Goal: Information Seeking & Learning: Check status

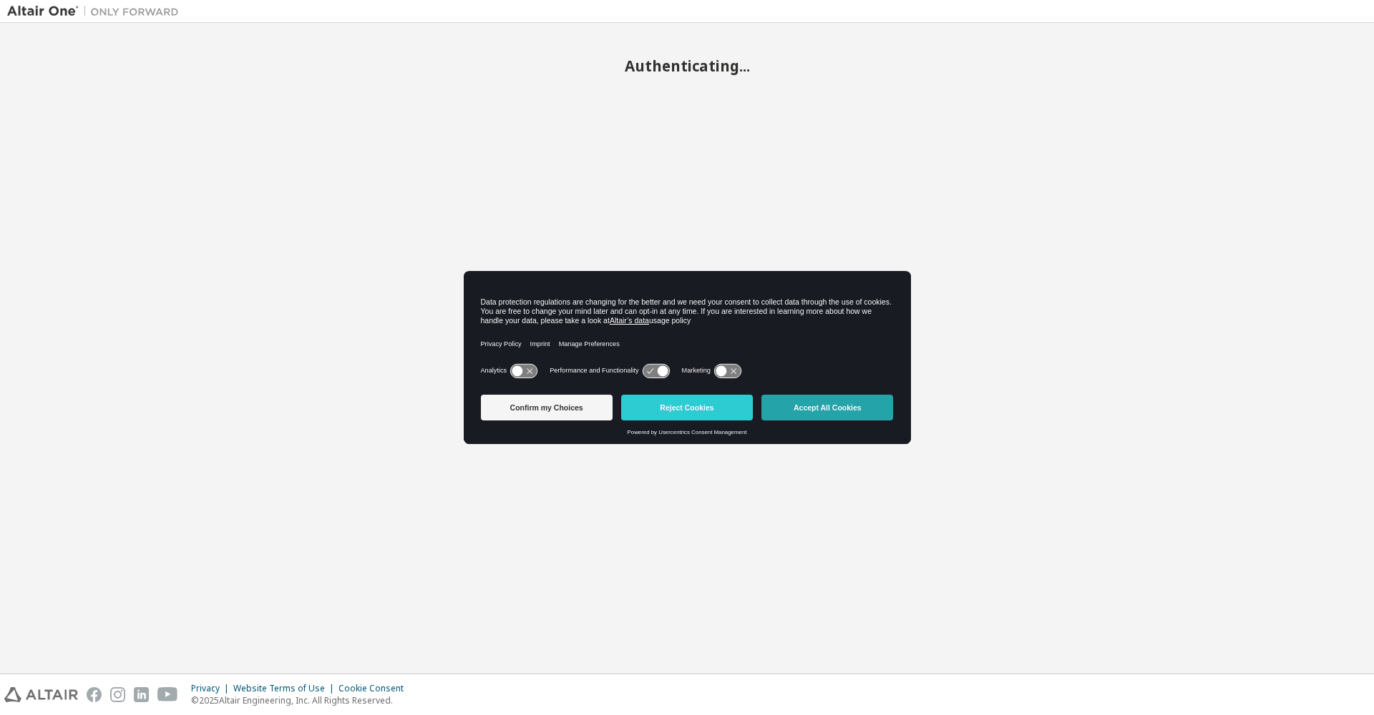
click at [828, 409] on button "Accept All Cookies" at bounding box center [827, 408] width 132 height 26
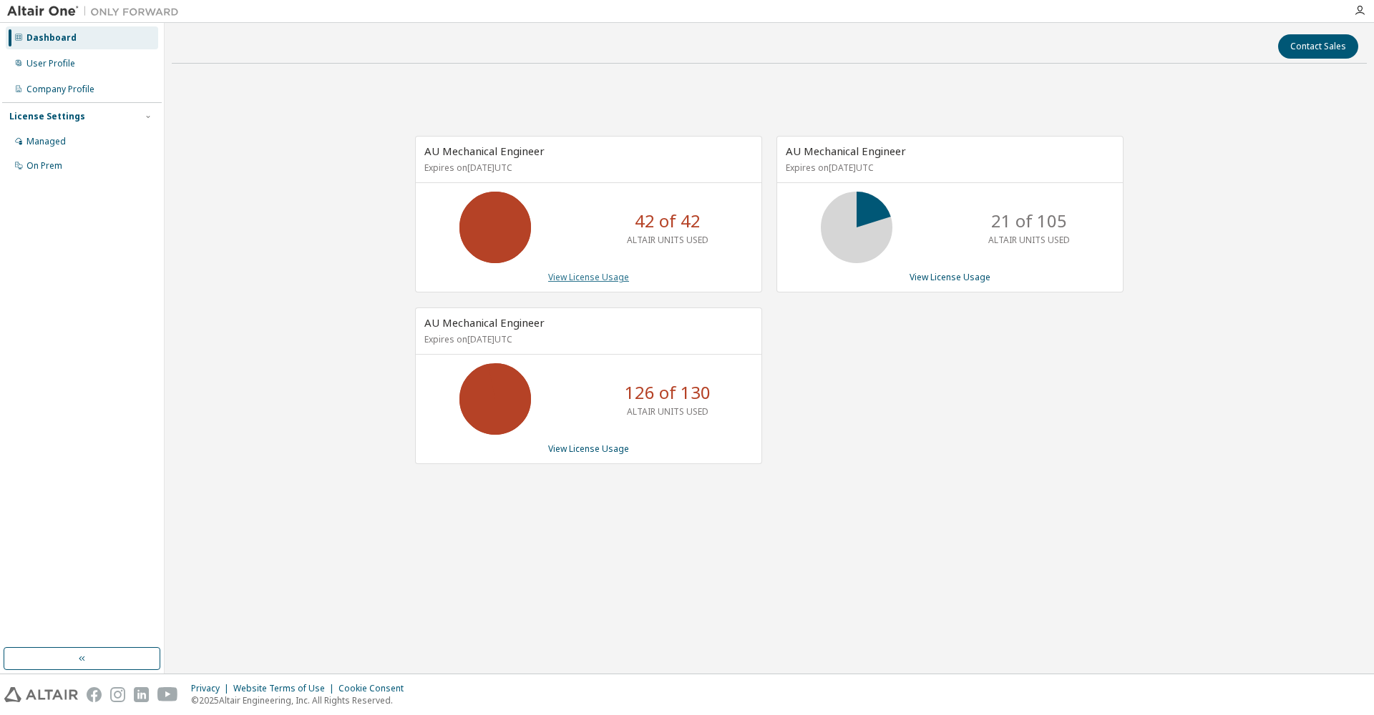
click at [615, 279] on link "View License Usage" at bounding box center [588, 277] width 81 height 12
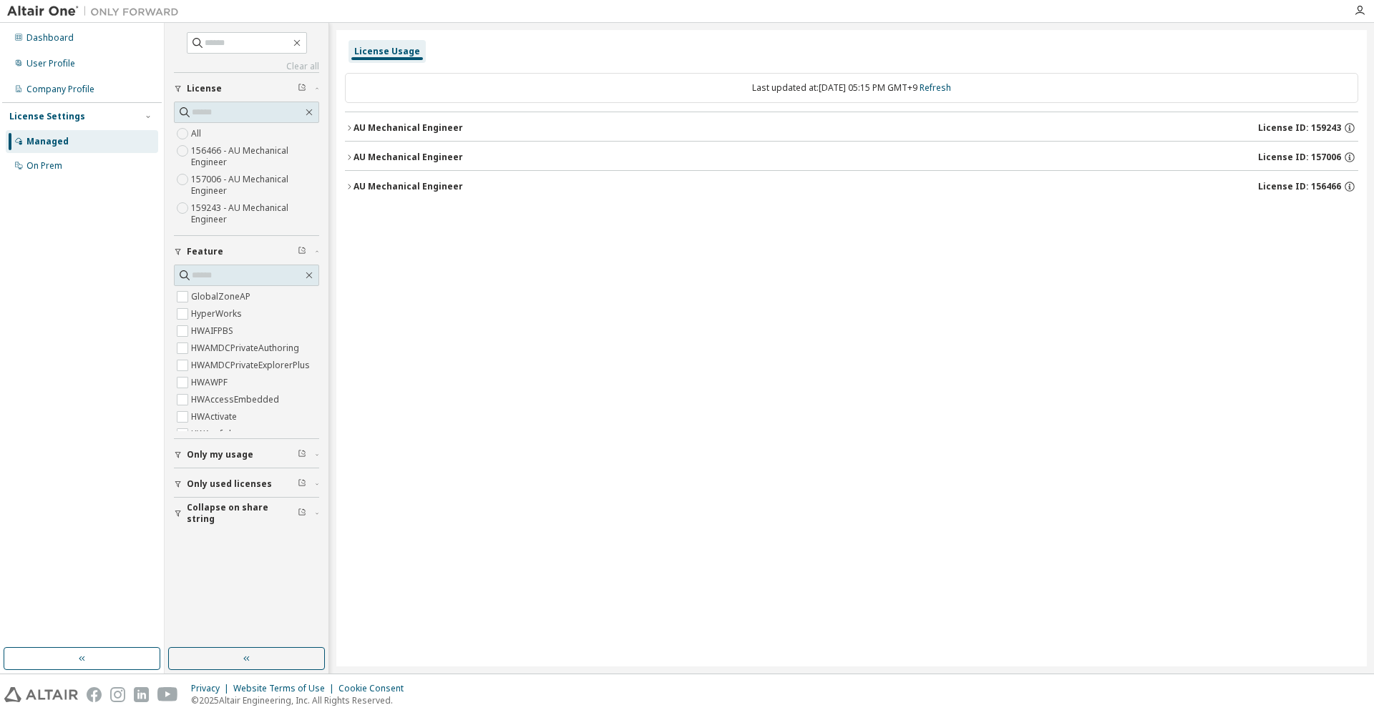
click at [357, 130] on div "AU Mechanical Engineer" at bounding box center [407, 127] width 109 height 11
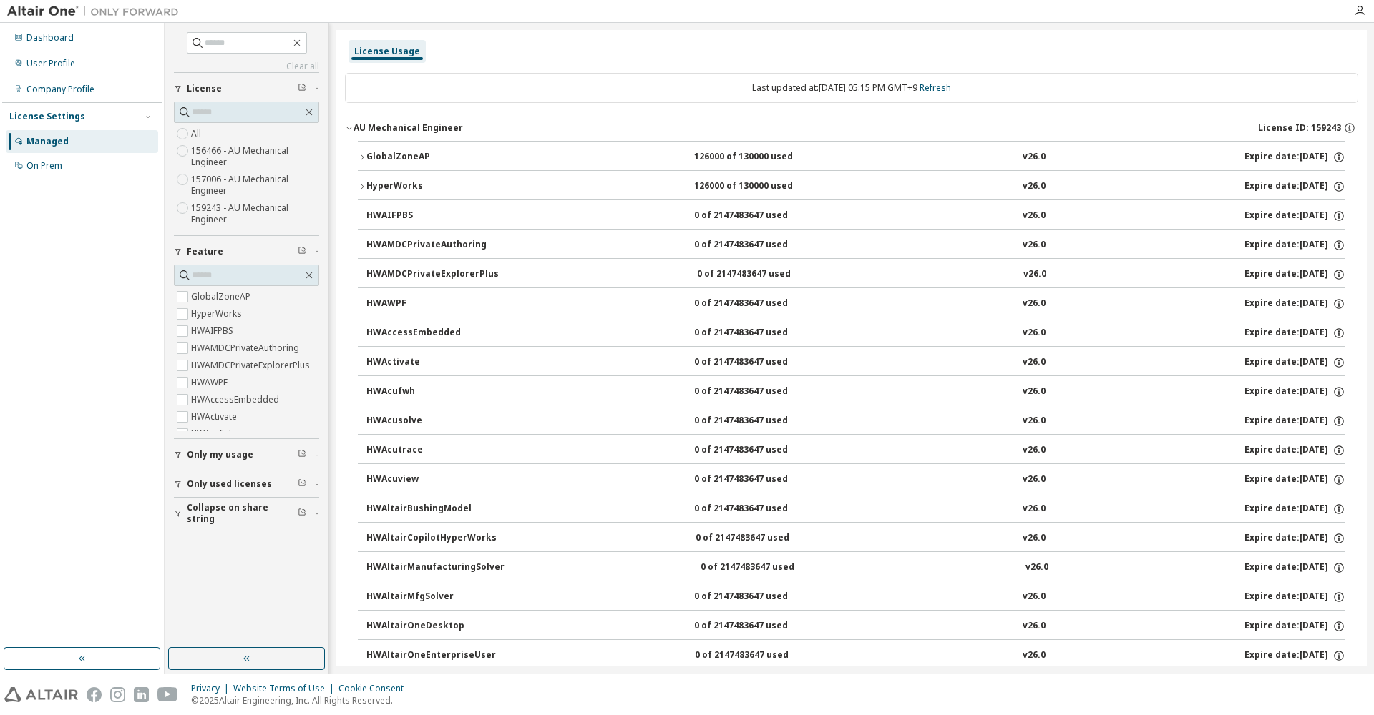
click at [362, 186] on icon "button" at bounding box center [362, 186] width 9 height 9
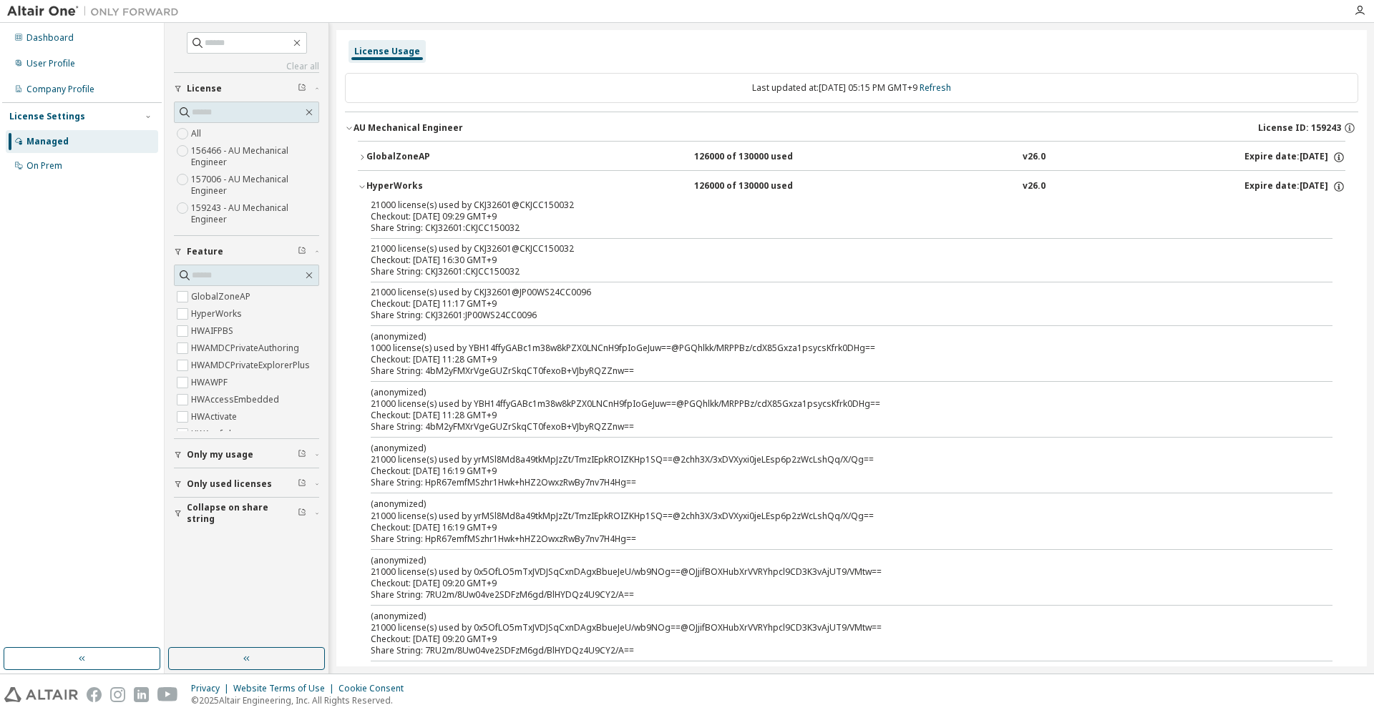
click at [366, 160] on div "GlobalZoneAP" at bounding box center [430, 157] width 129 height 13
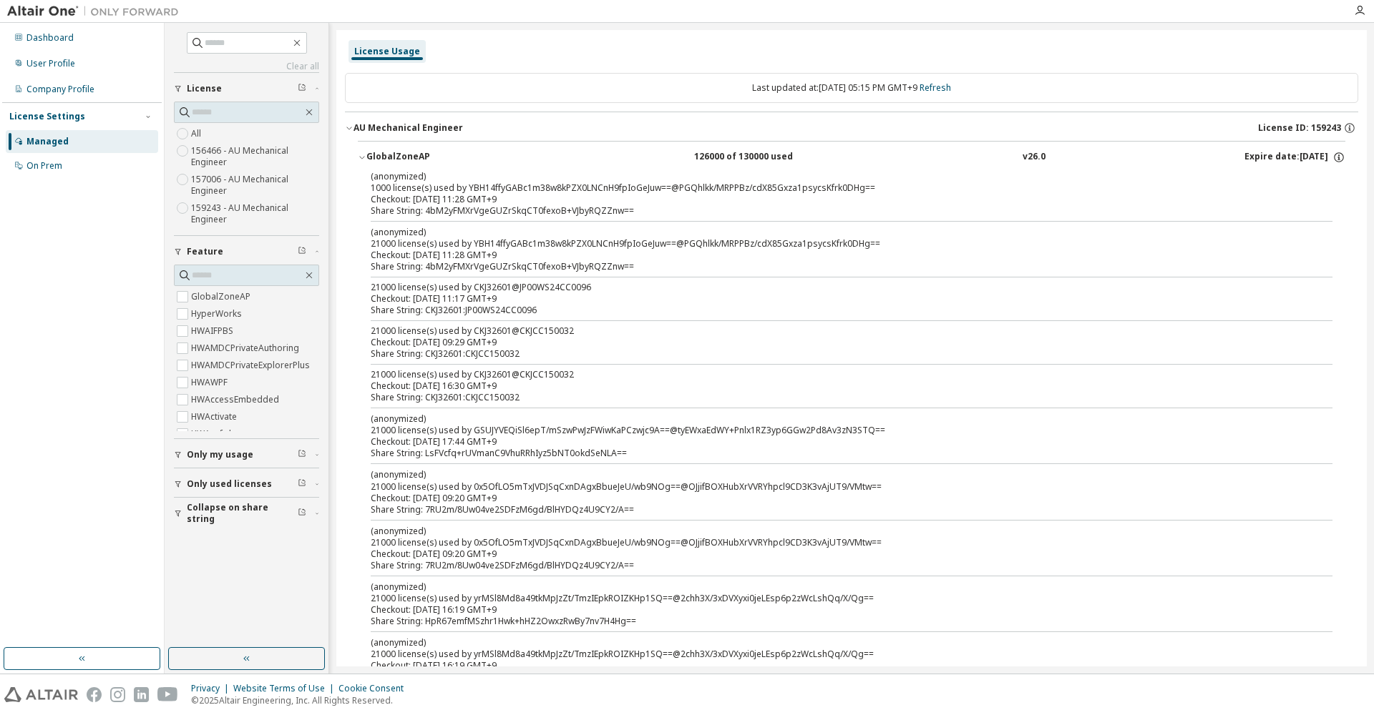
click at [366, 160] on div "GlobalZoneAP" at bounding box center [430, 157] width 129 height 13
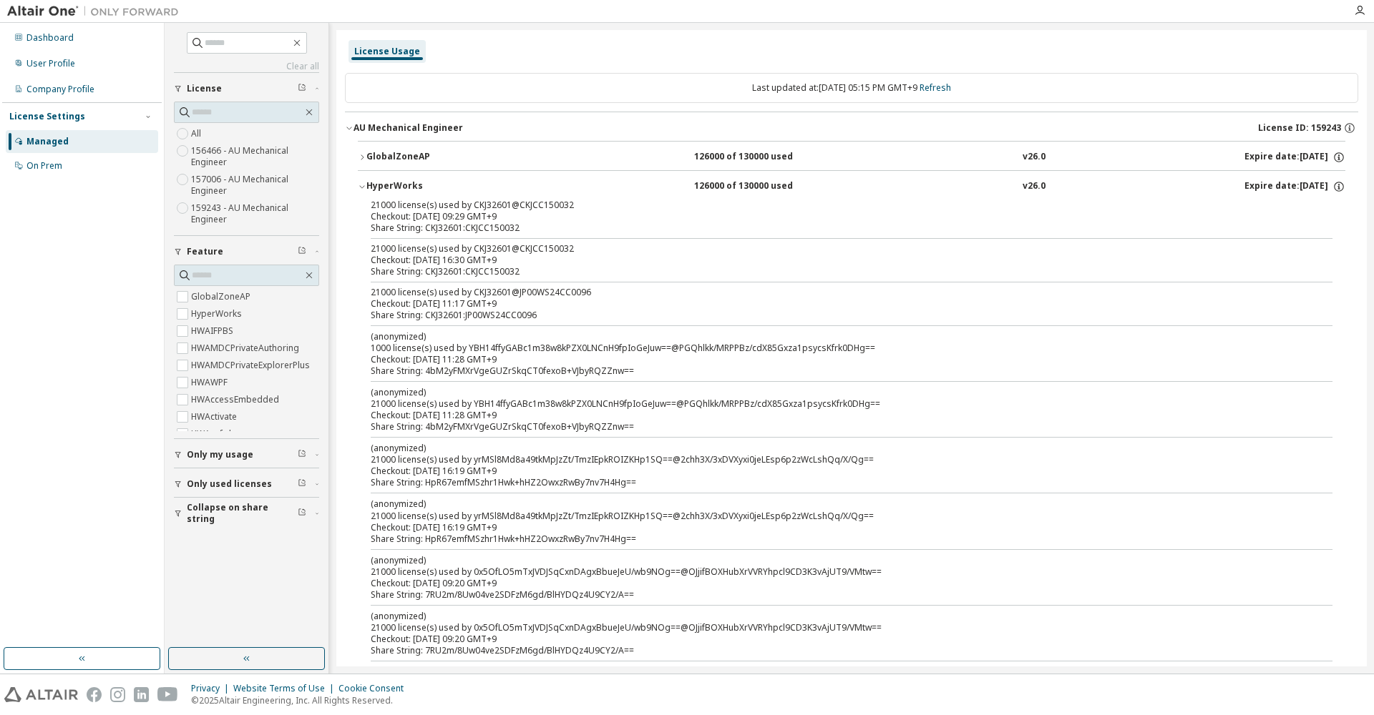
click at [351, 127] on icon "button" at bounding box center [348, 128] width 5 height 3
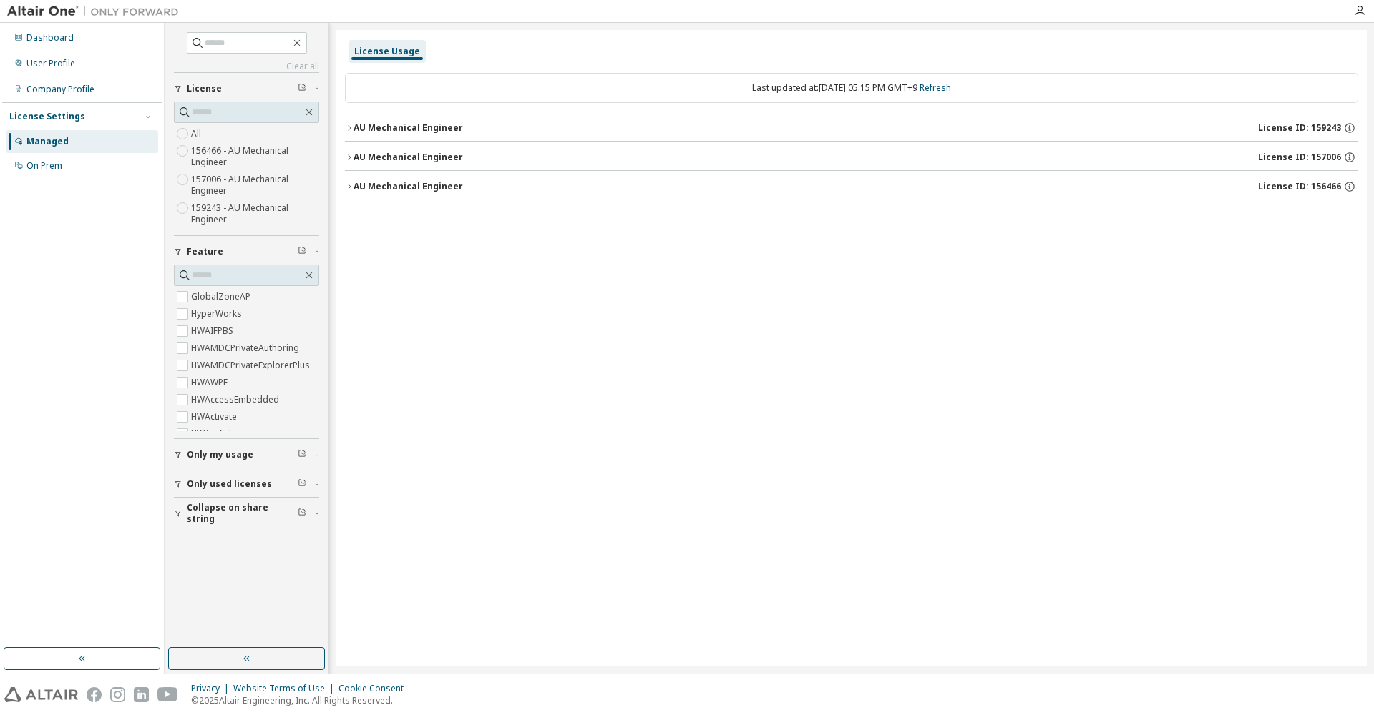
click at [350, 182] on button "AU Mechanical Engineer License ID: 156466" at bounding box center [851, 186] width 1013 height 31
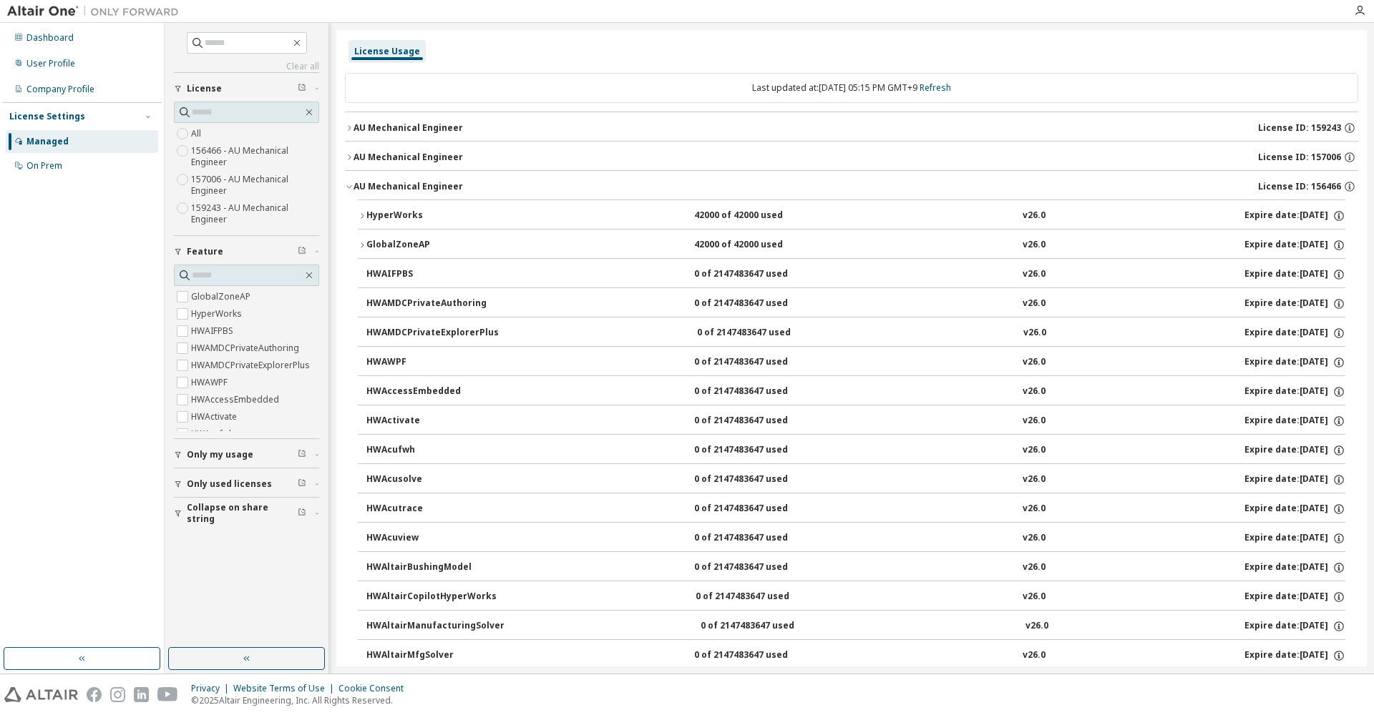
click at [365, 215] on icon "button" at bounding box center [362, 216] width 9 height 9
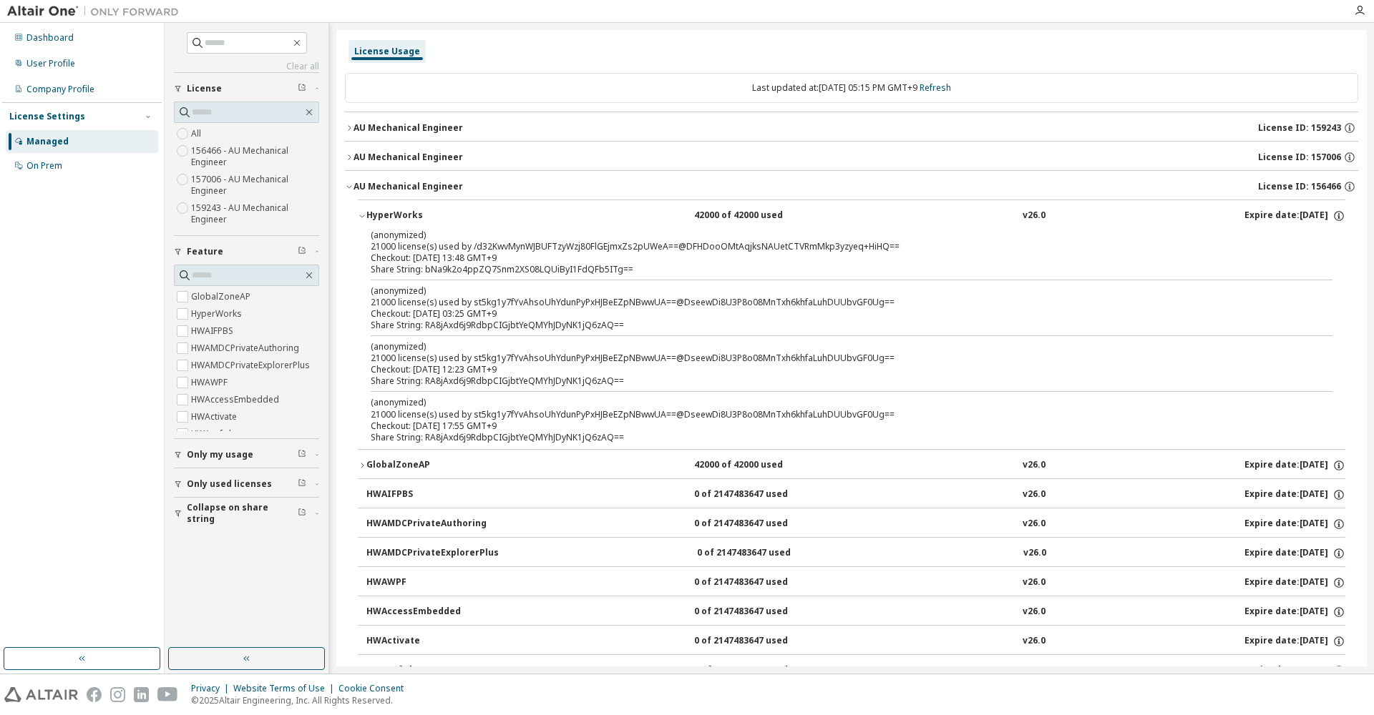
click at [361, 464] on icon "button" at bounding box center [362, 465] width 9 height 9
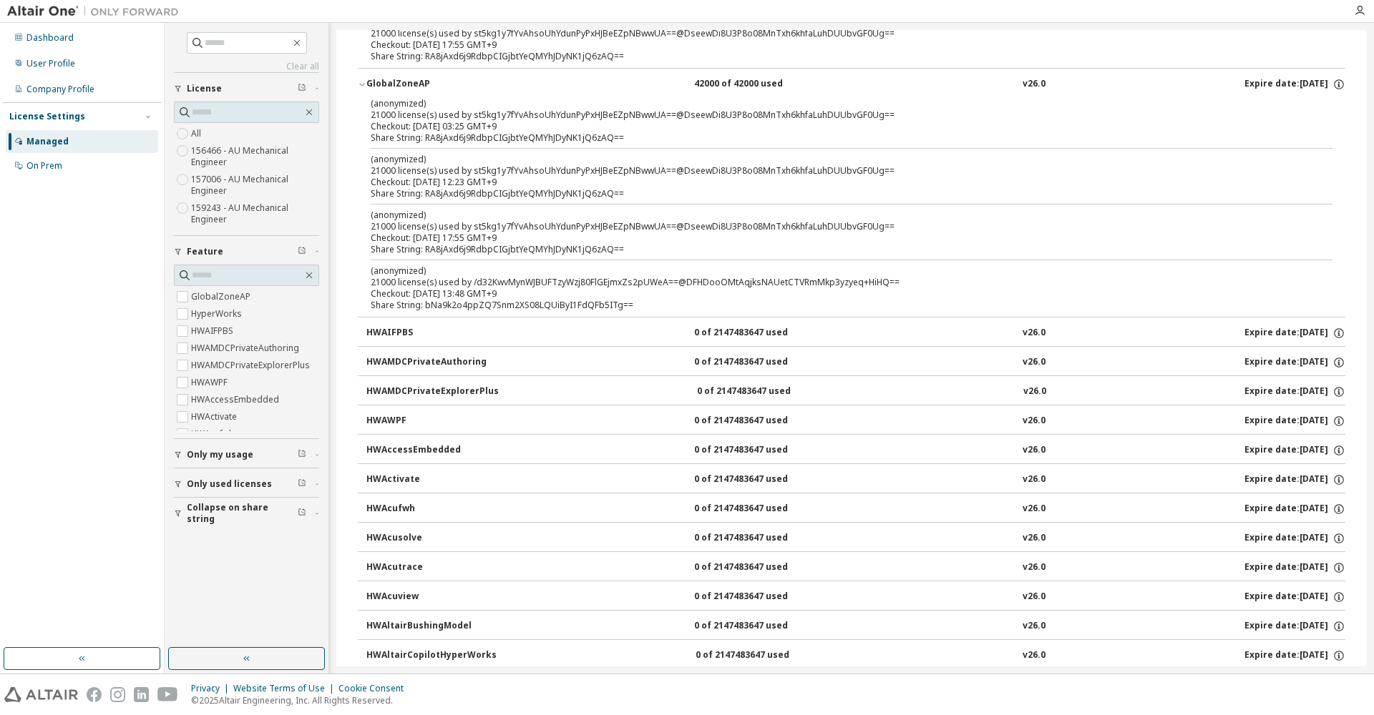
scroll to position [190, 0]
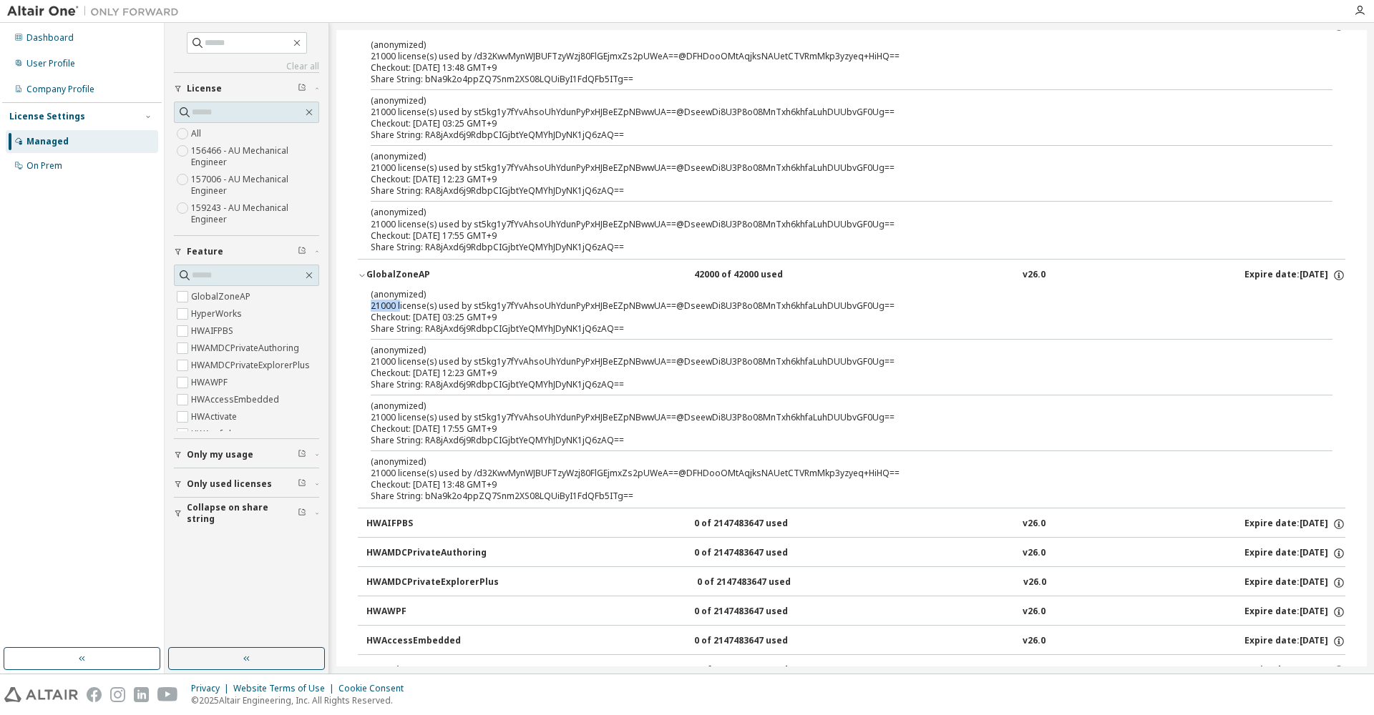
drag, startPoint x: 398, startPoint y: 305, endPoint x: 364, endPoint y: 305, distance: 34.3
click at [364, 305] on div "(anonymized) 21000 license(s) used by st5kg1y7fYvAhsoUhYdunPyPxHJBeEZpNBwwUA==@…" at bounding box center [851, 398] width 987 height 220
click at [467, 313] on div "Checkout: [DATE] 03:25 GMT+9" at bounding box center [834, 317] width 927 height 11
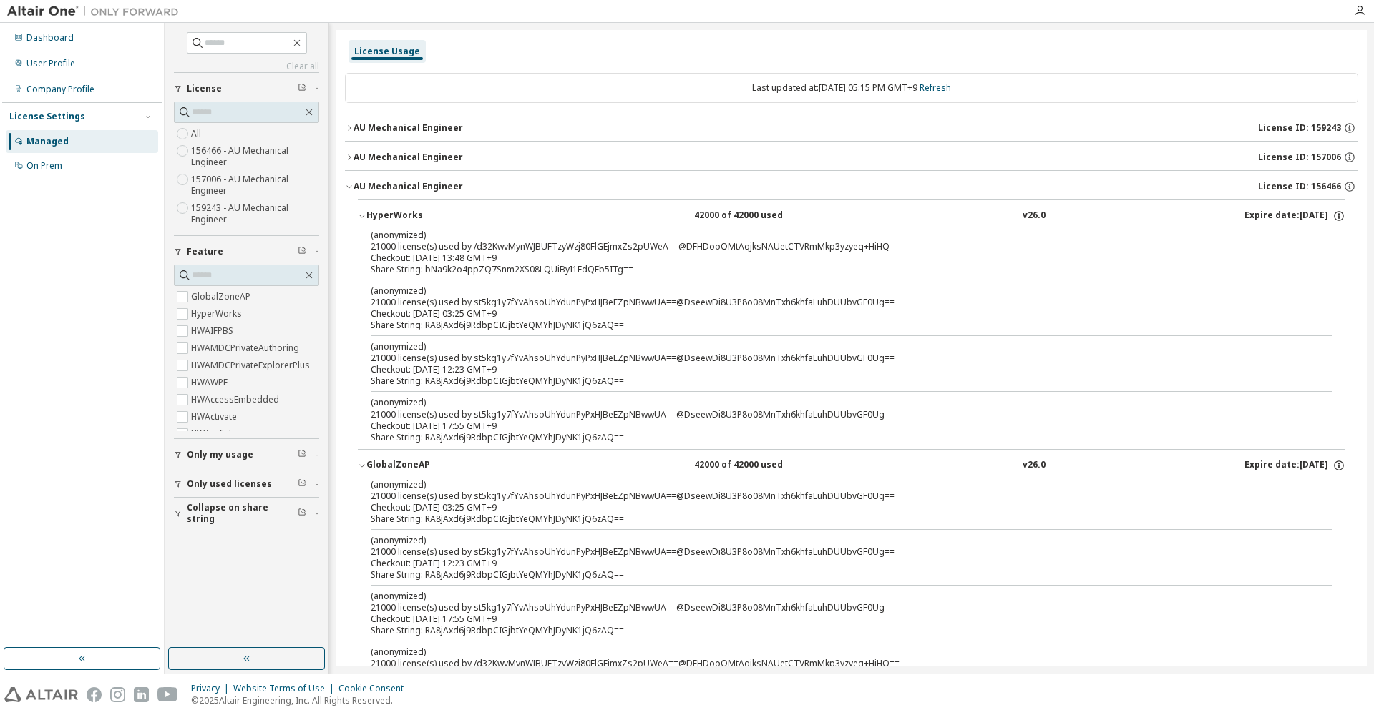
click at [353, 185] on div "AU Mechanical Engineer" at bounding box center [407, 186] width 109 height 11
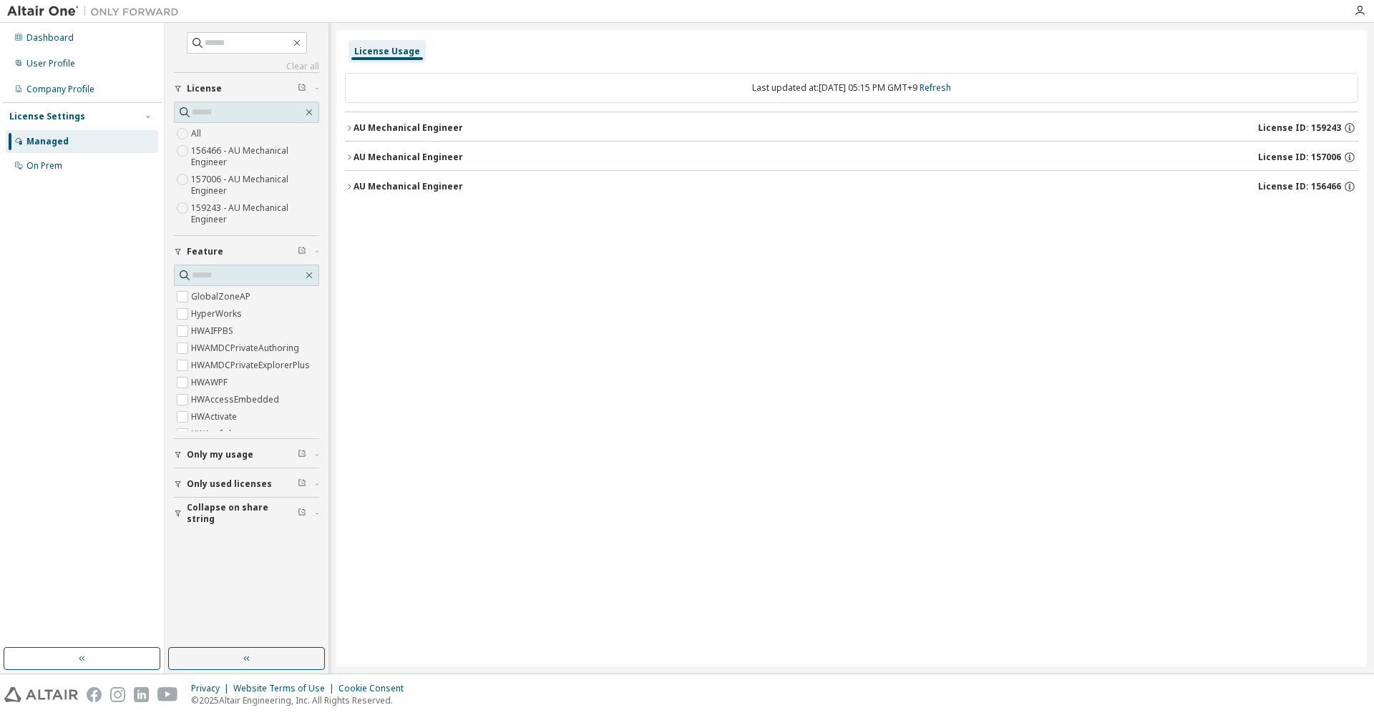
click at [351, 154] on icon "button" at bounding box center [349, 157] width 9 height 9
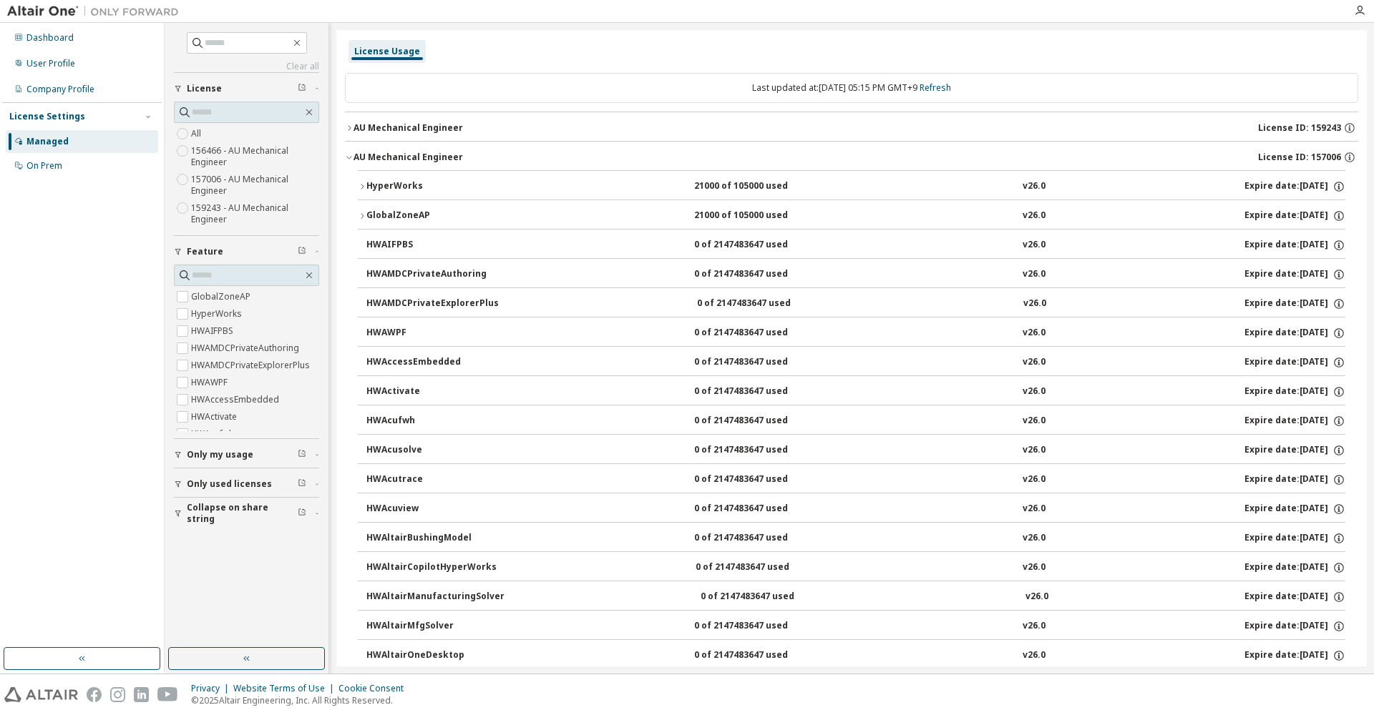
click at [346, 153] on icon "button" at bounding box center [349, 157] width 9 height 9
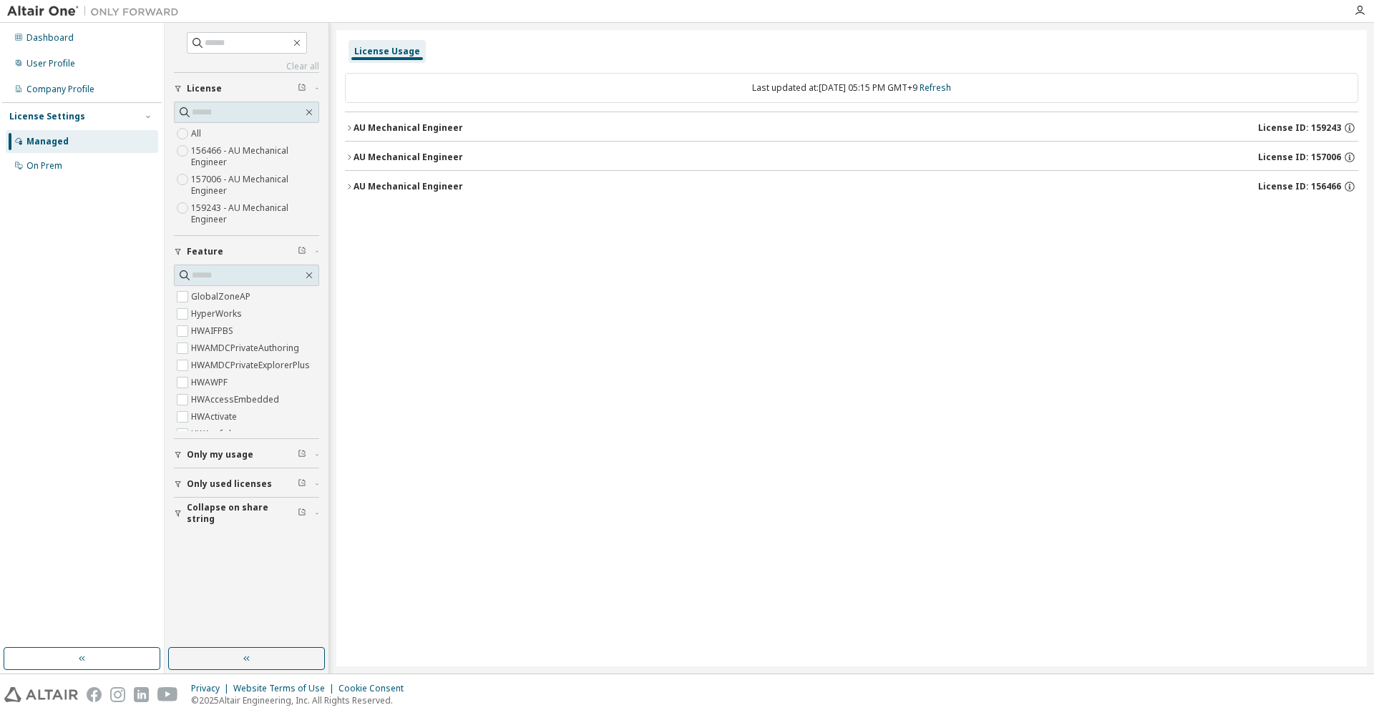
click at [351, 122] on button "AU Mechanical Engineer License ID: 159243" at bounding box center [851, 127] width 1013 height 31
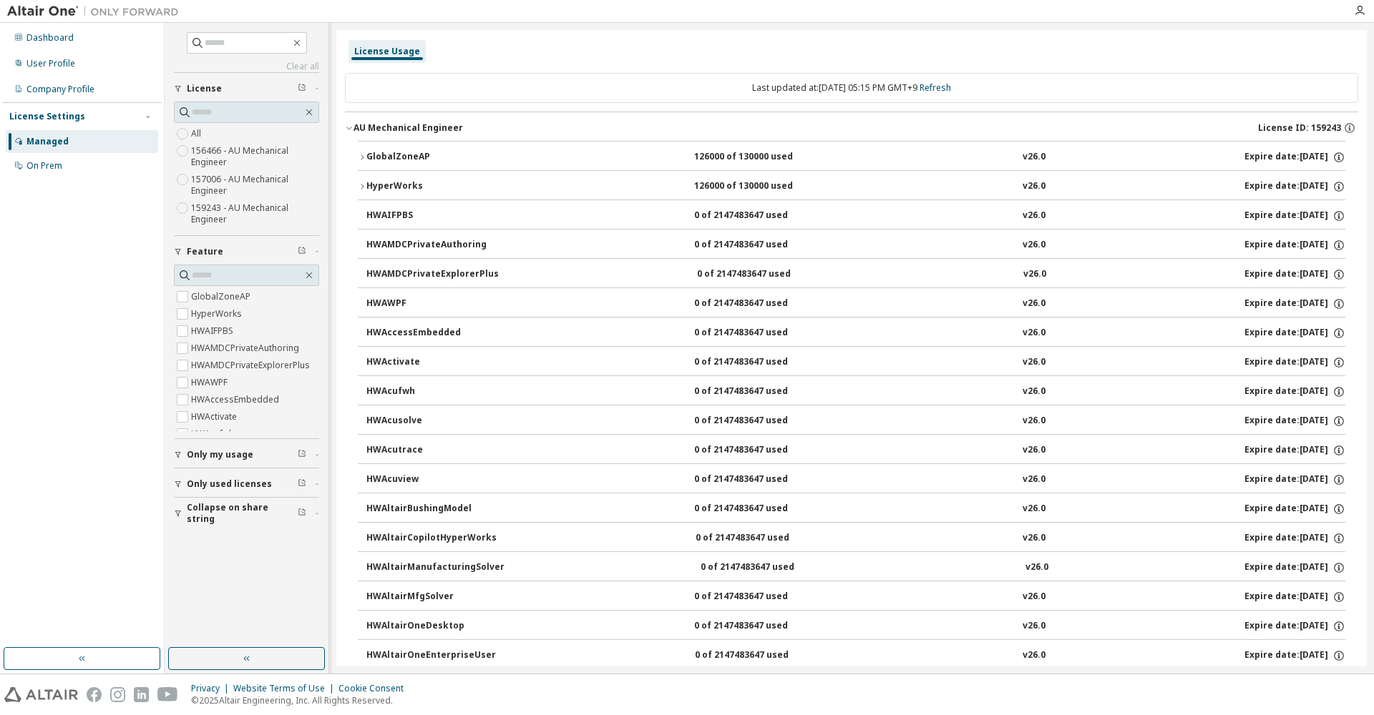
click at [351, 122] on button "AU Mechanical Engineer License ID: 159243" at bounding box center [851, 127] width 1013 height 31
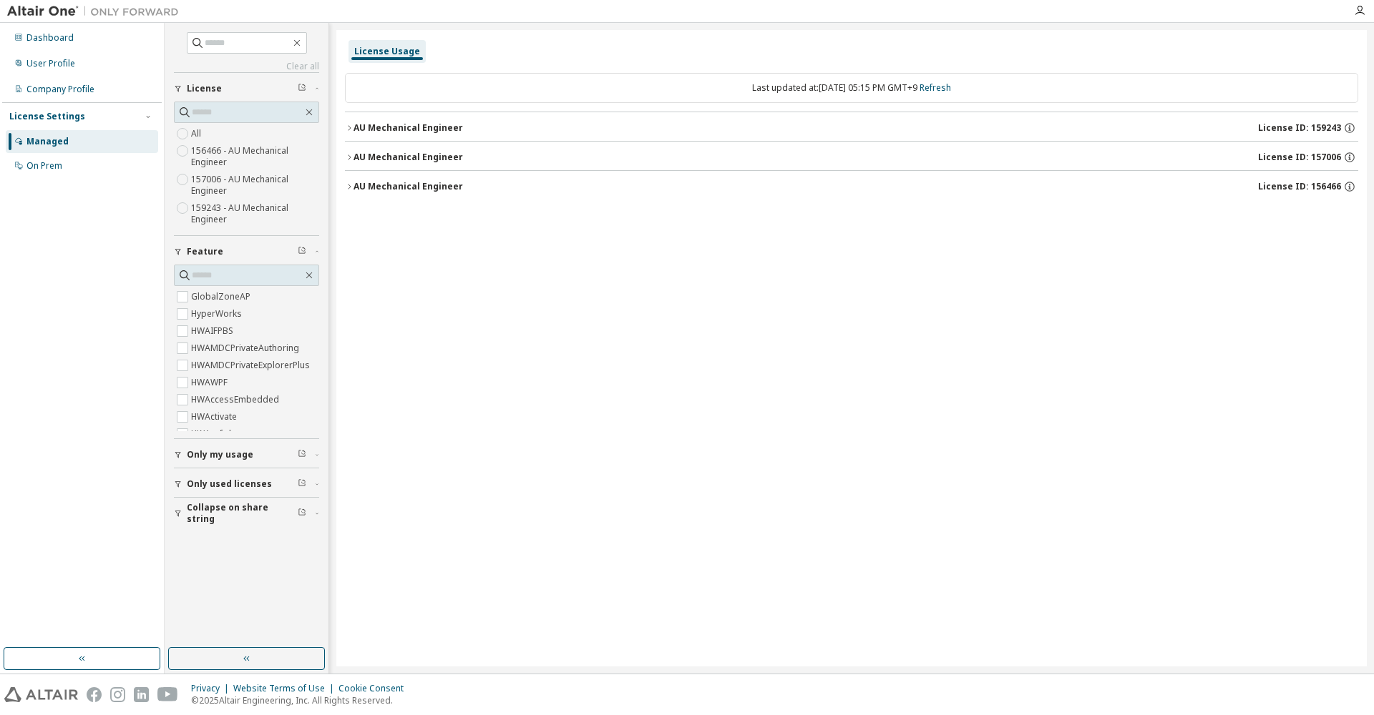
click at [388, 53] on div "License Usage" at bounding box center [387, 51] width 66 height 11
click at [239, 660] on button "button" at bounding box center [246, 658] width 157 height 23
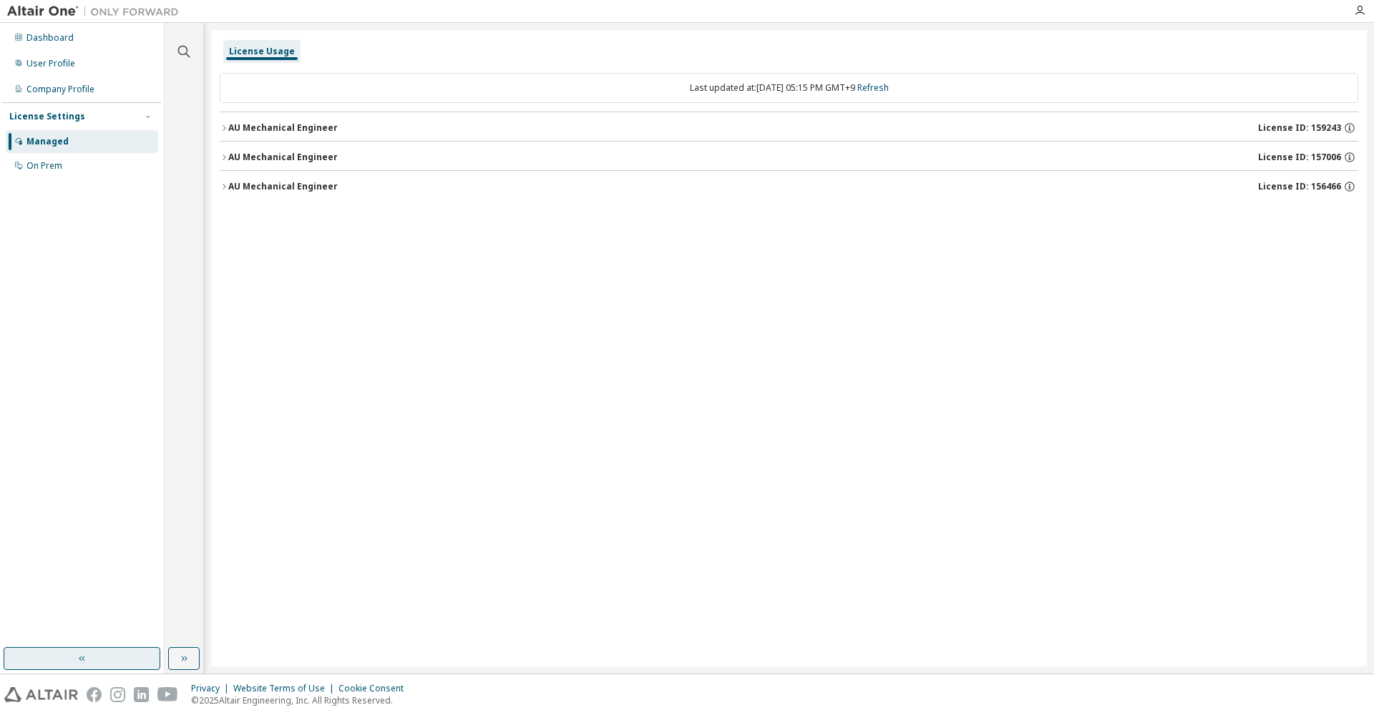
click at [112, 661] on button "button" at bounding box center [82, 658] width 157 height 23
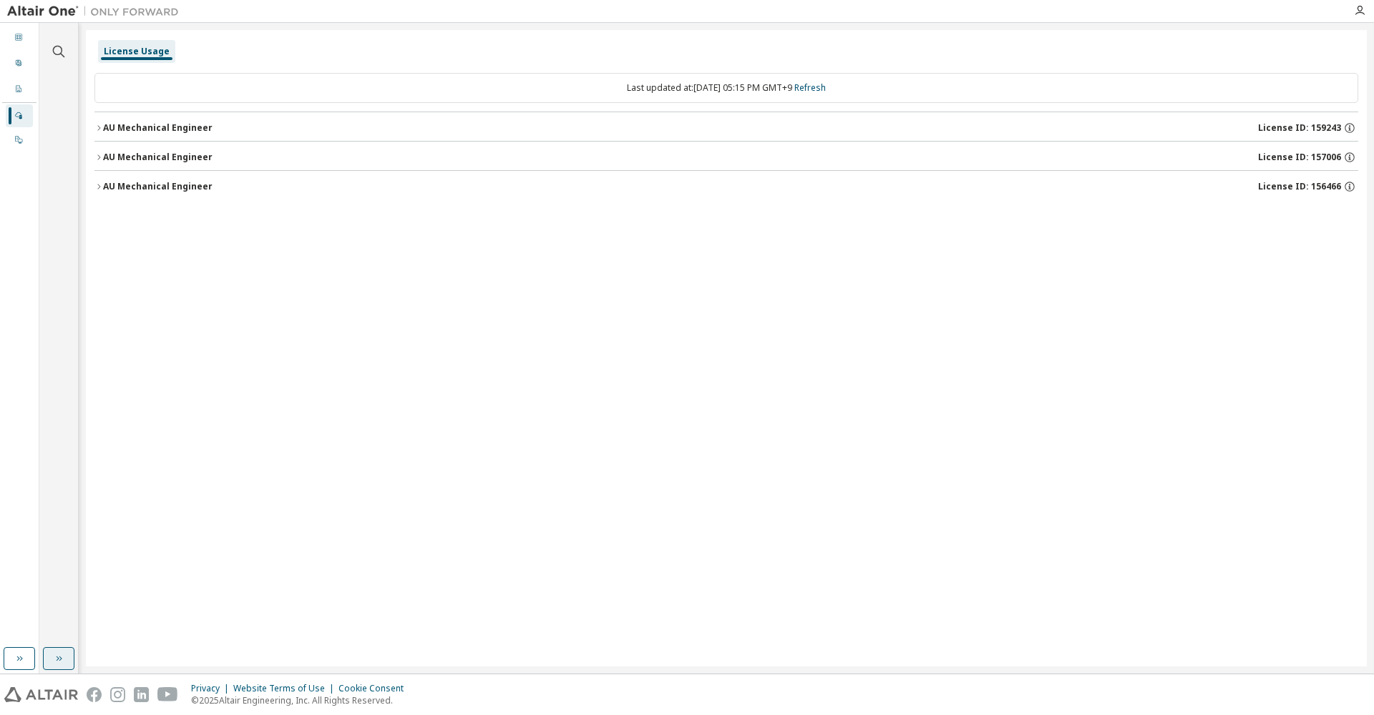
click at [52, 665] on button "button" at bounding box center [58, 658] width 31 height 23
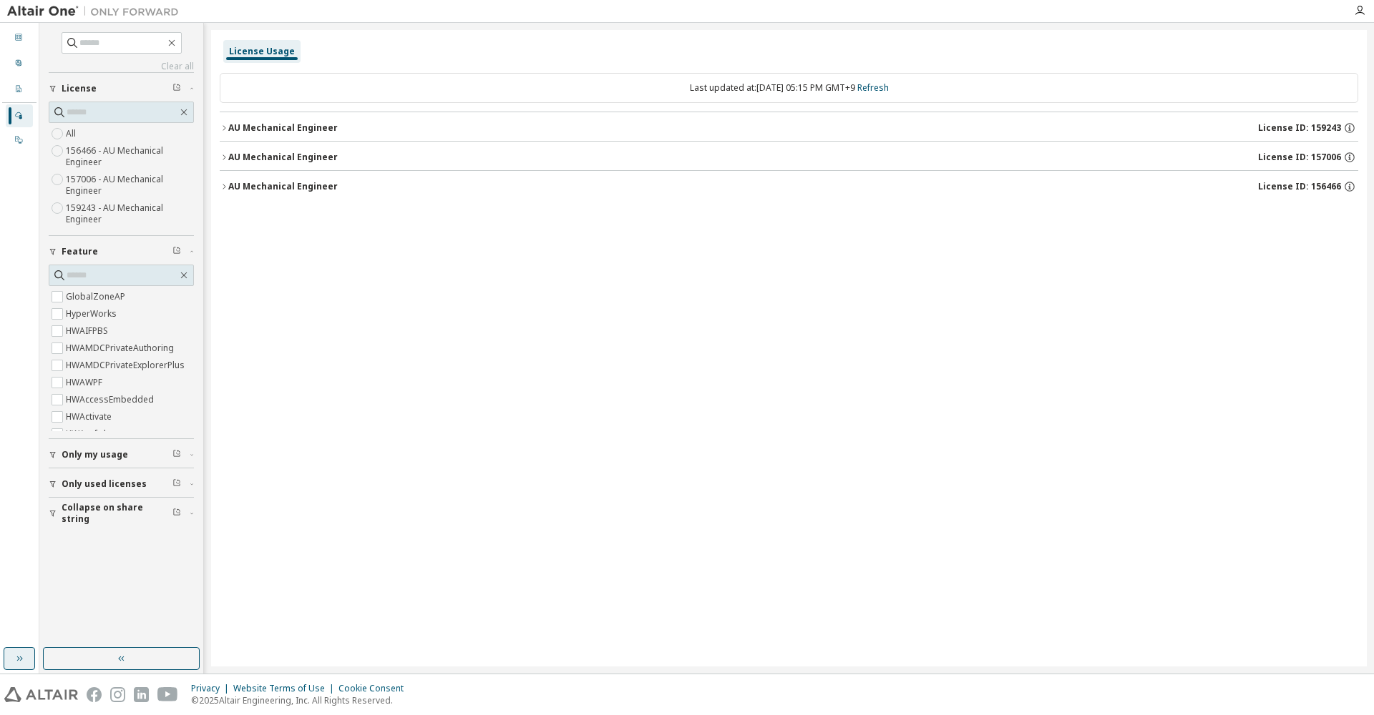
click at [21, 660] on icon "button" at bounding box center [19, 658] width 11 height 11
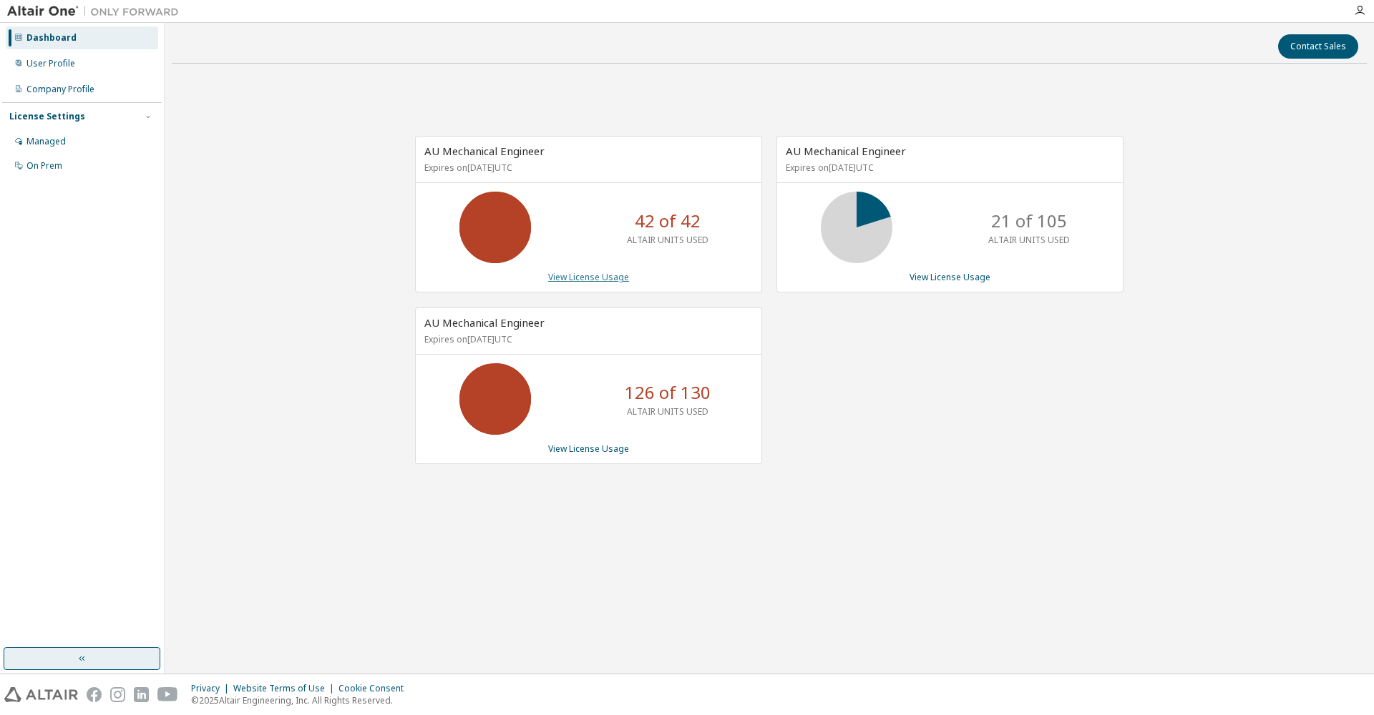
click at [593, 281] on link "View License Usage" at bounding box center [588, 277] width 81 height 12
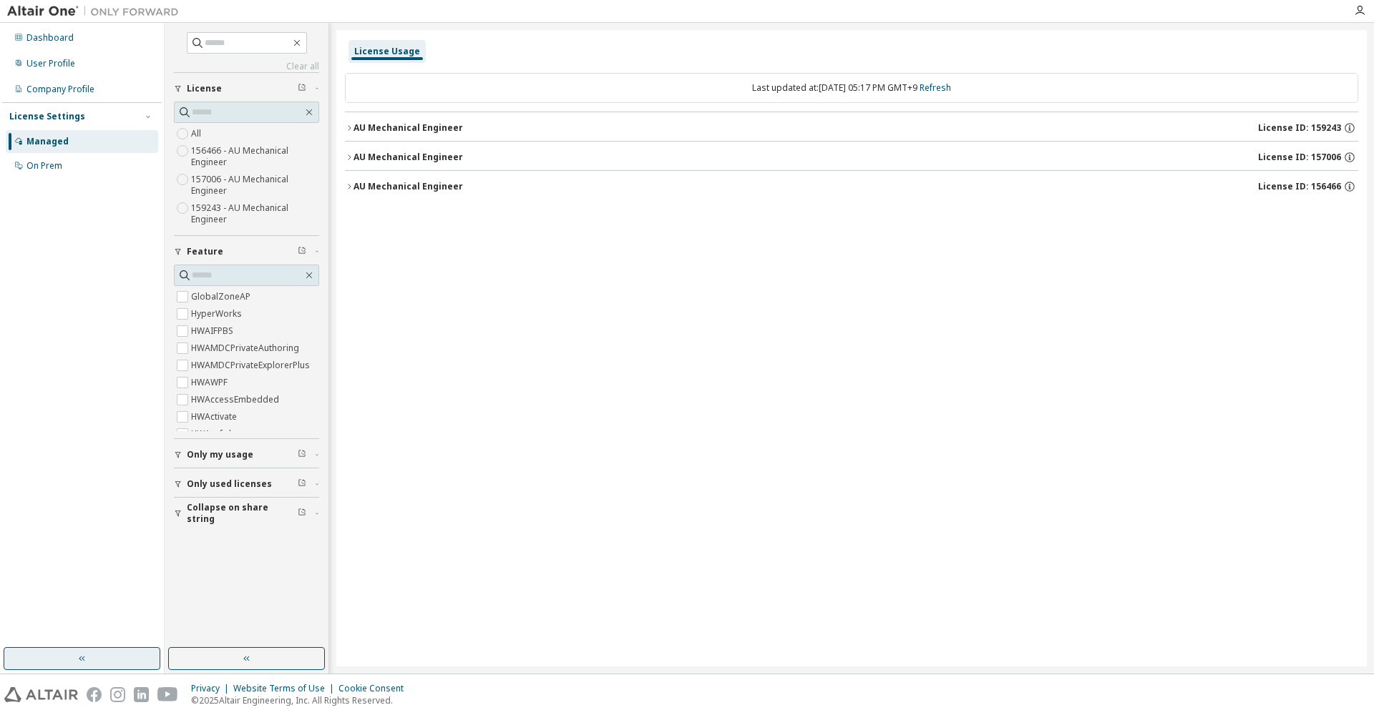
click at [348, 127] on icon "button" at bounding box center [349, 128] width 9 height 9
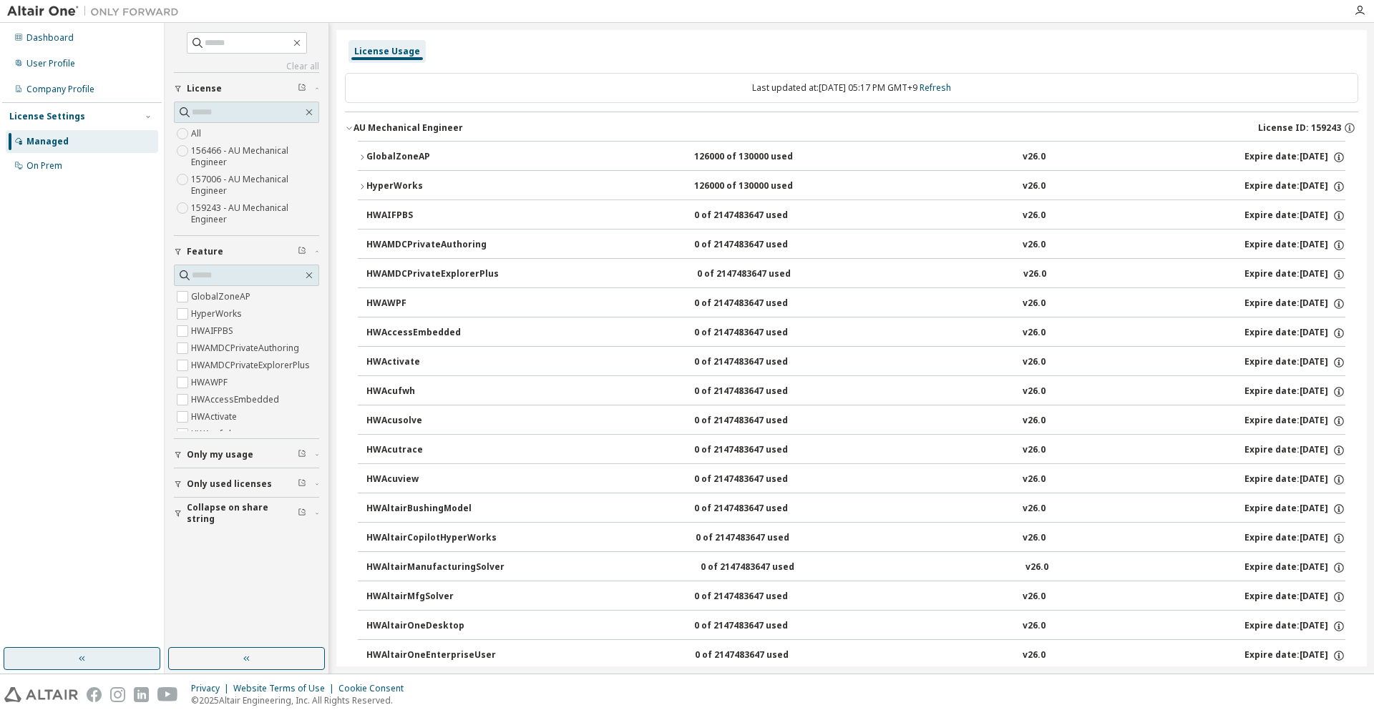
click at [362, 186] on icon "button" at bounding box center [362, 186] width 9 height 9
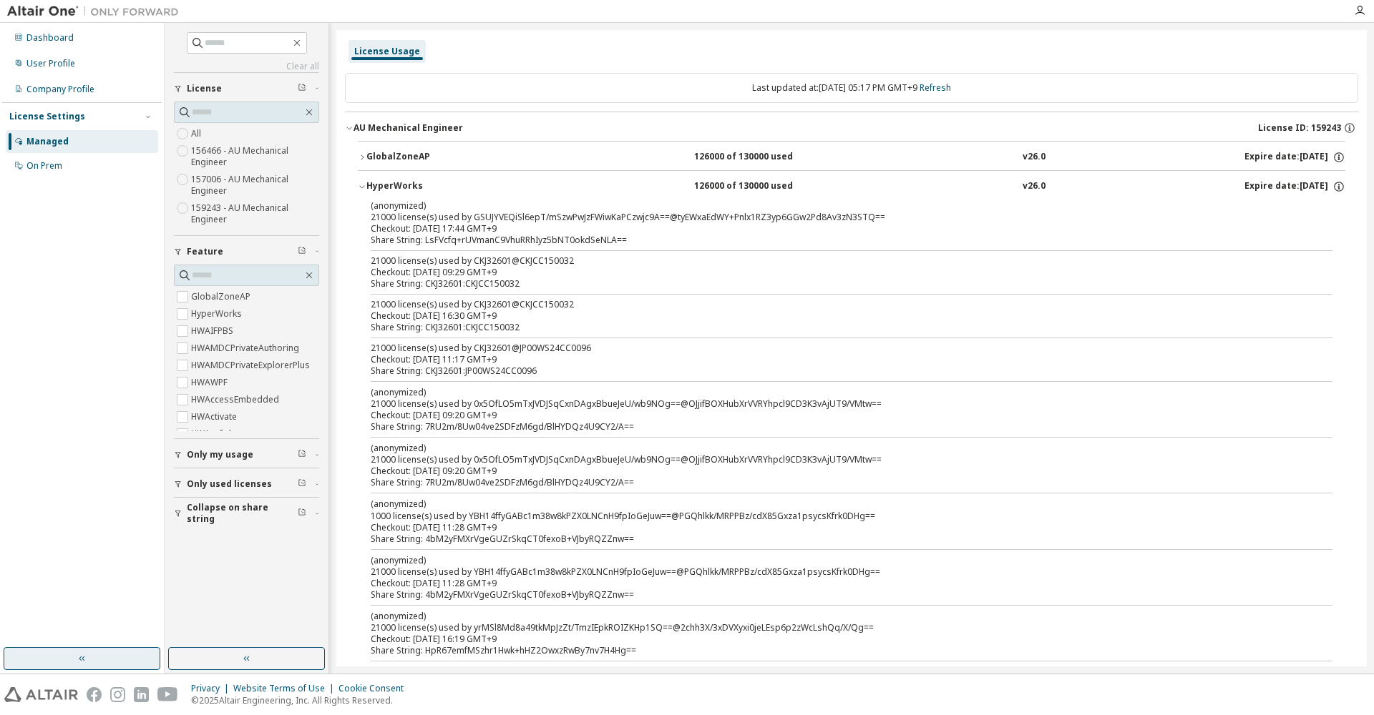
click at [363, 186] on icon "button" at bounding box center [362, 186] width 9 height 9
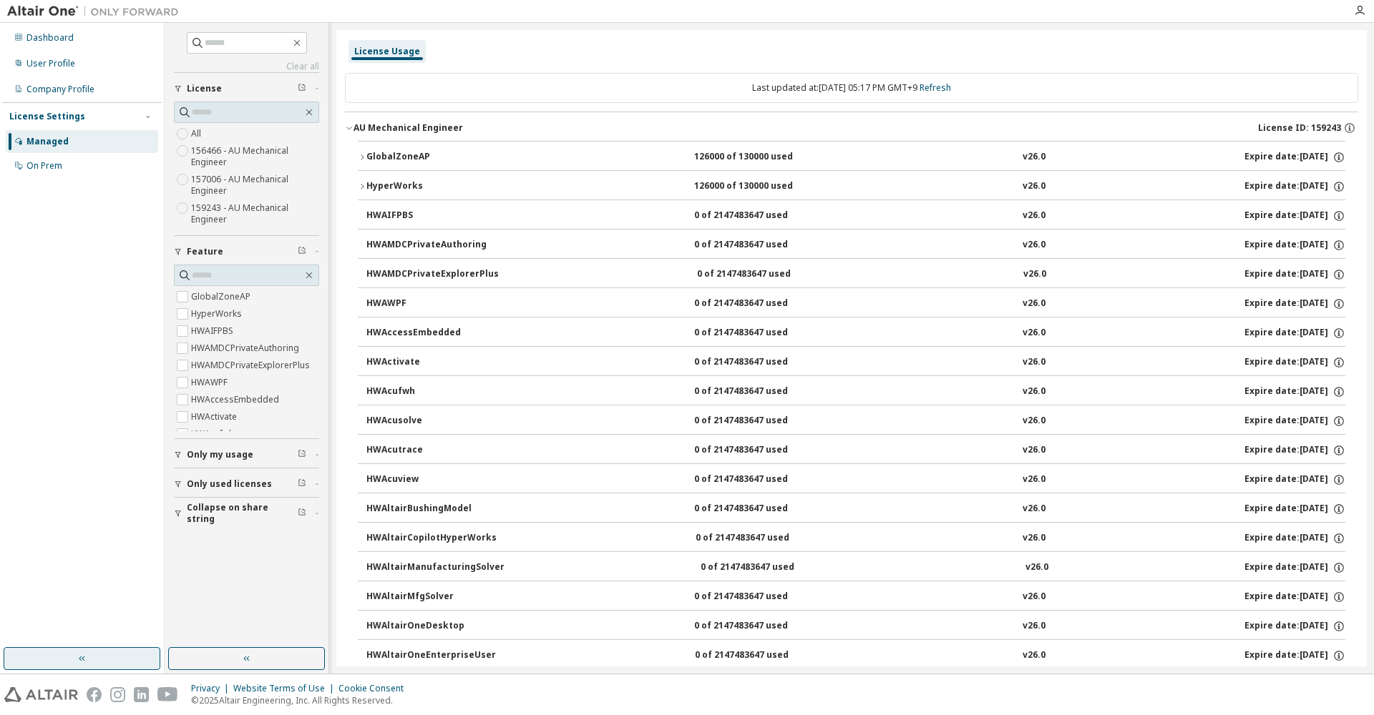
click at [353, 132] on div "AU Mechanical Engineer" at bounding box center [407, 127] width 109 height 11
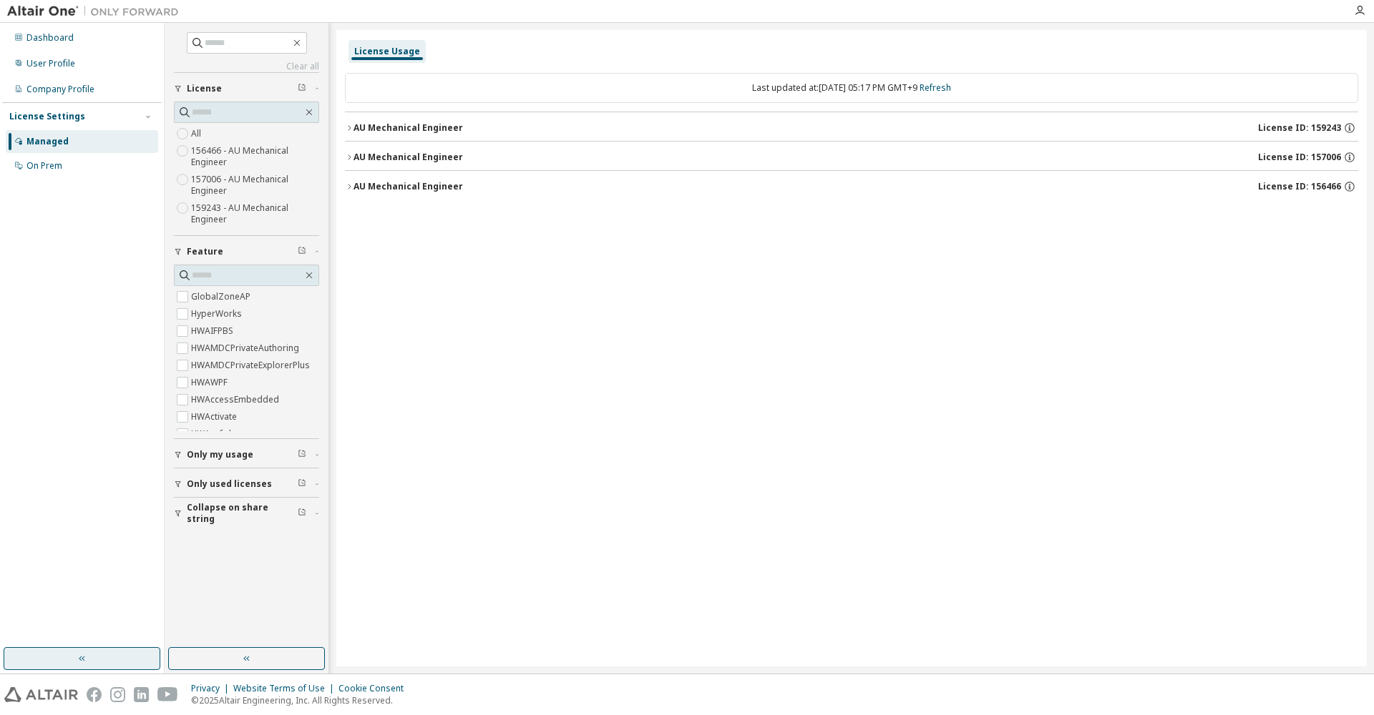
click at [348, 157] on icon "button" at bounding box center [349, 157] width 9 height 9
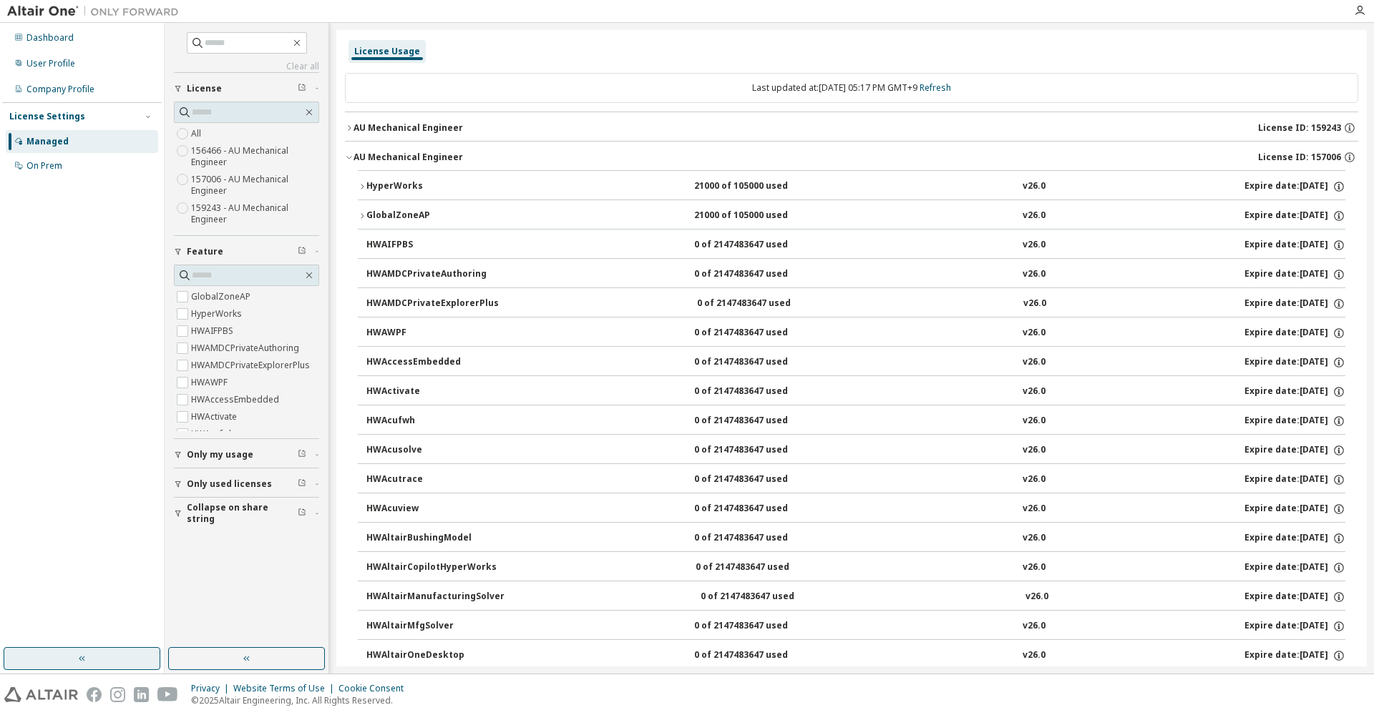
click at [348, 155] on icon "button" at bounding box center [349, 157] width 9 height 9
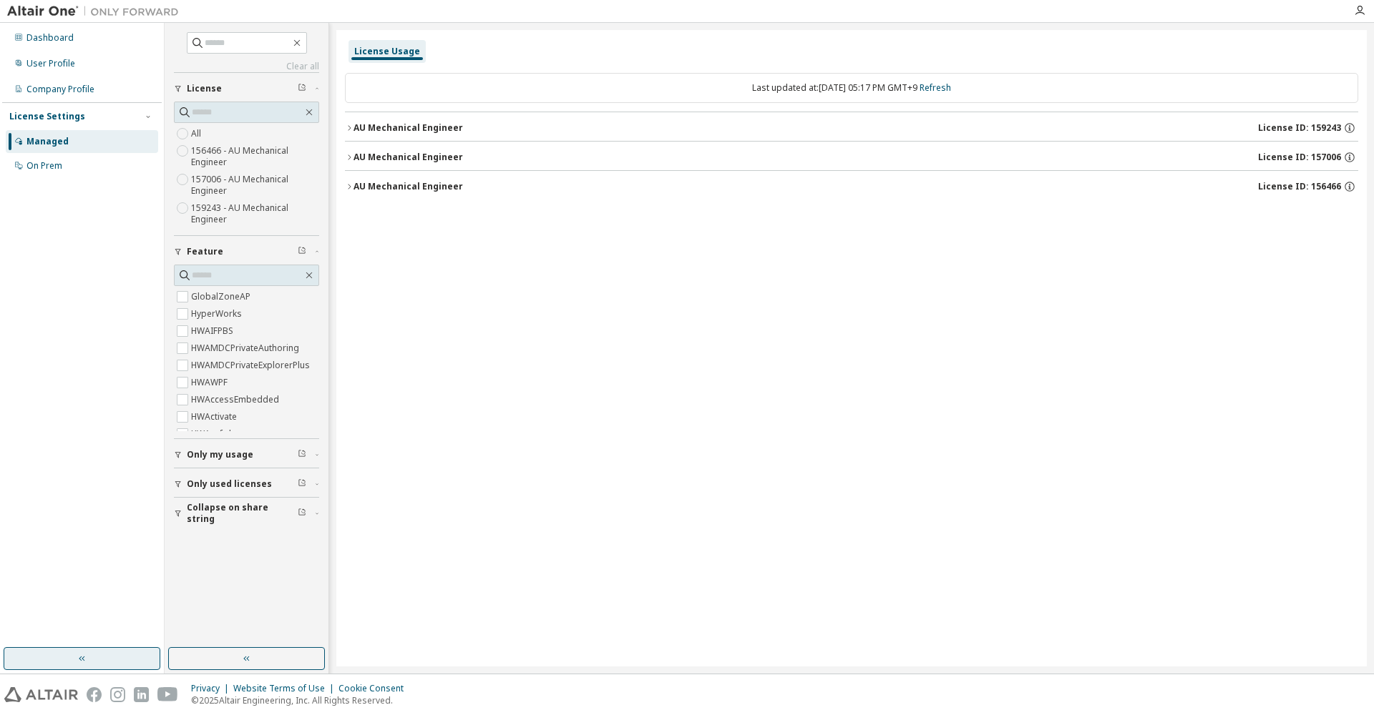
click at [356, 189] on div "AU Mechanical Engineer" at bounding box center [407, 186] width 109 height 11
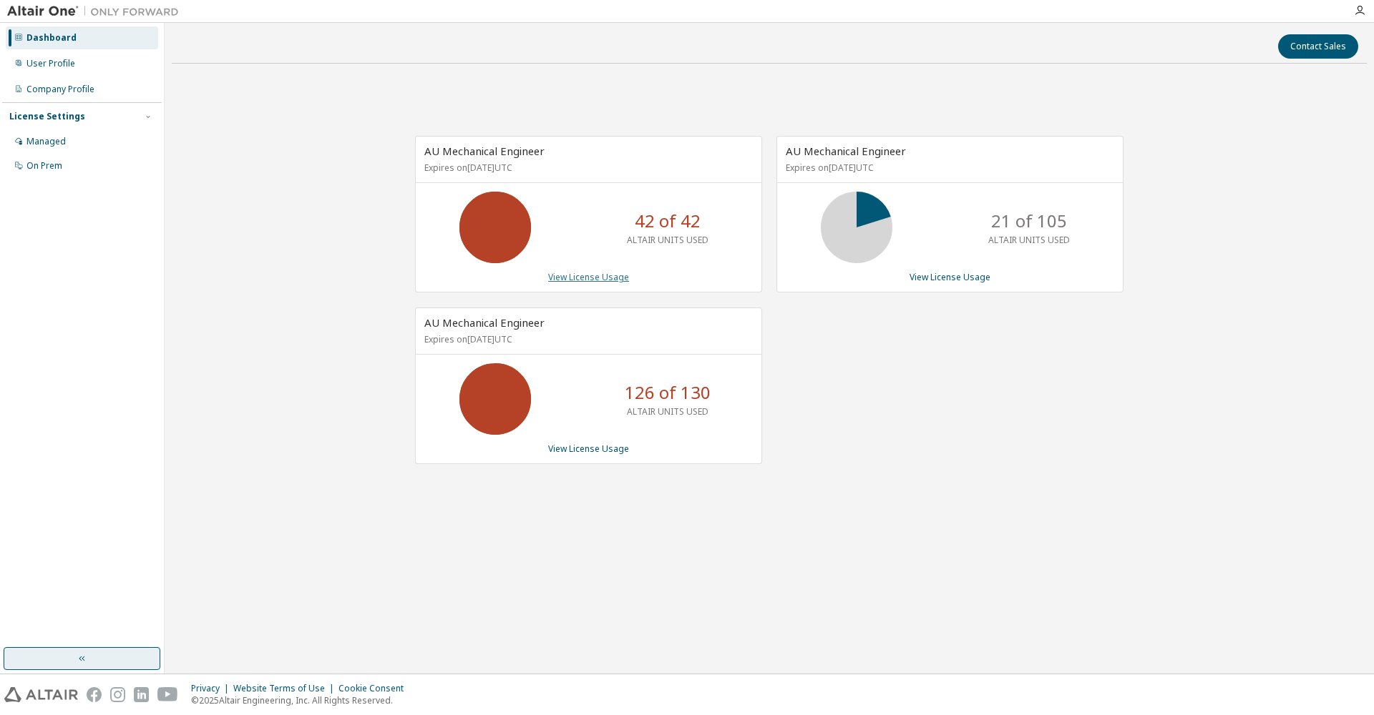
click at [594, 280] on link "View License Usage" at bounding box center [588, 277] width 81 height 12
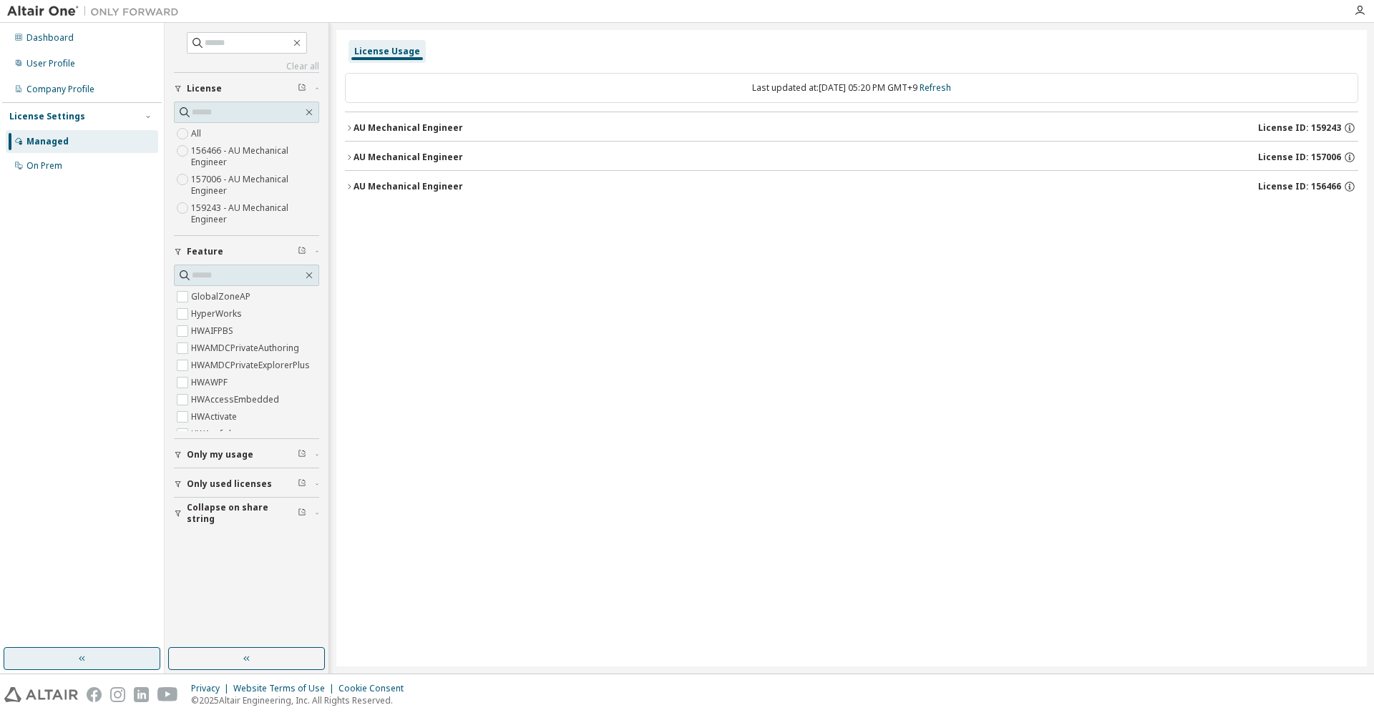
click at [352, 126] on icon "button" at bounding box center [349, 128] width 9 height 9
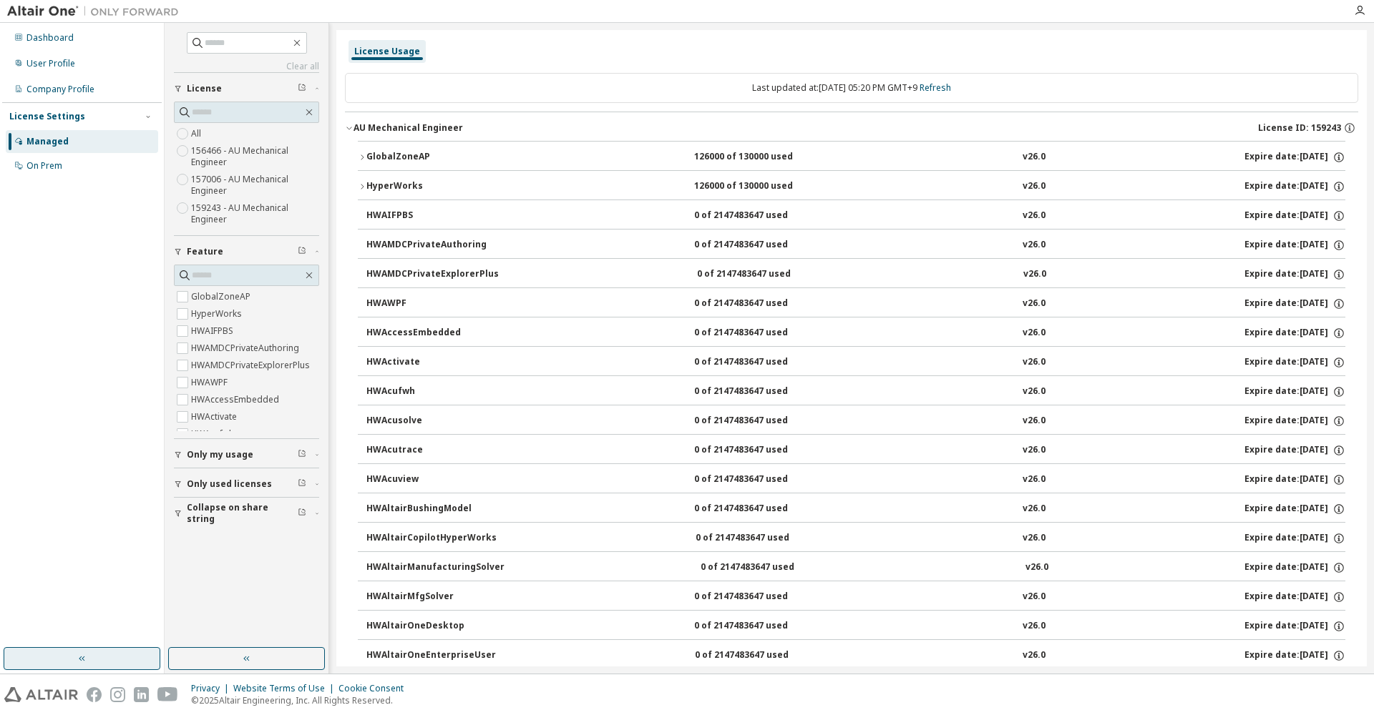
click at [360, 187] on icon "button" at bounding box center [362, 186] width 9 height 9
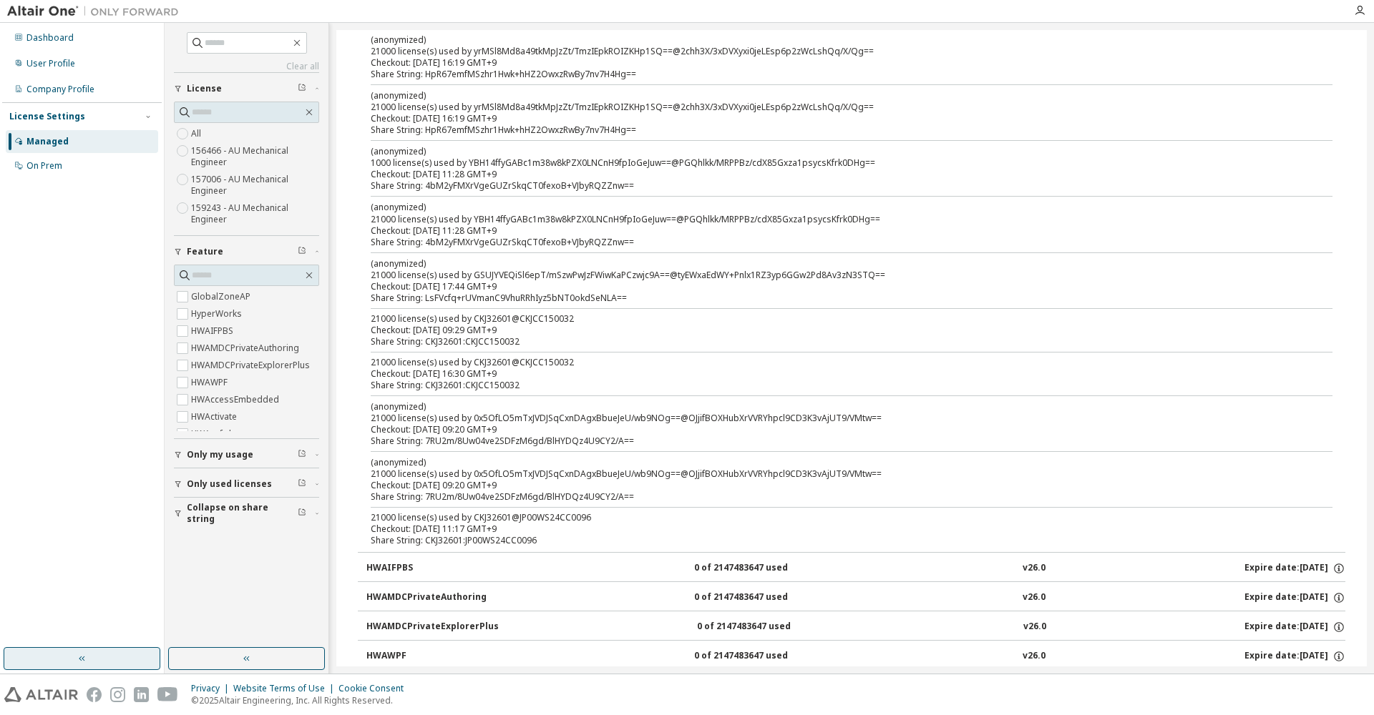
scroll to position [190, 0]
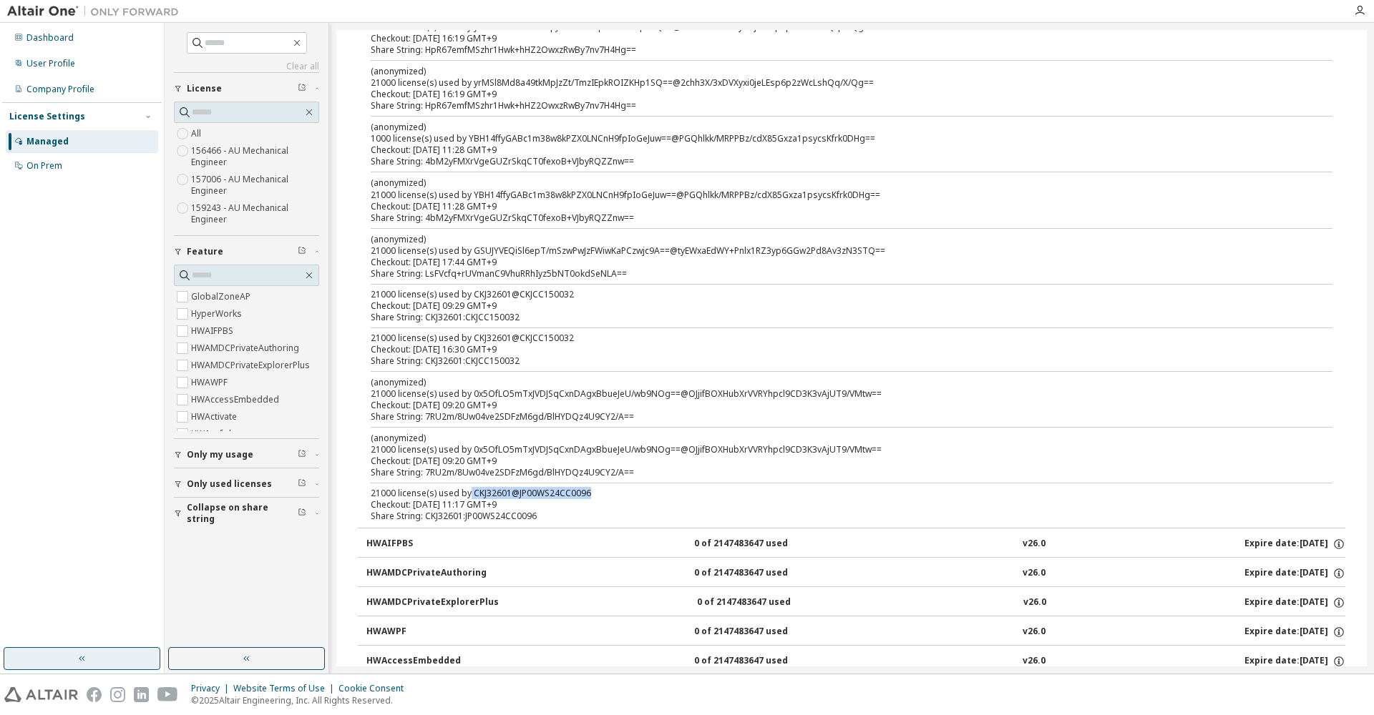
drag, startPoint x: 471, startPoint y: 490, endPoint x: 594, endPoint y: 494, distance: 123.8
click at [594, 494] on div "21000 license(s) used by CKJ32601@JP00WS24CC0096" at bounding box center [834, 493] width 927 height 11
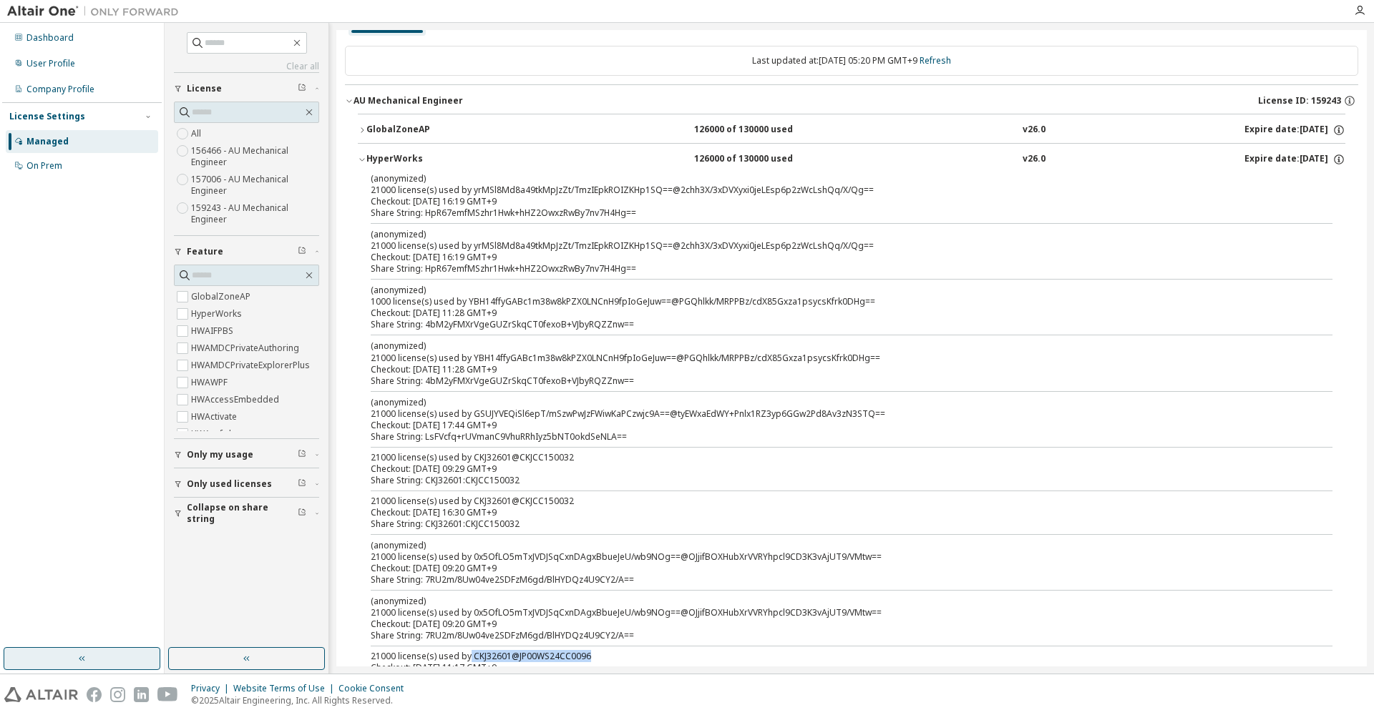
scroll to position [0, 0]
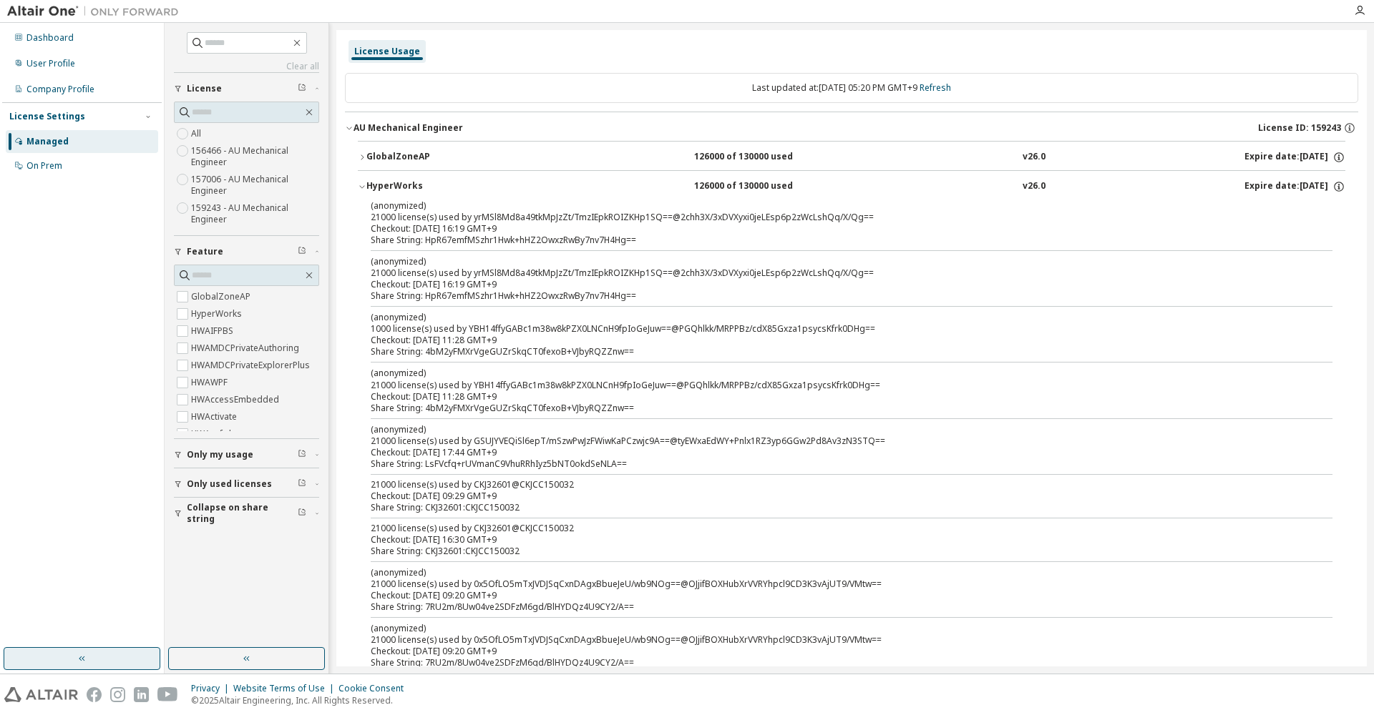
click at [358, 185] on icon "button" at bounding box center [362, 186] width 9 height 9
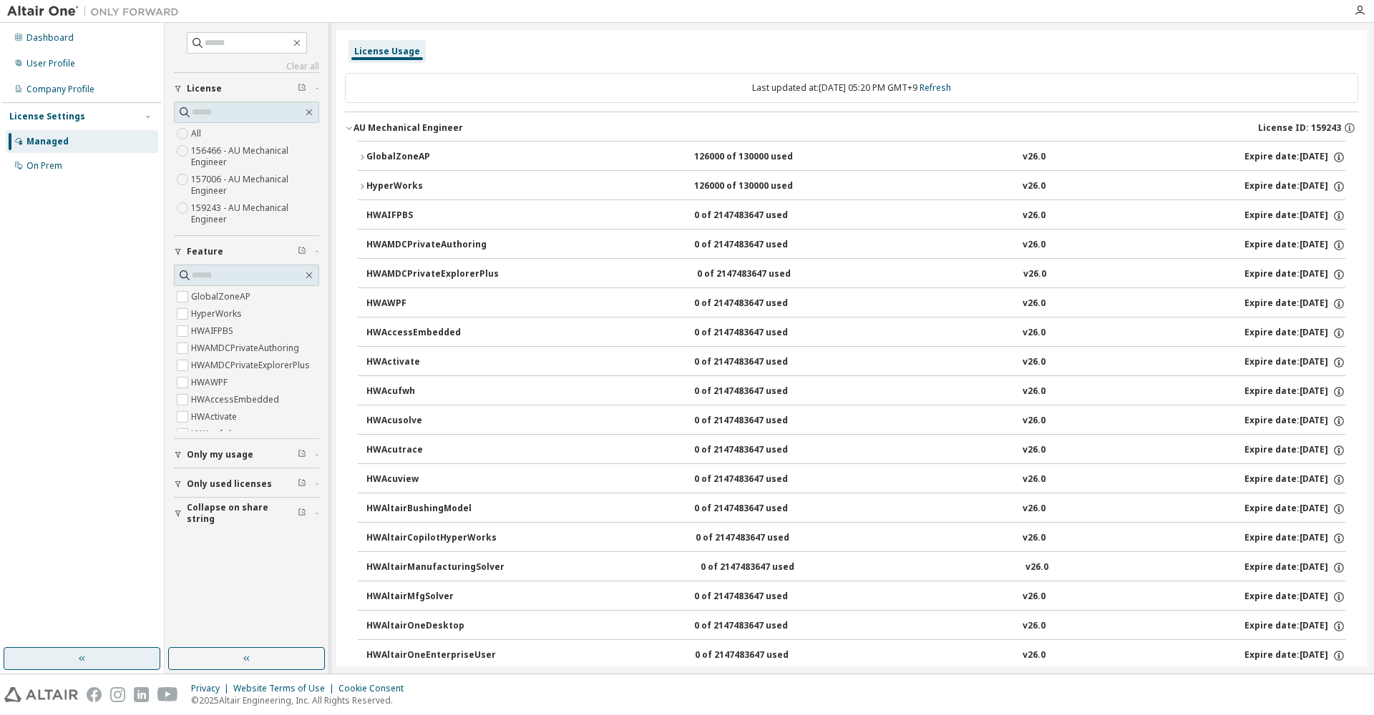
click at [348, 132] on icon "button" at bounding box center [349, 128] width 9 height 9
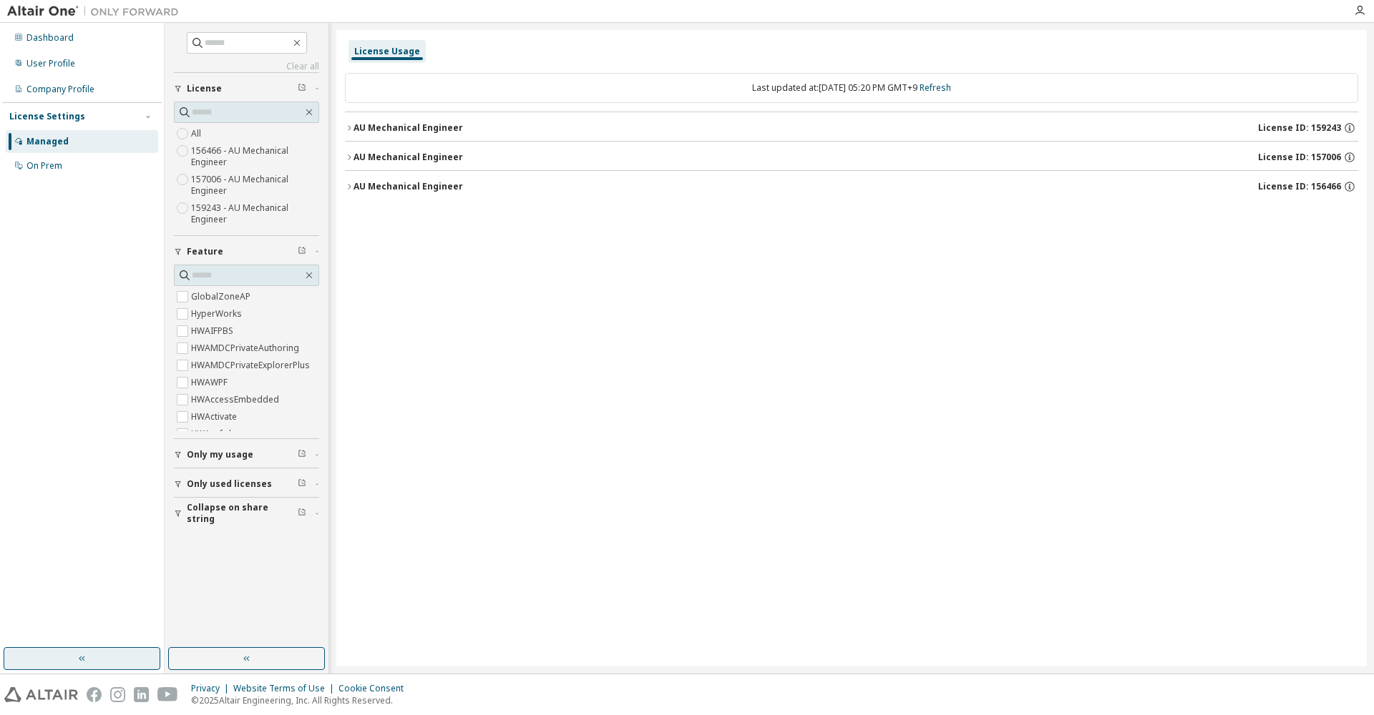
click at [346, 157] on icon "button" at bounding box center [349, 157] width 9 height 9
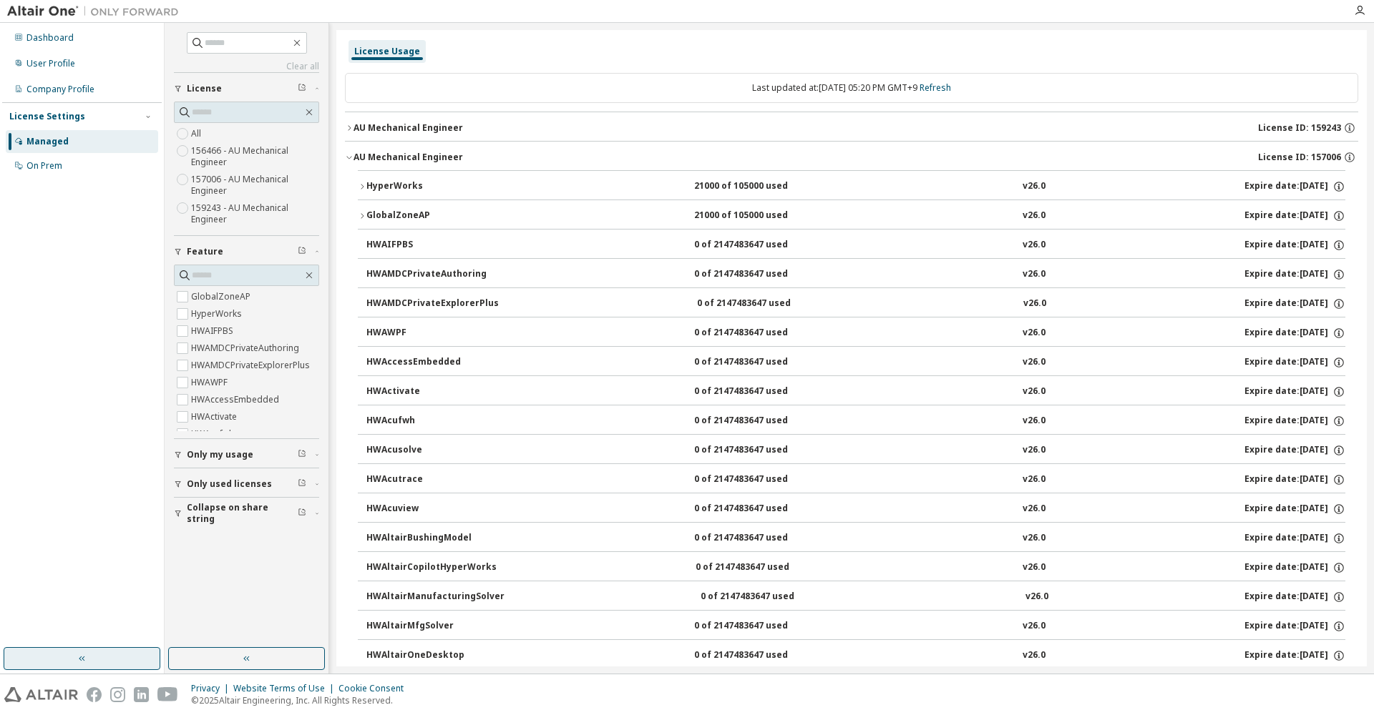
click at [362, 188] on icon "button" at bounding box center [362, 186] width 3 height 5
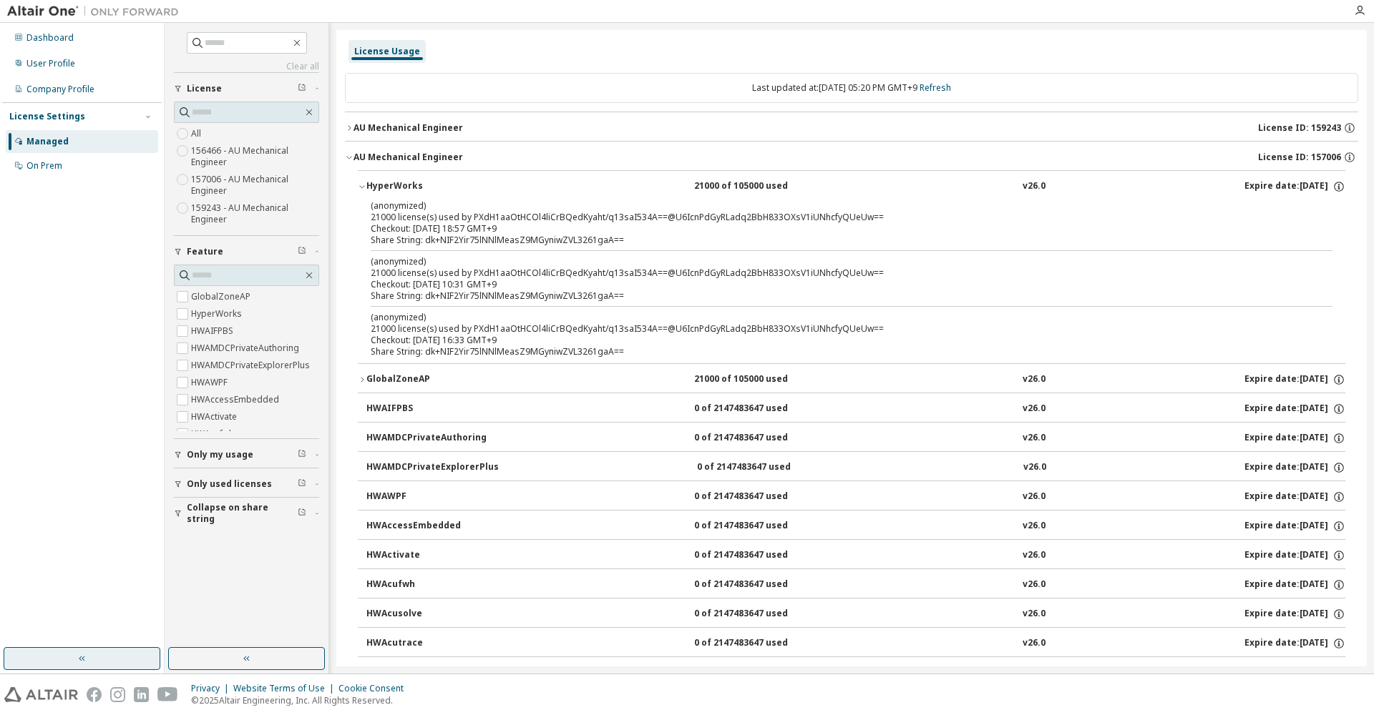
click at [359, 181] on button "HyperWorks 21000 of 105000 used v26.0 Expire date: [DATE]" at bounding box center [851, 186] width 987 height 31
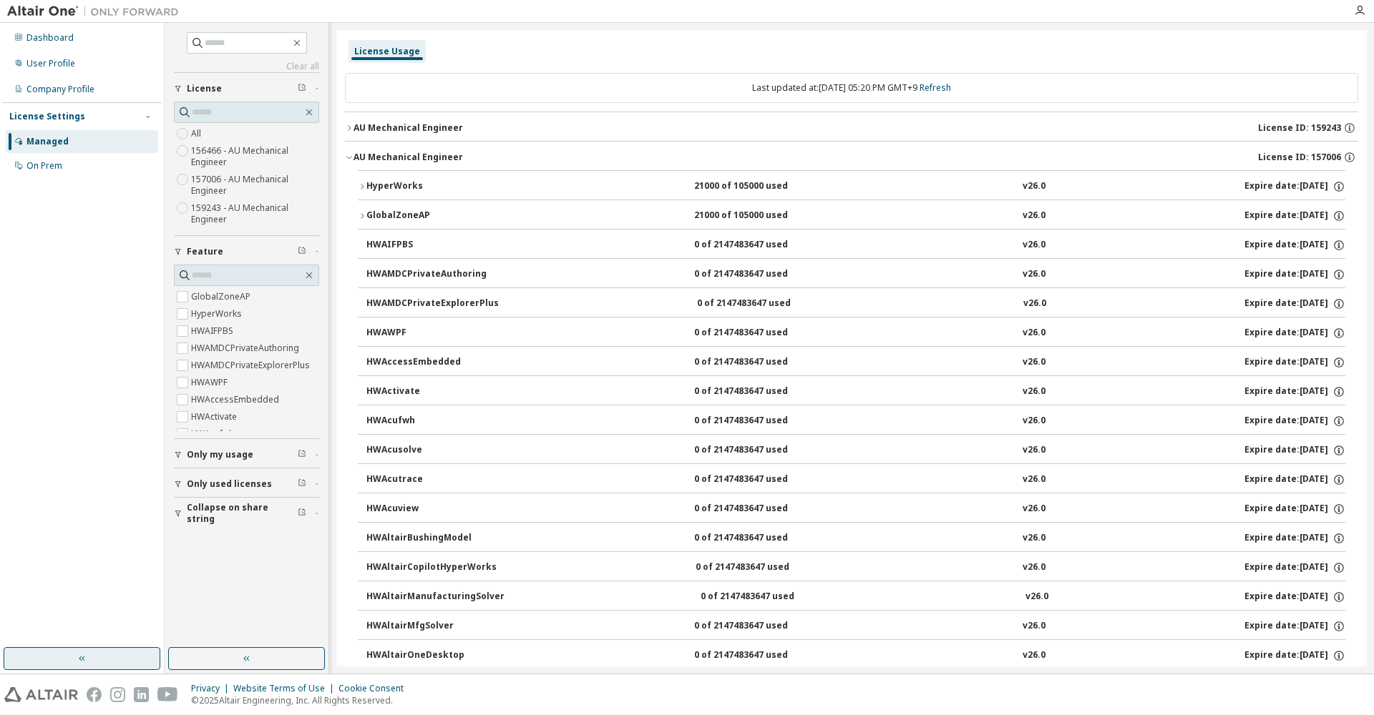
click at [365, 212] on icon "button" at bounding box center [362, 216] width 9 height 9
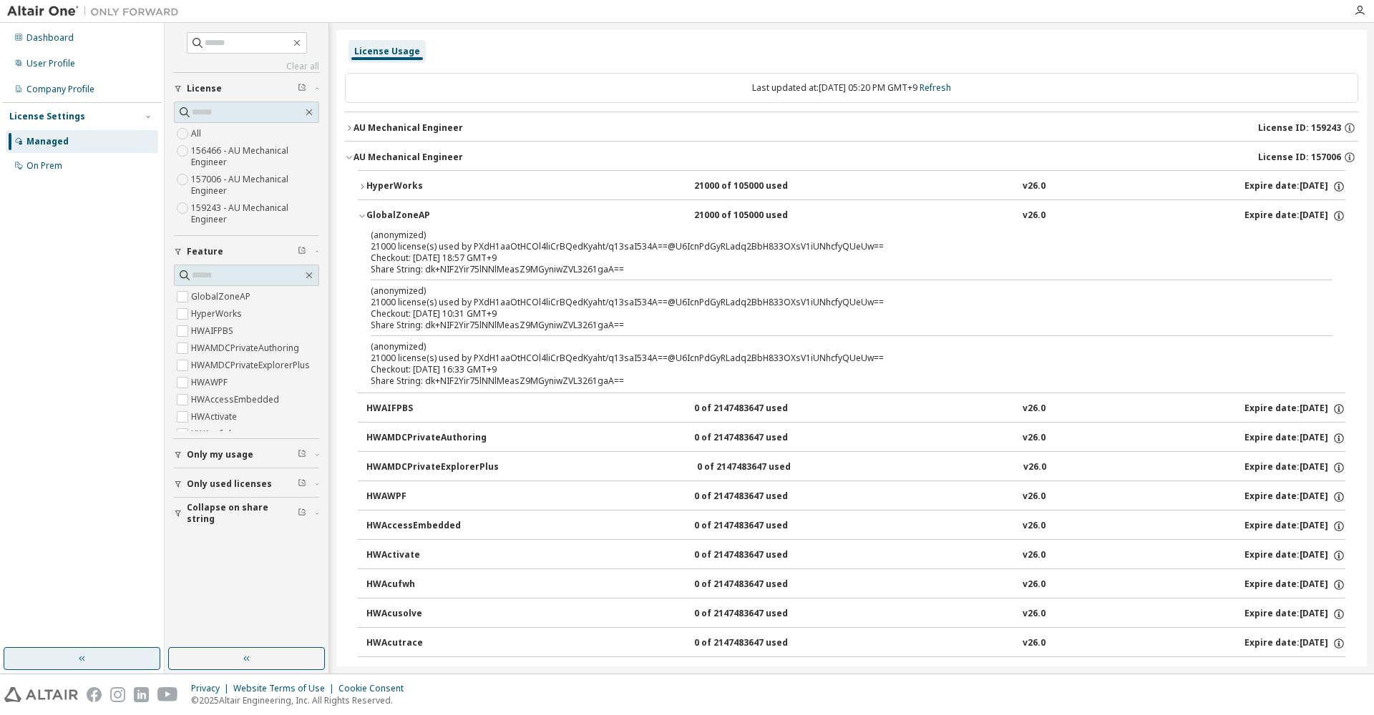
click at [362, 210] on button "GlobalZoneAP 21000 of 105000 used v26.0 Expire date: [DATE]" at bounding box center [851, 215] width 987 height 31
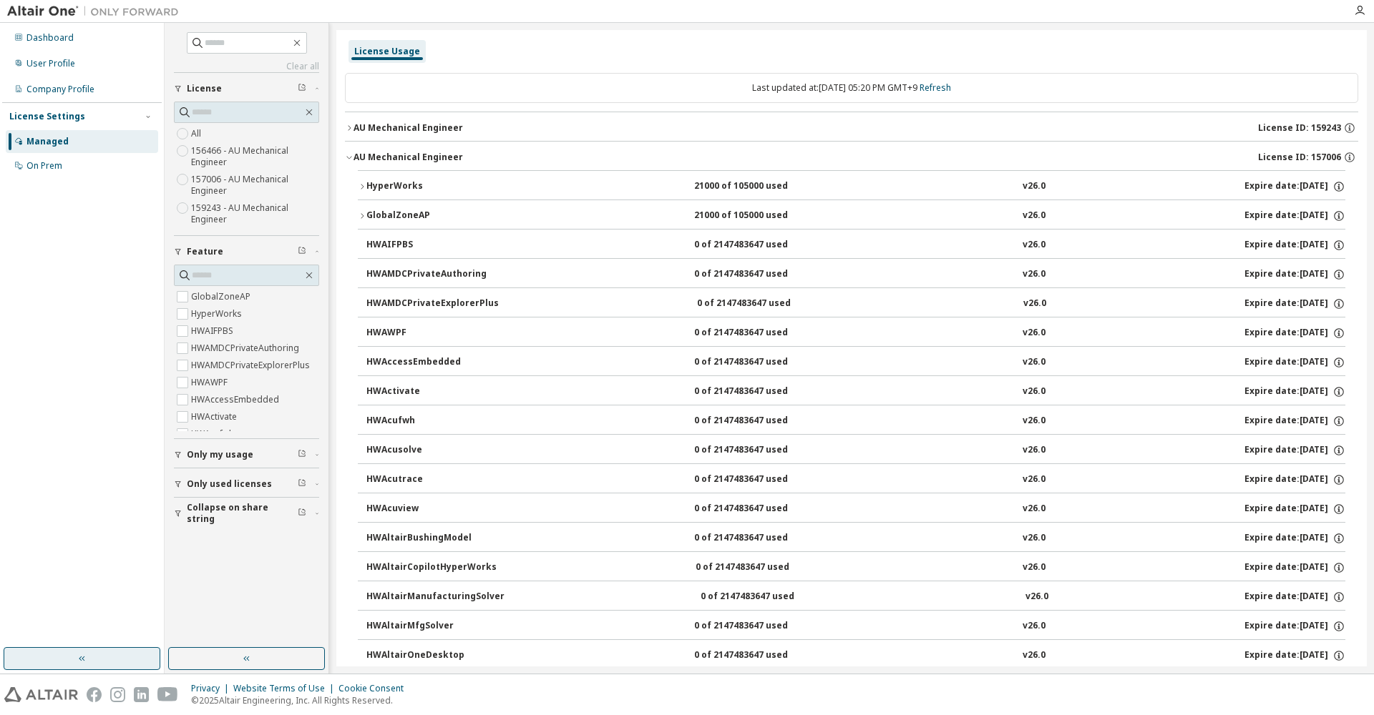
click at [346, 160] on icon "button" at bounding box center [349, 157] width 9 height 9
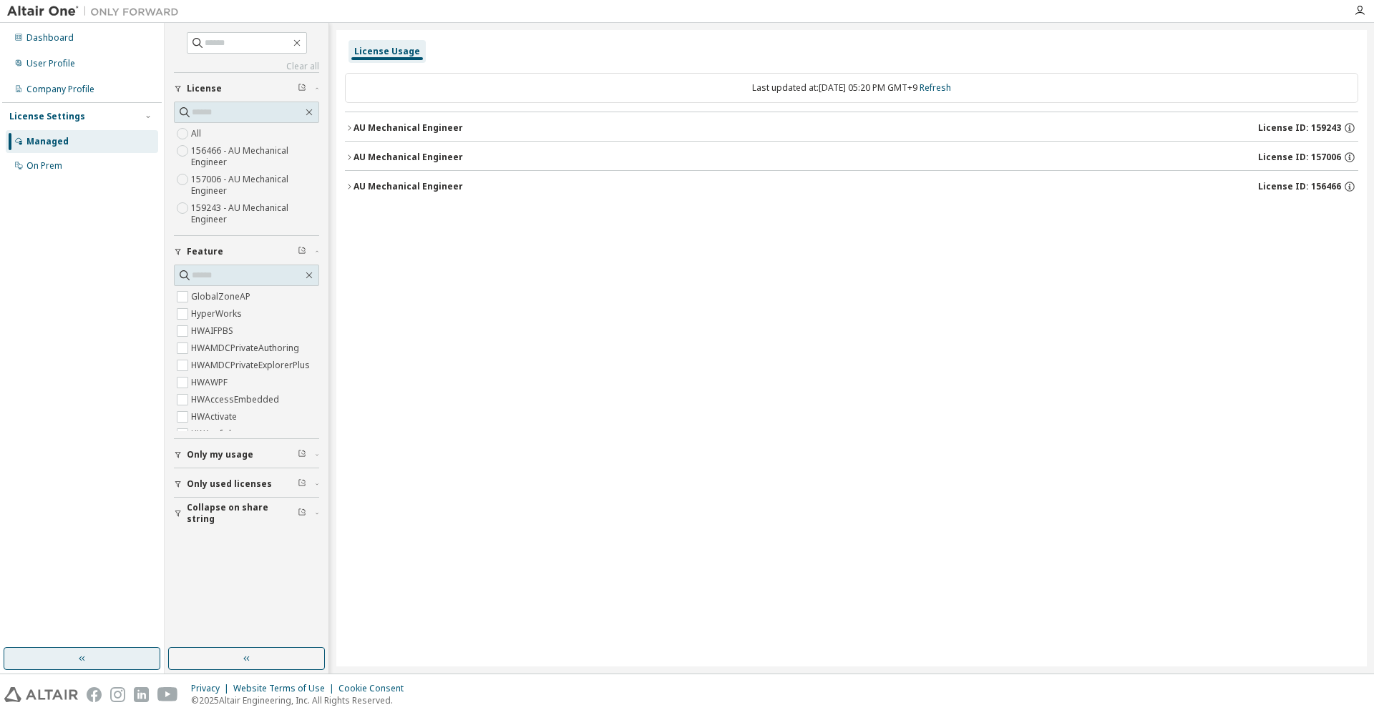
click at [348, 187] on icon "button" at bounding box center [349, 186] width 9 height 9
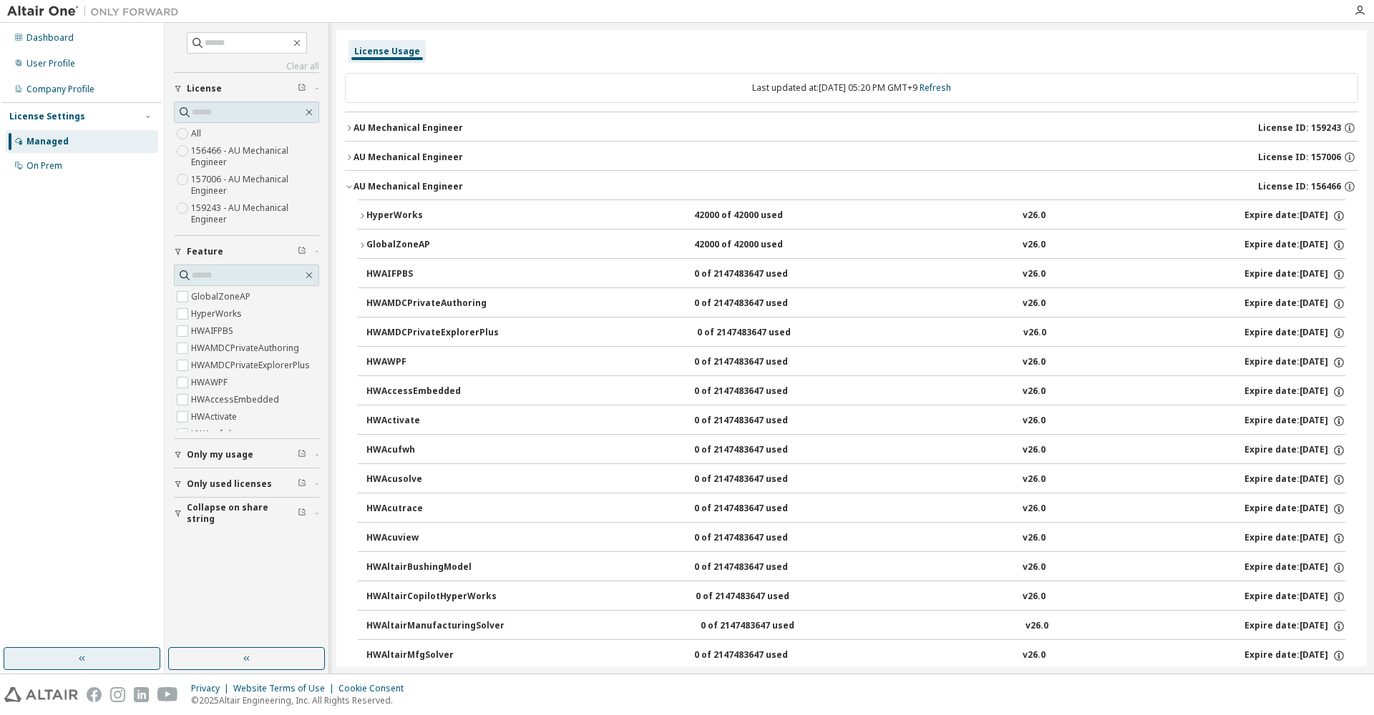
click at [428, 55] on div "License Usage" at bounding box center [851, 52] width 1013 height 26
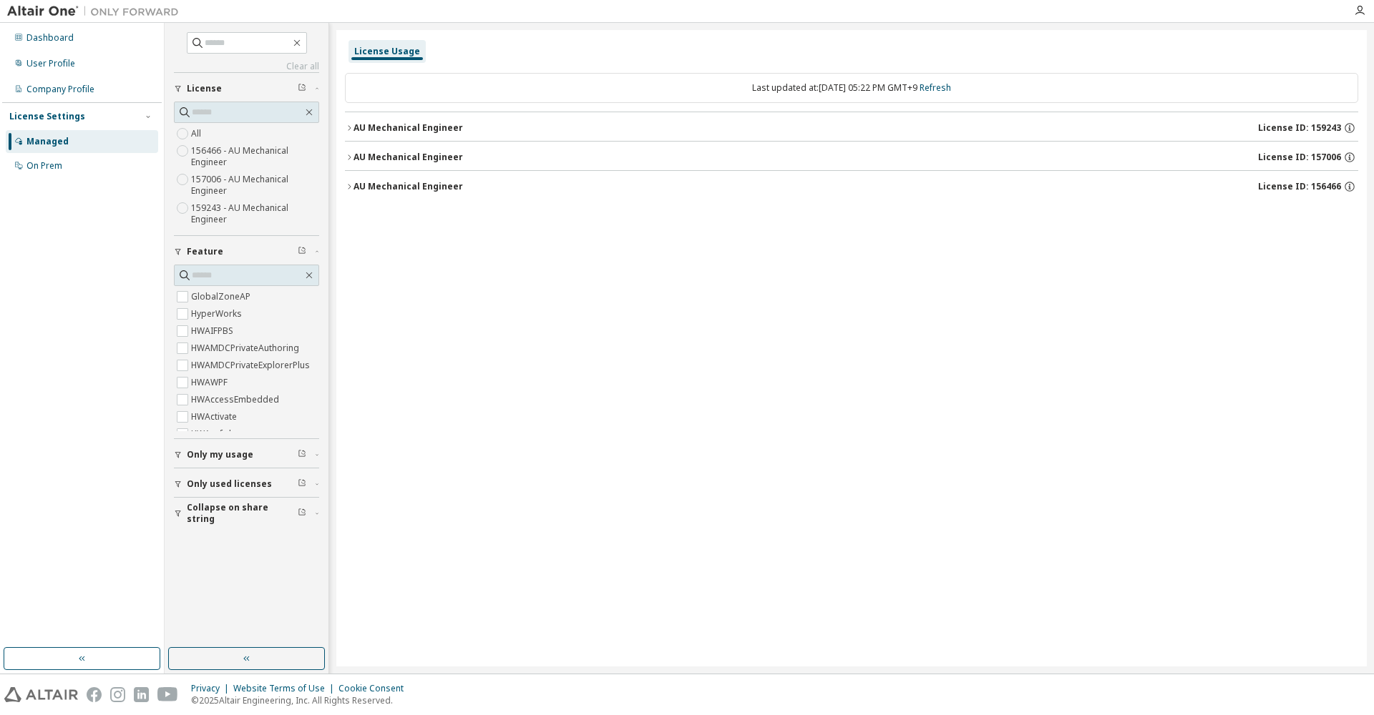
click at [348, 125] on icon "button" at bounding box center [349, 128] width 9 height 9
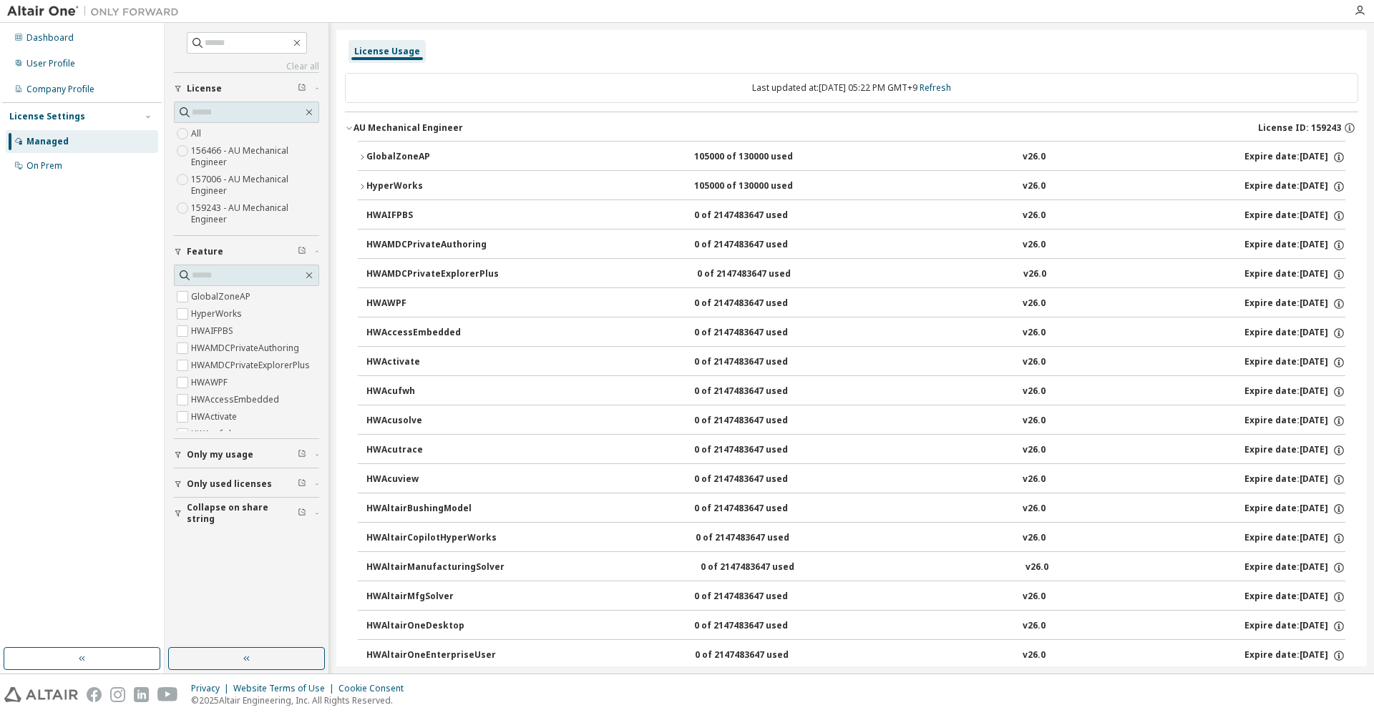
click at [348, 125] on icon "button" at bounding box center [349, 128] width 9 height 9
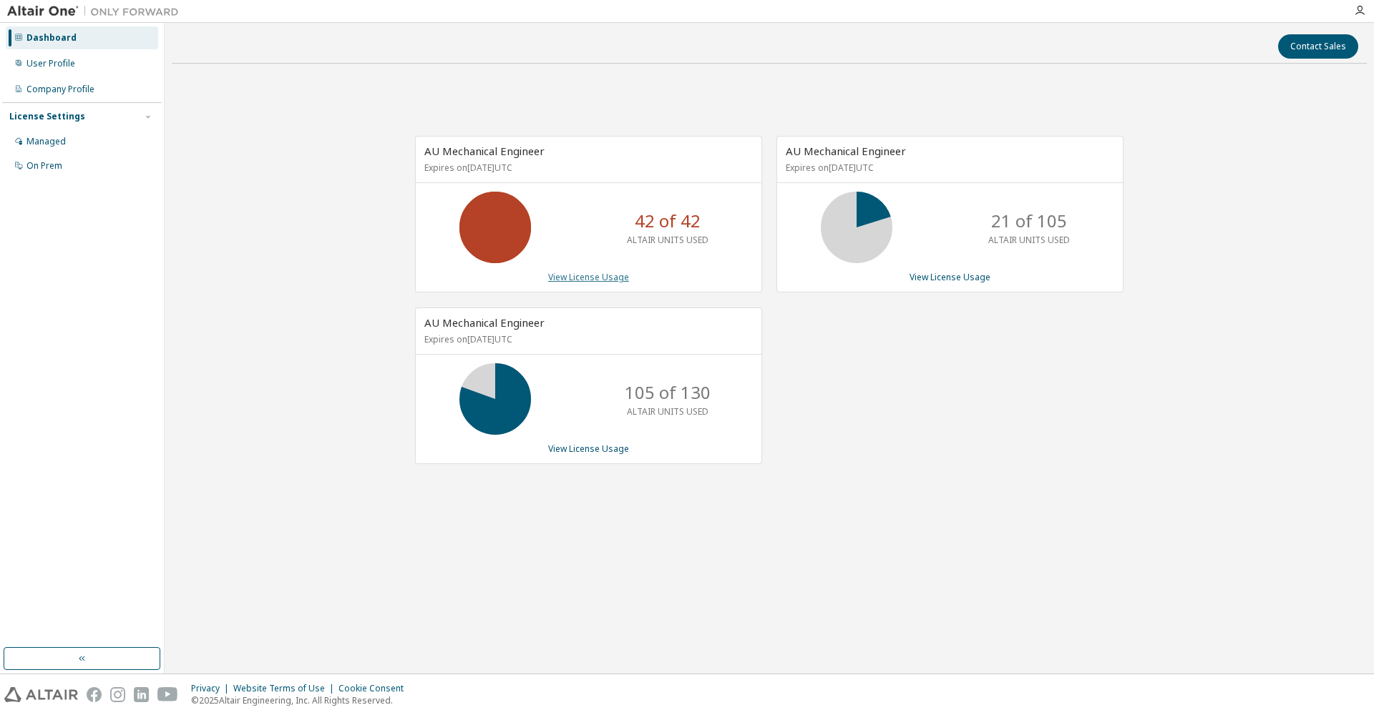
click at [597, 281] on link "View License Usage" at bounding box center [588, 277] width 81 height 12
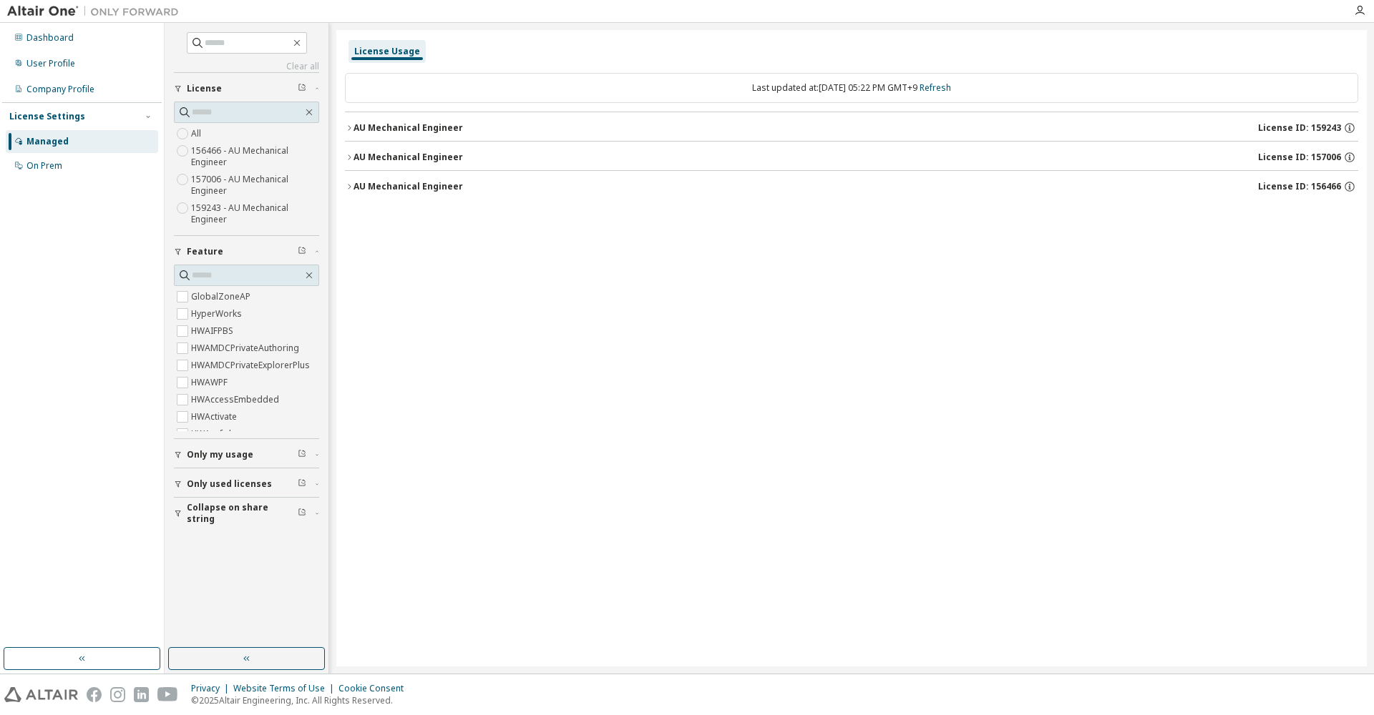
click at [349, 124] on icon "button" at bounding box center [349, 128] width 9 height 9
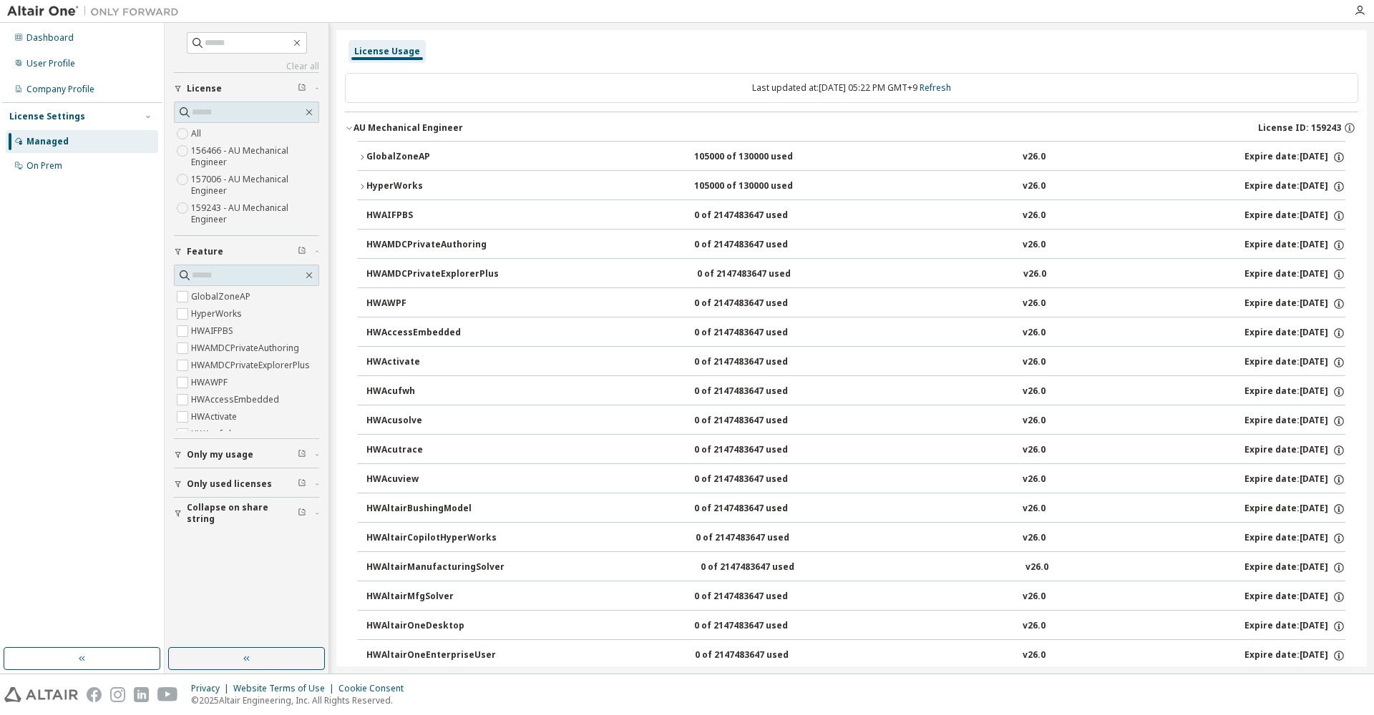
click at [361, 180] on button "HyperWorks 105000 of 130000 used v26.0 Expire date: 2026-06-25" at bounding box center [851, 186] width 987 height 31
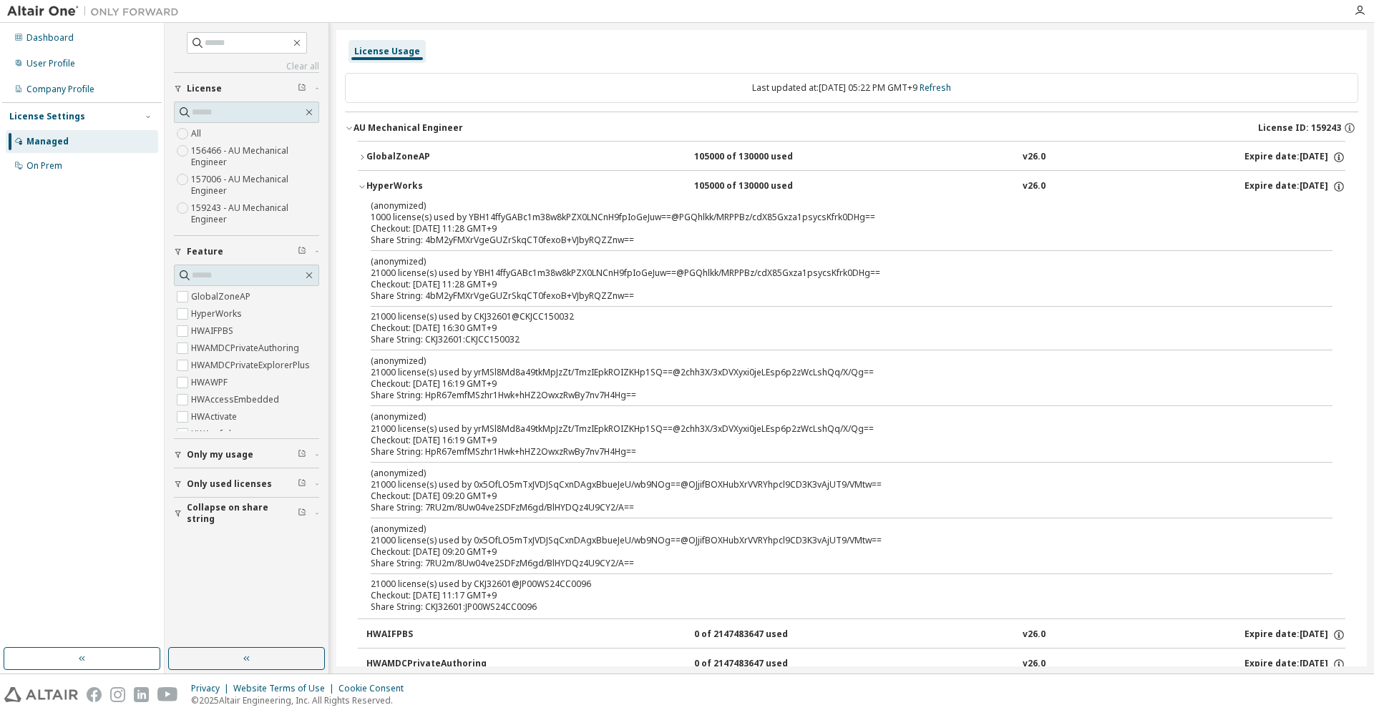
drag, startPoint x: 485, startPoint y: 451, endPoint x: 491, endPoint y: 431, distance: 21.7
click at [485, 451] on div "Share String: HpR67emfMSzhr1Hwk+hHZ2OwxzRwBy7nv7H4Hg==" at bounding box center [834, 451] width 927 height 11
click at [494, 394] on div "Share String: HpR67emfMSzhr1Hwk+hHZ2OwxzRwBy7nv7H4Hg==" at bounding box center [834, 395] width 927 height 11
click at [486, 331] on div "Checkout: [DATE] 16:30 GMT+9" at bounding box center [834, 328] width 927 height 11
click at [482, 273] on div "(anonymized) 21000 license(s) used by YBH14ffyGABc1m38w8kPZX0LNCnH9fpIoGeJuw==@…" at bounding box center [834, 267] width 927 height 24
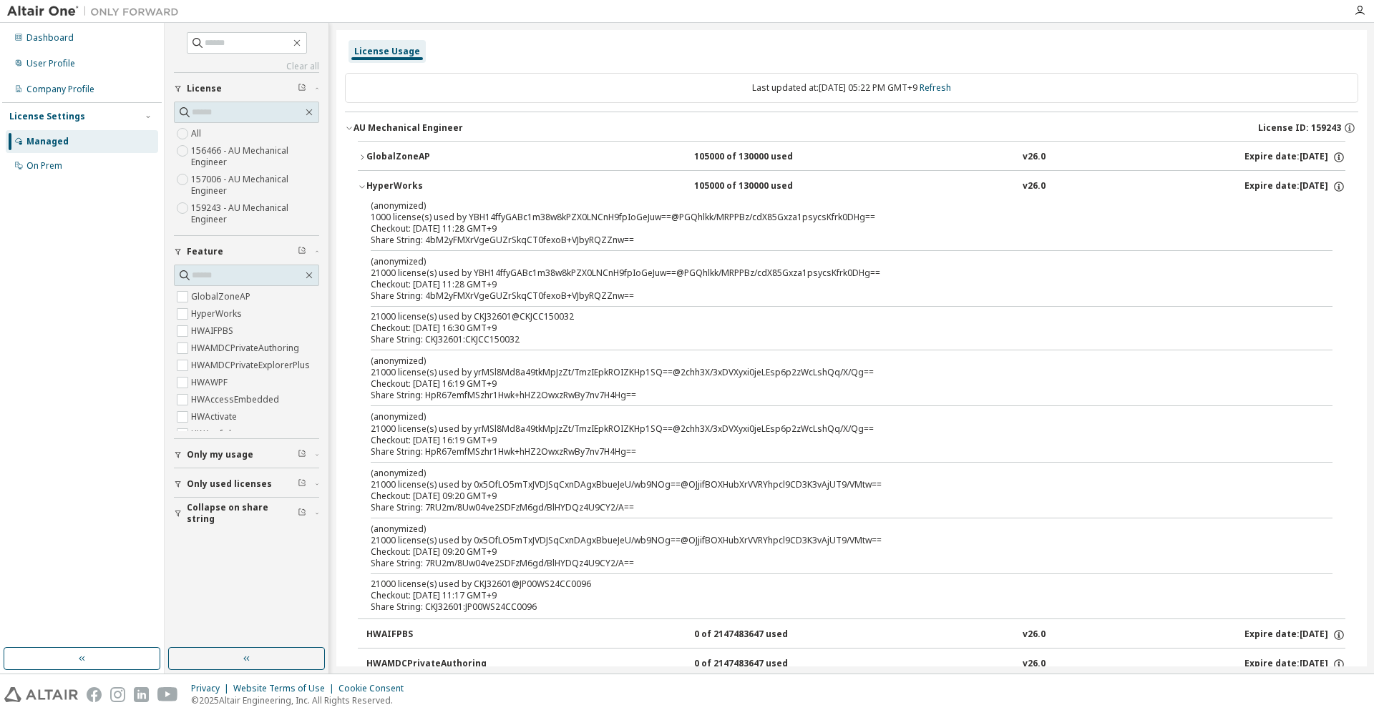
click at [363, 179] on button "HyperWorks 105000 of 130000 used v26.0 Expire date: 2026-06-25" at bounding box center [851, 186] width 987 height 31
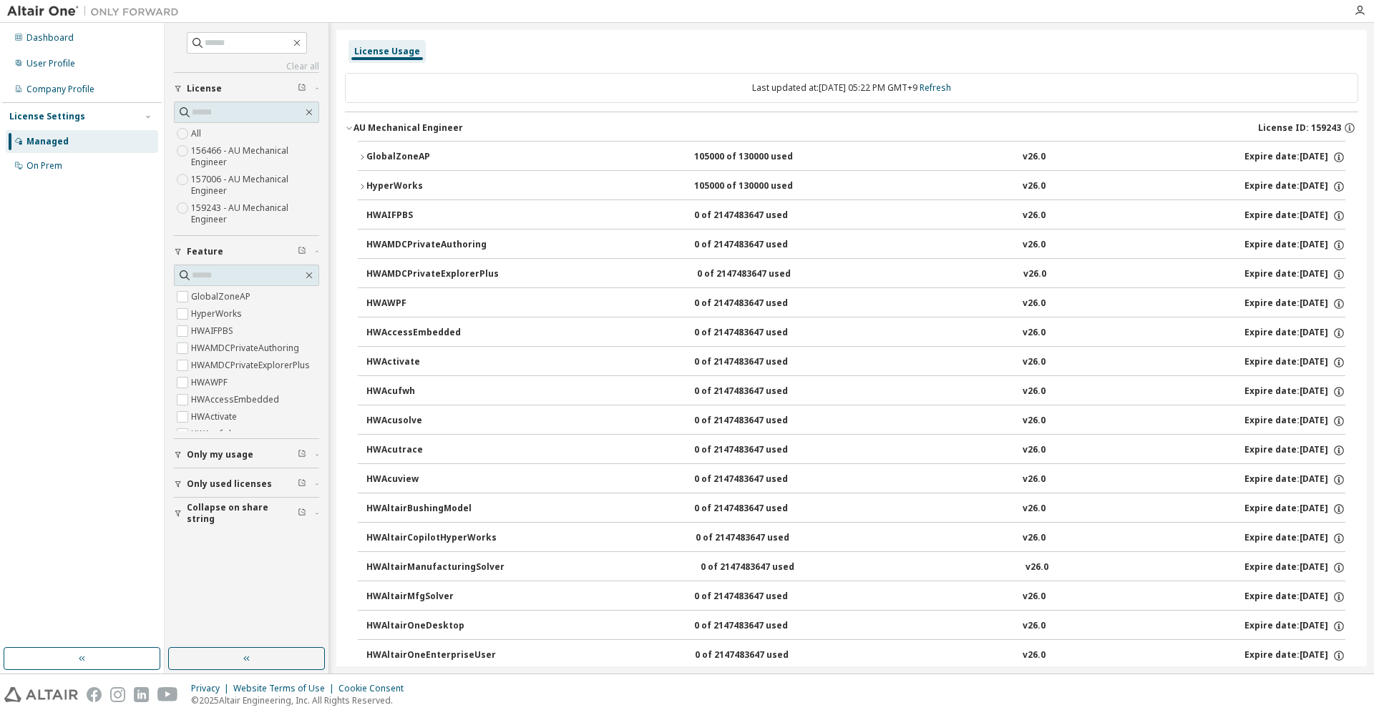
click at [364, 159] on icon "button" at bounding box center [362, 157] width 9 height 9
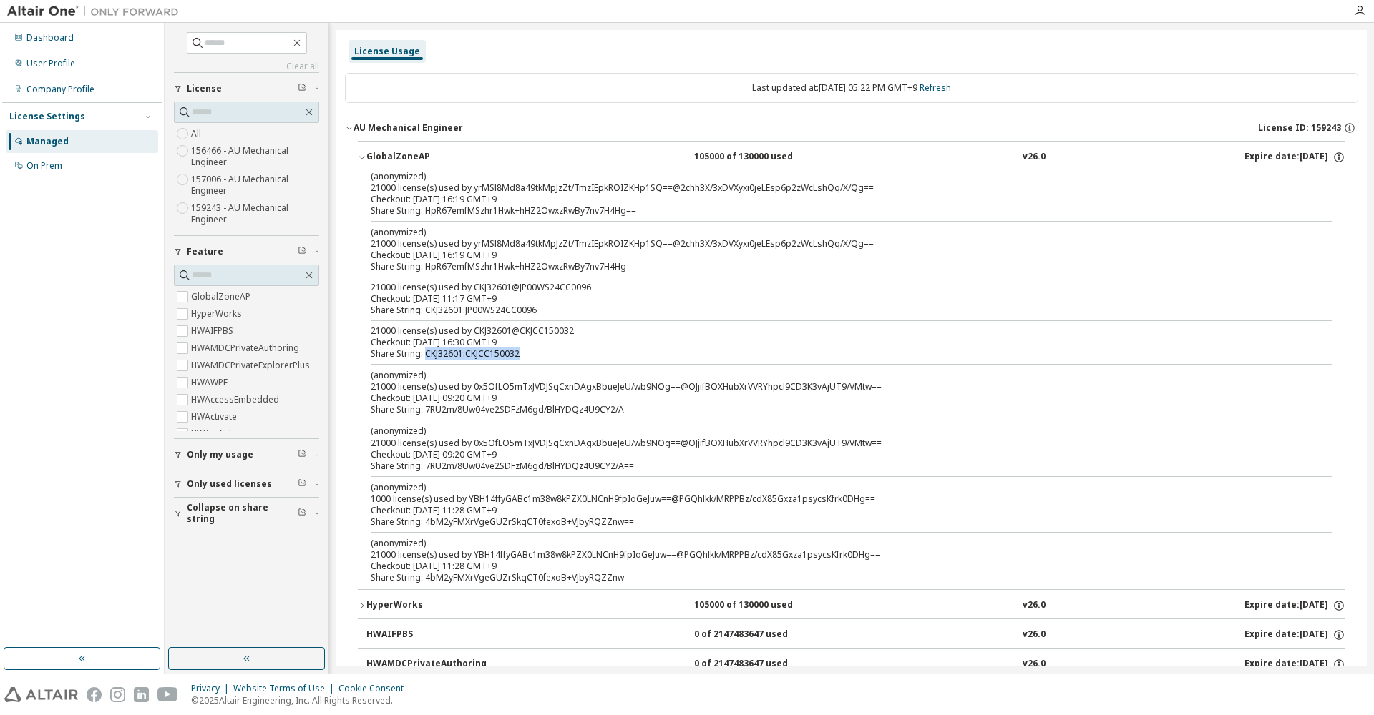
drag, startPoint x: 424, startPoint y: 352, endPoint x: 538, endPoint y: 352, distance: 113.7
click at [538, 352] on div "Share String: CKJ32601:CKJCC150032" at bounding box center [834, 353] width 927 height 11
click at [362, 158] on icon "button" at bounding box center [362, 157] width 9 height 9
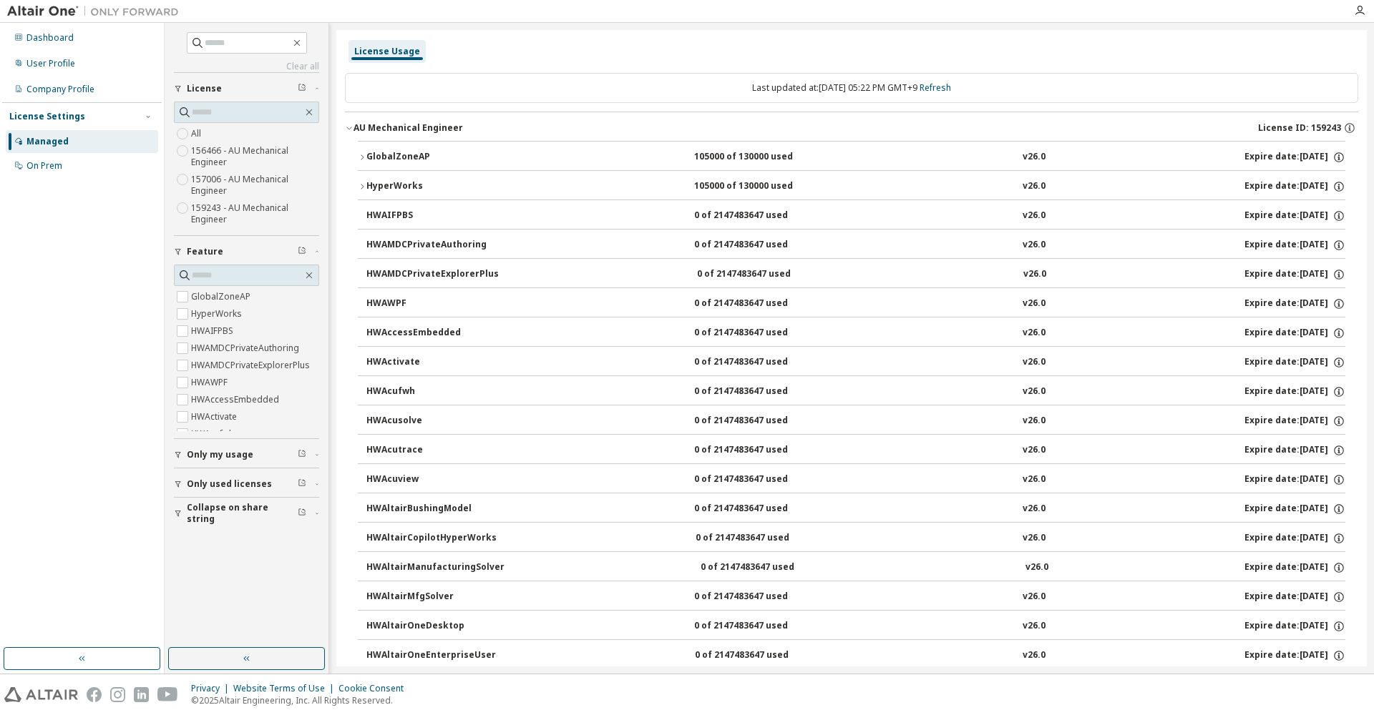
click at [349, 124] on icon "button" at bounding box center [349, 128] width 9 height 9
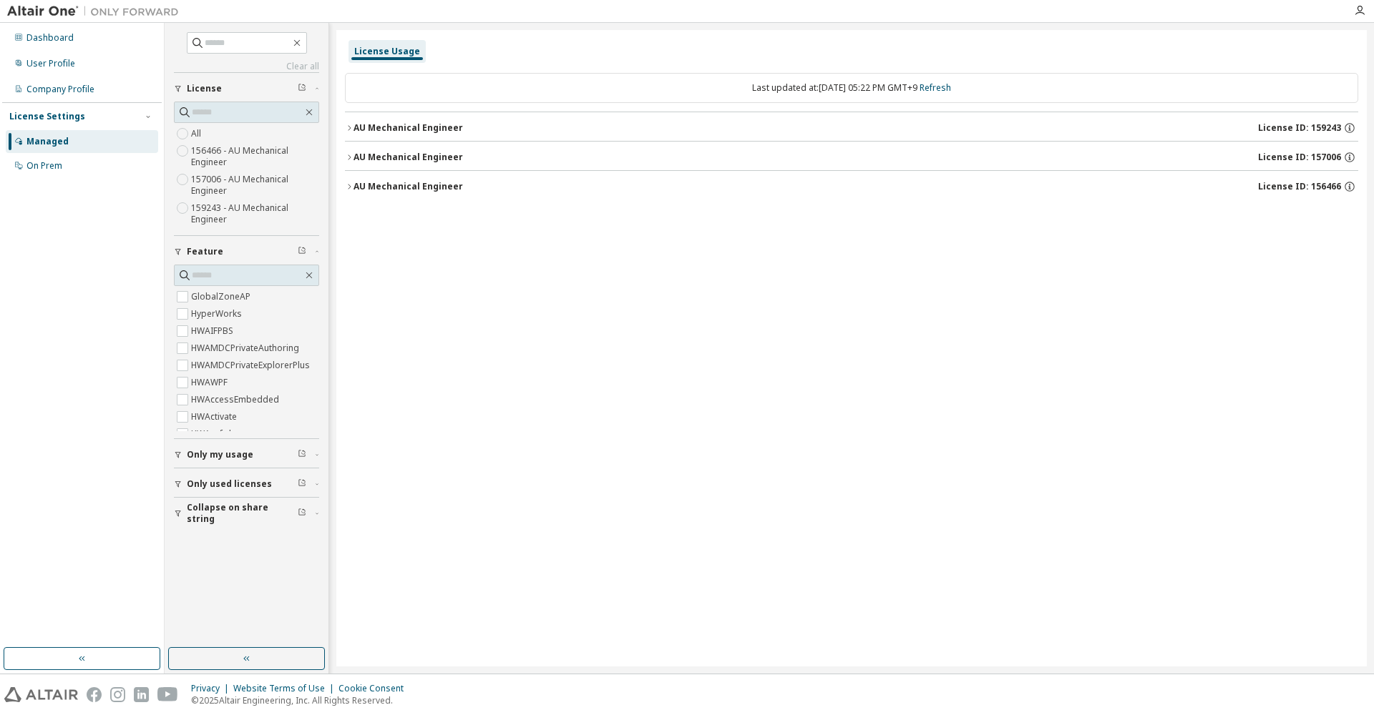
click at [351, 187] on icon "button" at bounding box center [349, 186] width 9 height 9
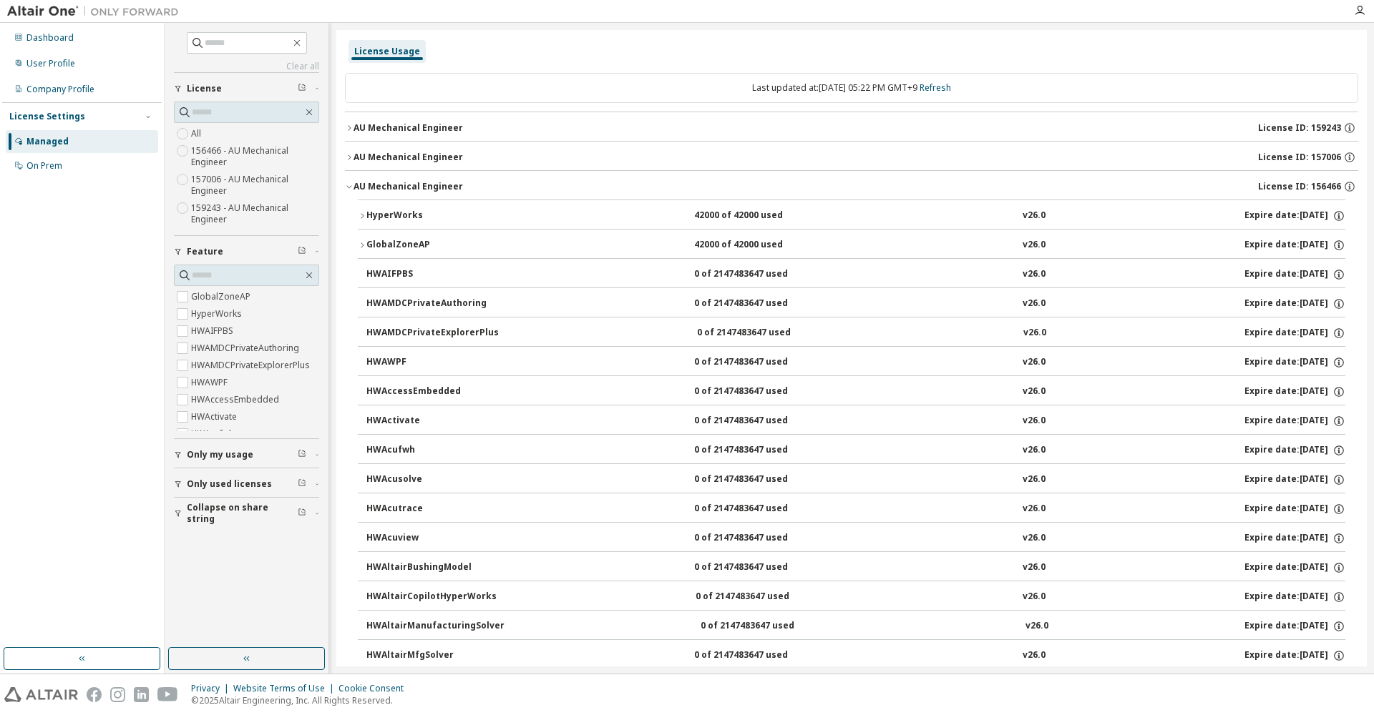
click at [362, 215] on icon "button" at bounding box center [362, 215] width 3 height 5
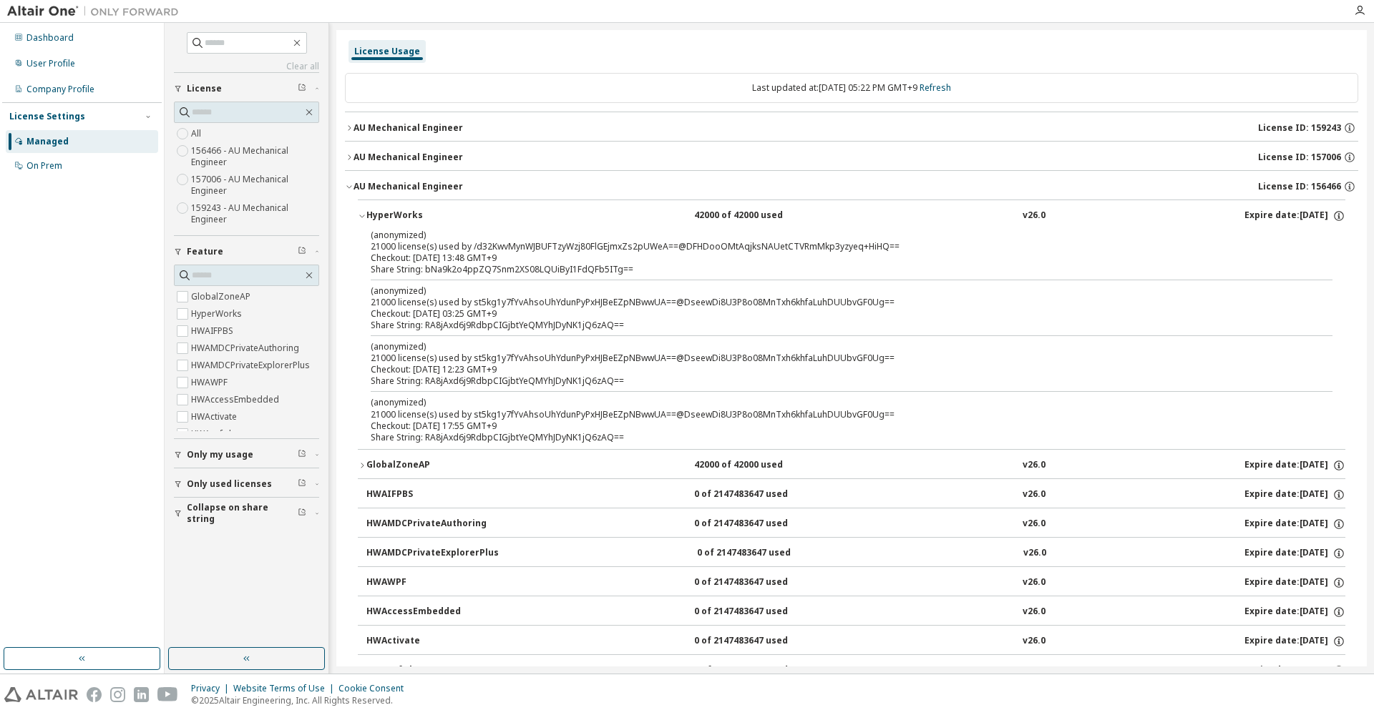
click at [576, 256] on div "Checkout: [DATE] 13:48 GMT+9" at bounding box center [834, 258] width 927 height 11
click at [614, 439] on div "Share String: RA8jAxd6j9RdbpCIGjbtYeQMYhJDyNK1jQ6zAQ==" at bounding box center [834, 437] width 927 height 11
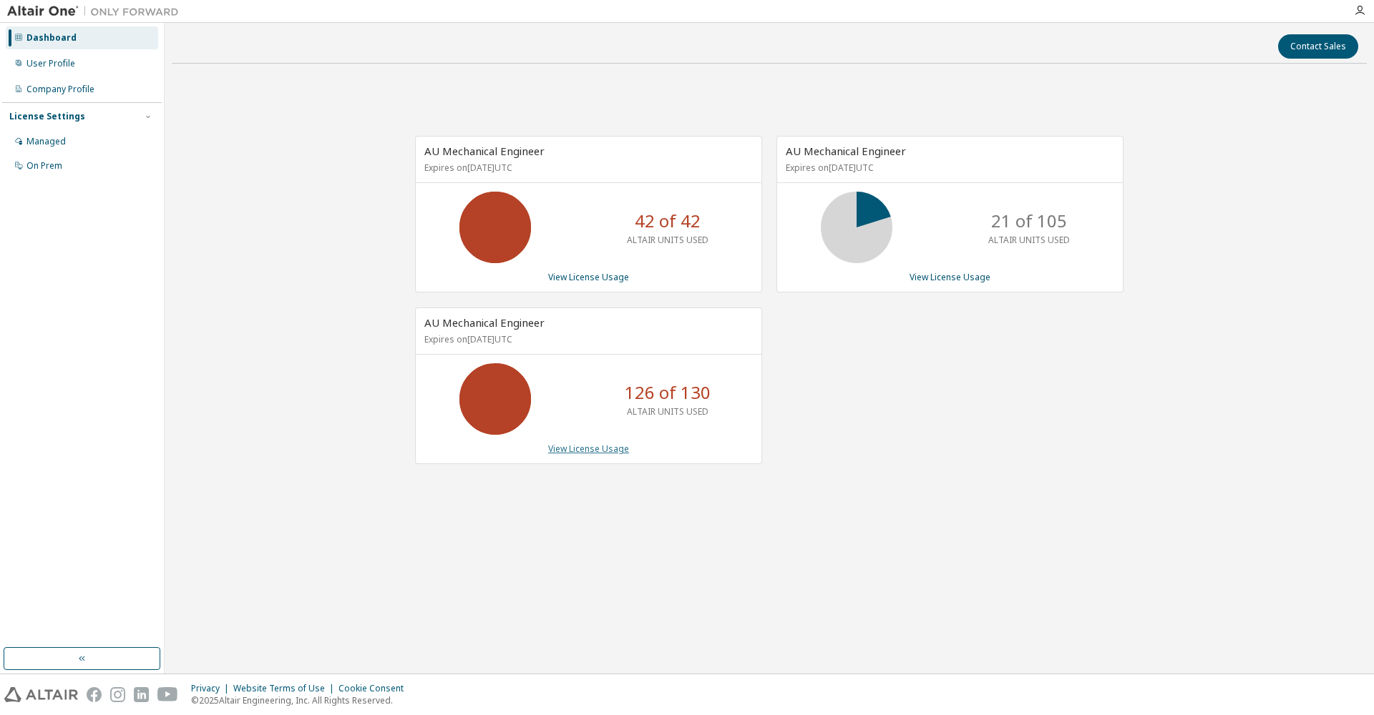
click at [602, 451] on link "View License Usage" at bounding box center [588, 449] width 81 height 12
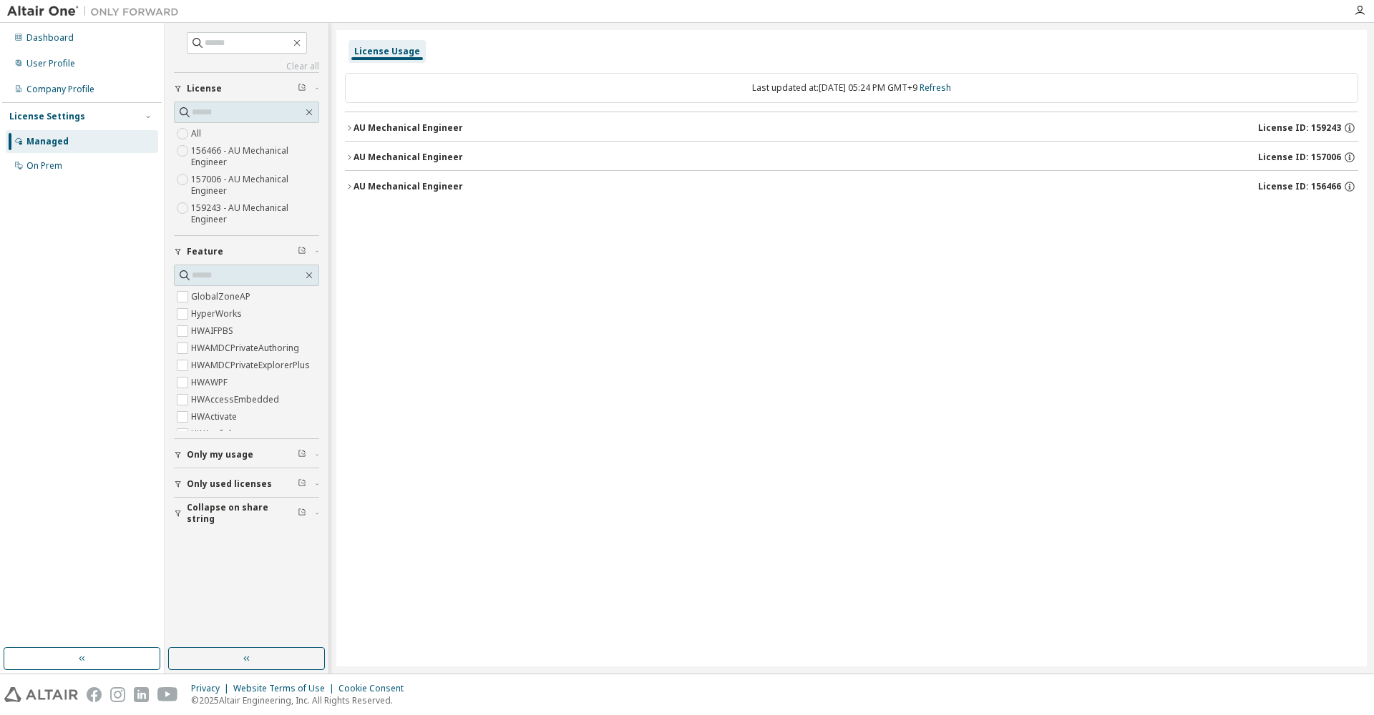
click at [353, 155] on div "AU Mechanical Engineer" at bounding box center [407, 157] width 109 height 11
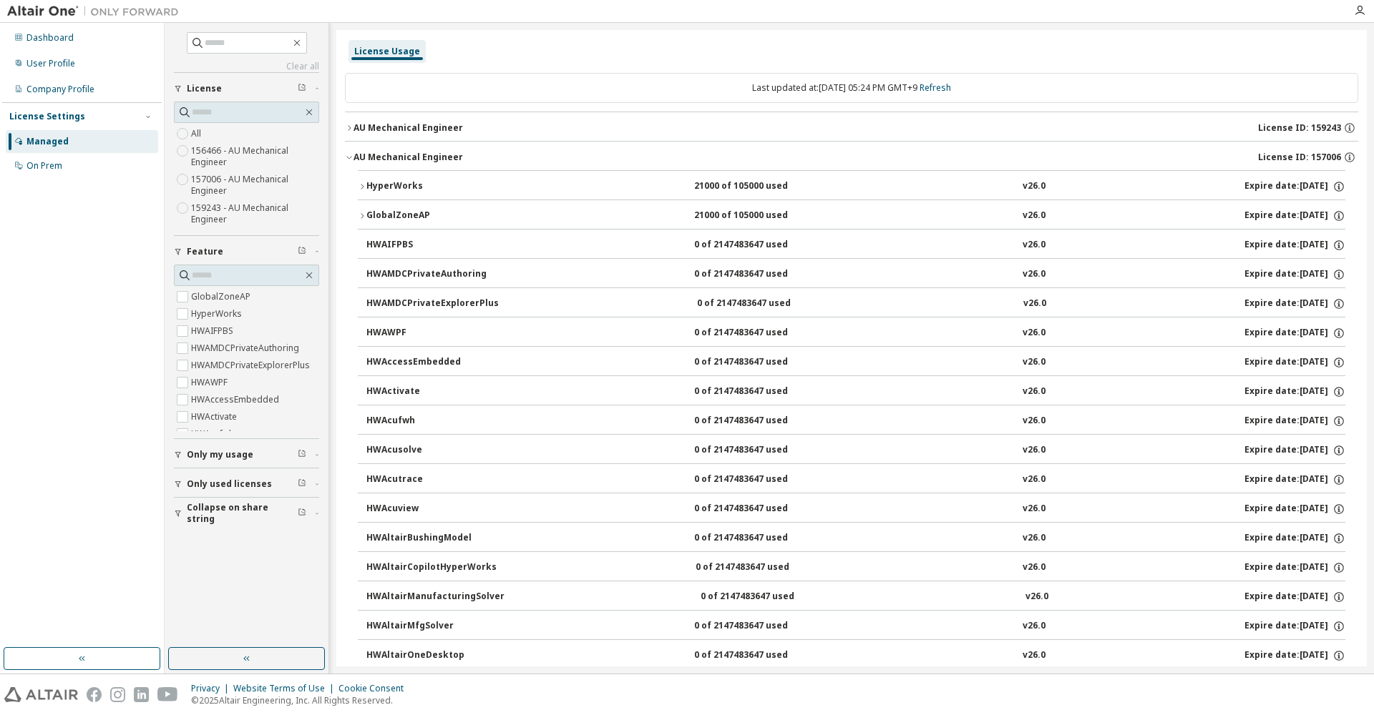
click at [360, 186] on icon "button" at bounding box center [362, 186] width 9 height 9
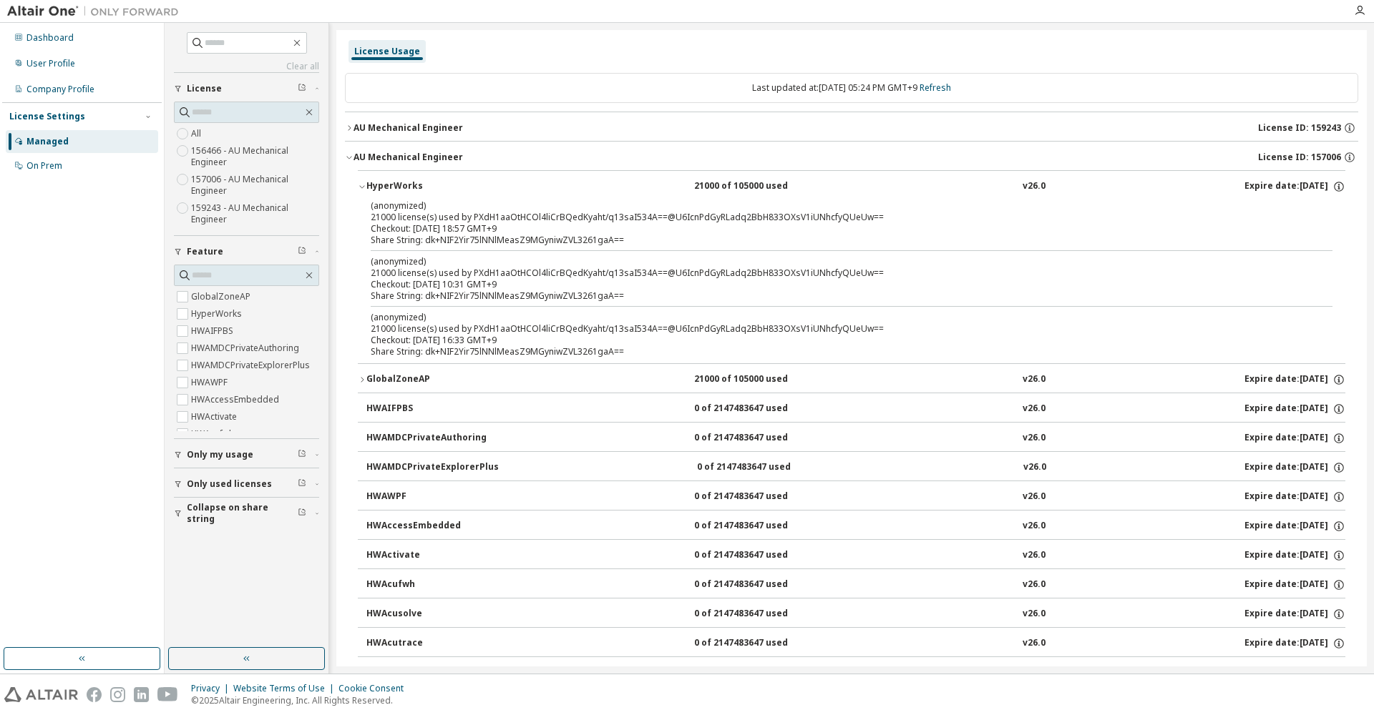
click at [358, 186] on icon "button" at bounding box center [362, 186] width 9 height 9
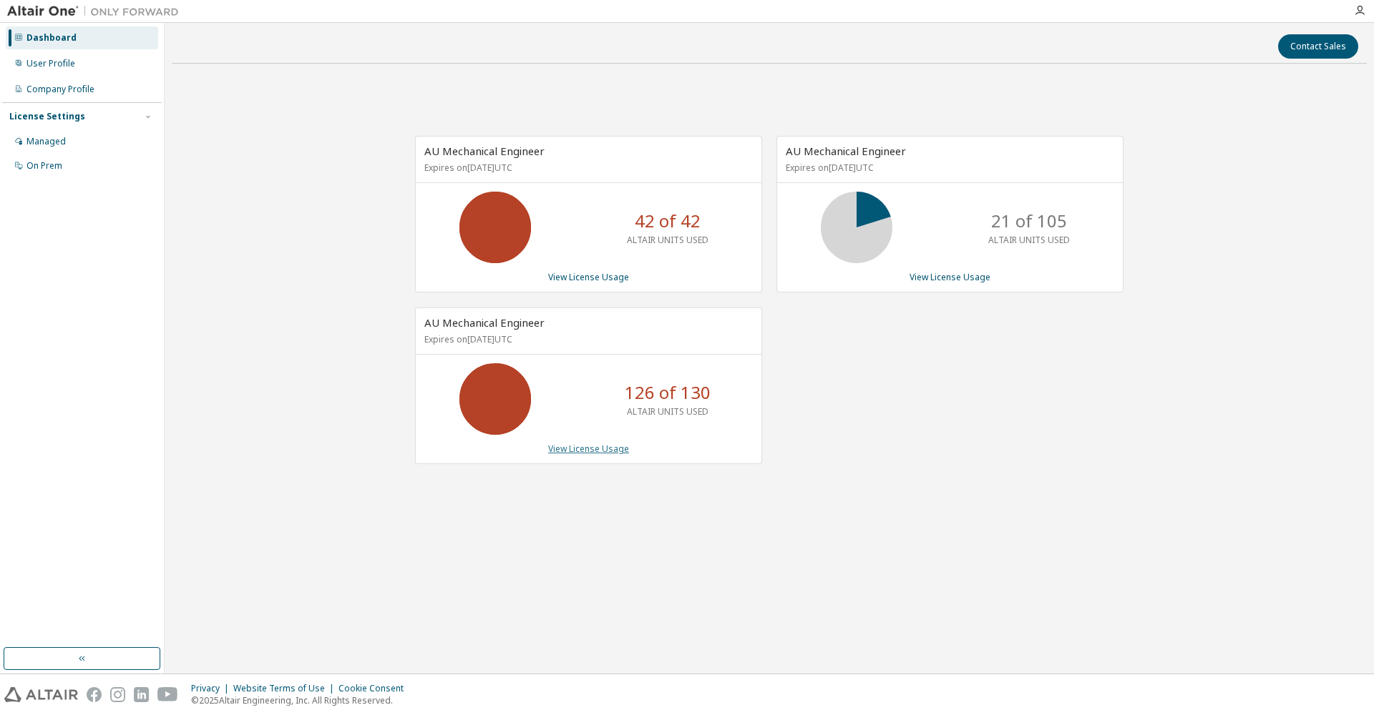
click at [602, 449] on link "View License Usage" at bounding box center [588, 449] width 81 height 12
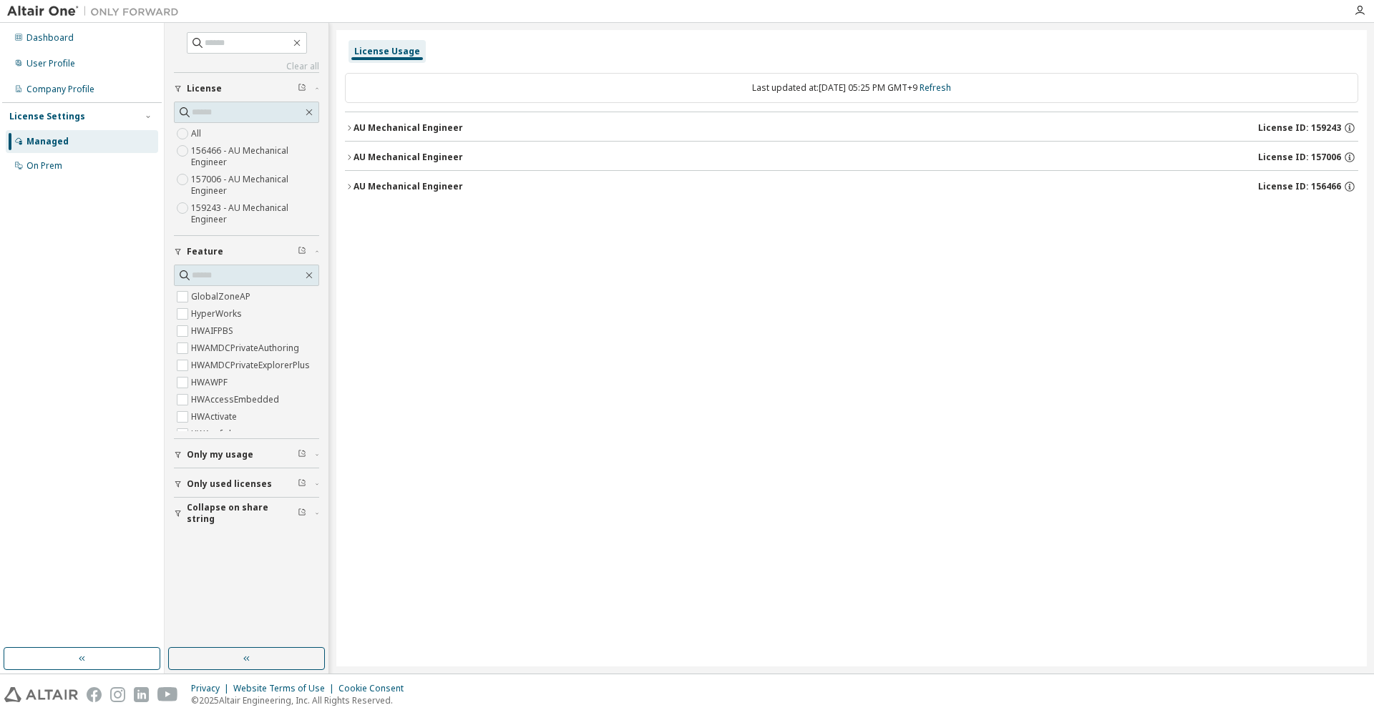
click at [350, 156] on icon "button" at bounding box center [349, 157] width 9 height 9
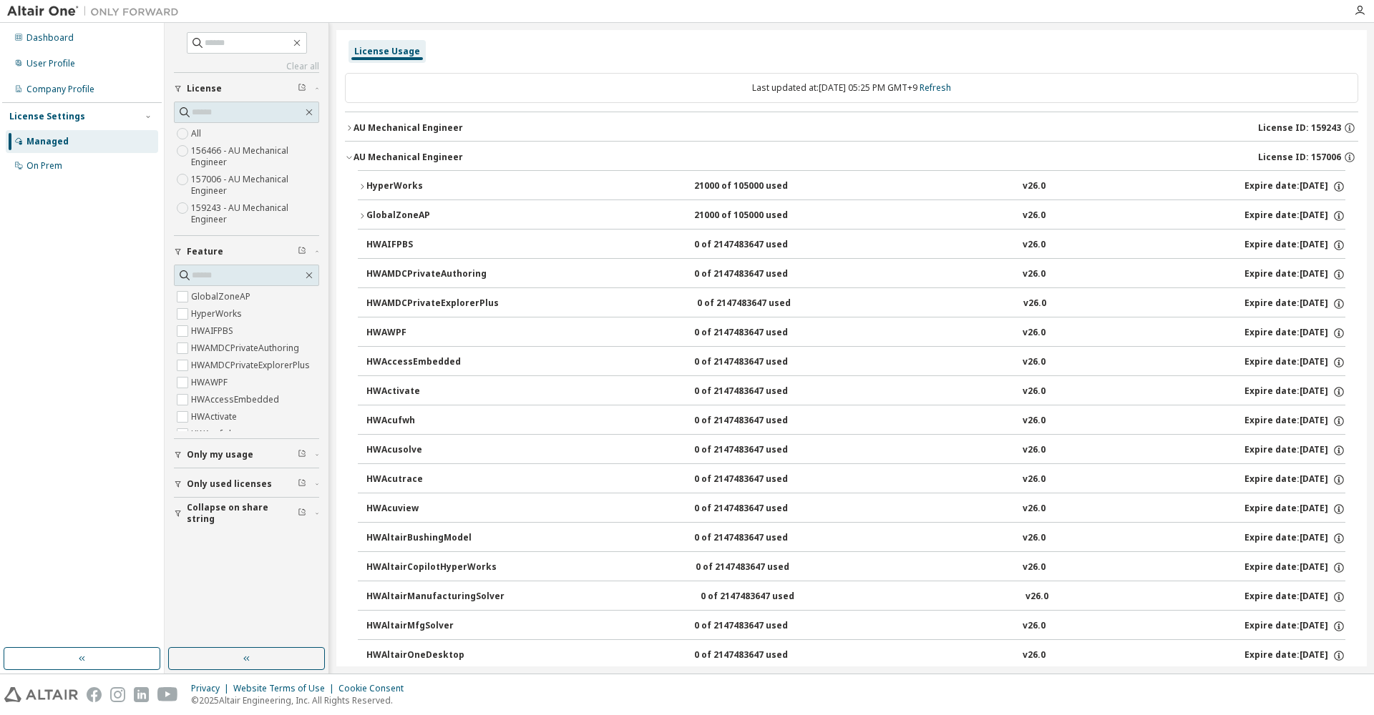
click at [351, 155] on icon "button" at bounding box center [349, 157] width 9 height 9
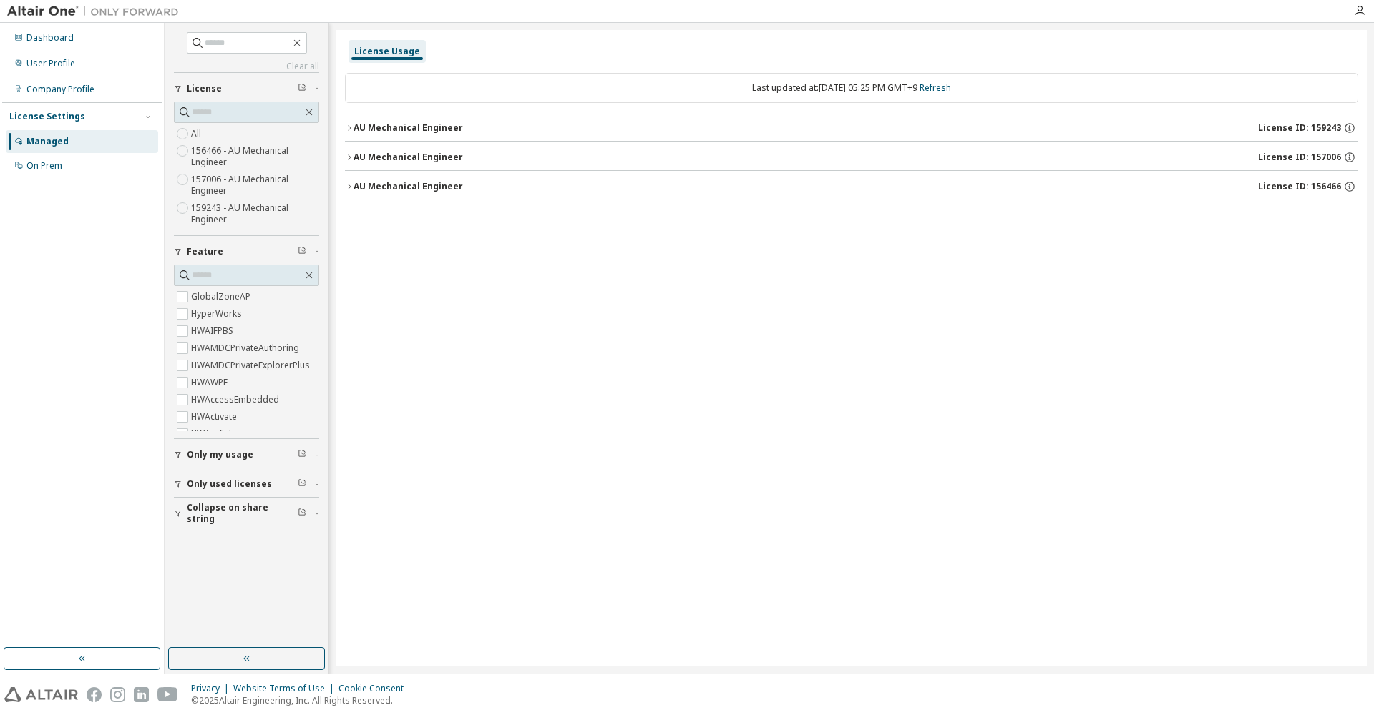
click at [358, 189] on div "AU Mechanical Engineer" at bounding box center [407, 186] width 109 height 11
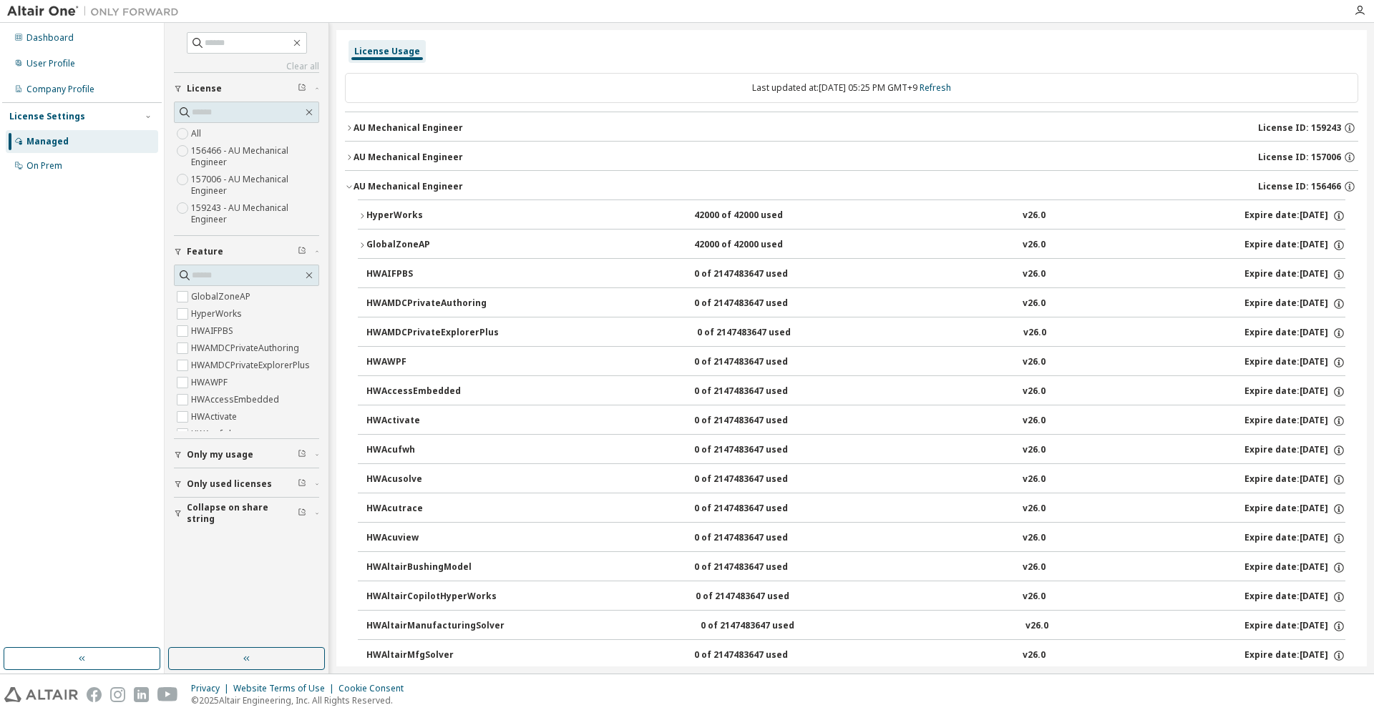
click at [351, 187] on icon "button" at bounding box center [349, 186] width 9 height 9
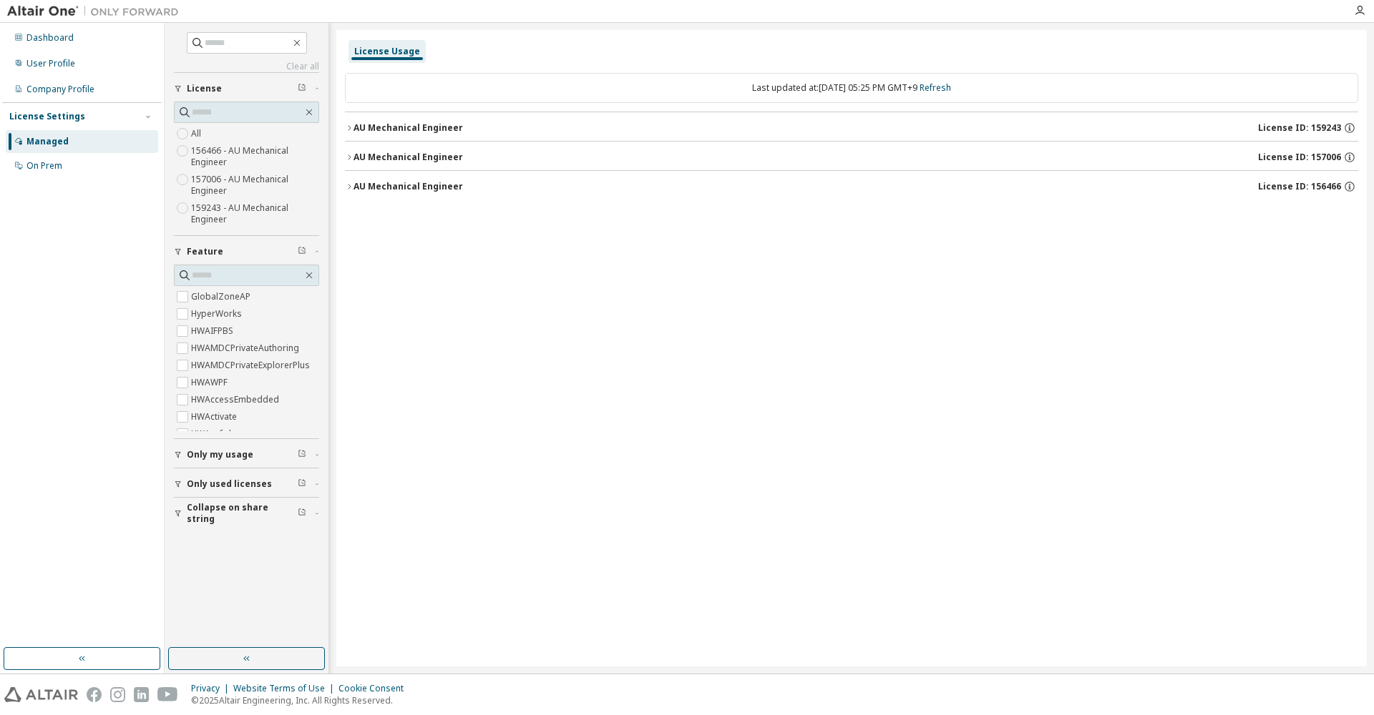
click at [345, 126] on icon "button" at bounding box center [349, 128] width 9 height 9
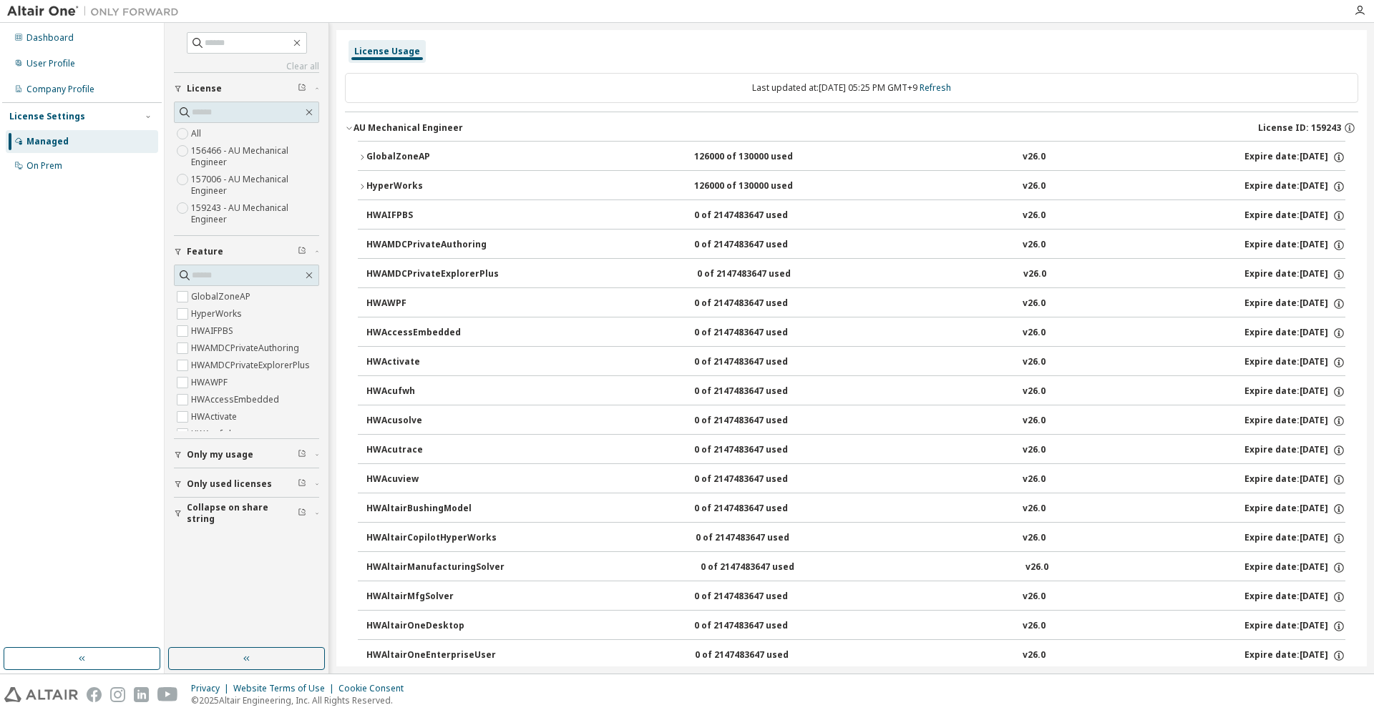
click at [361, 154] on icon "button" at bounding box center [362, 157] width 9 height 9
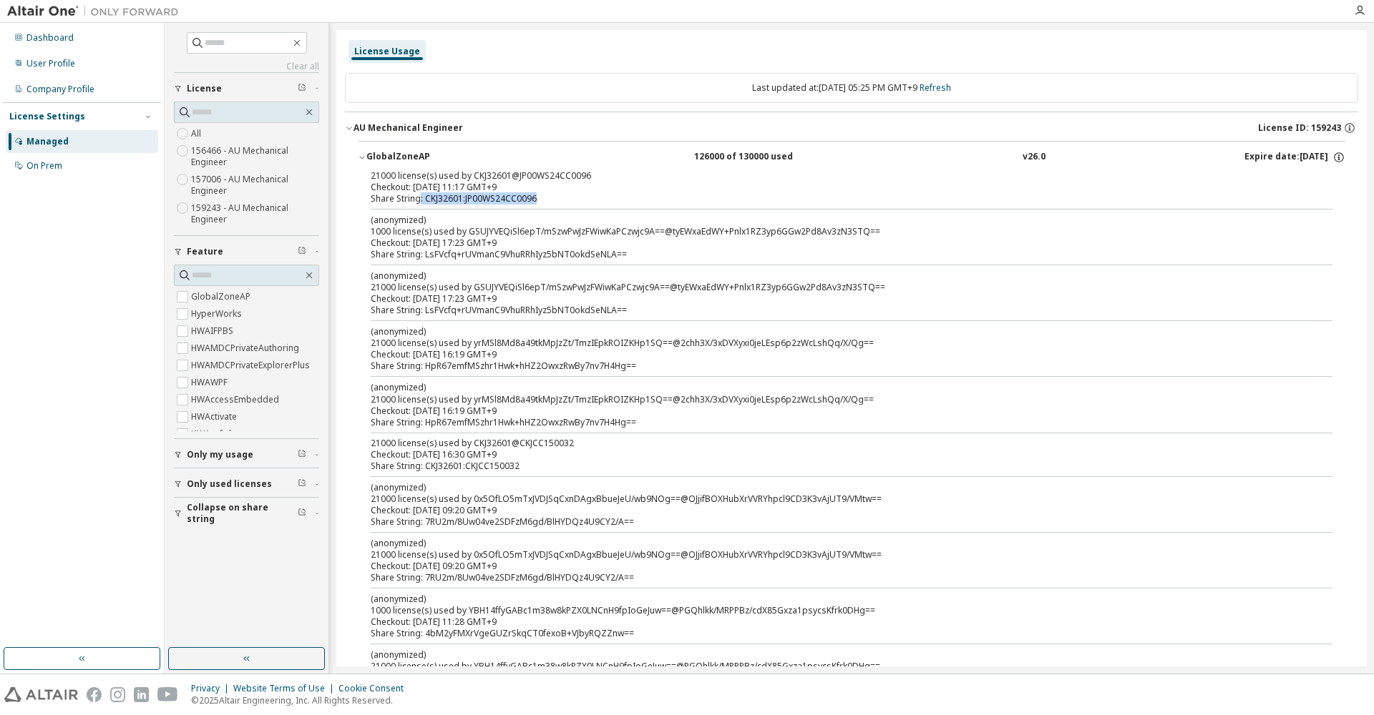
drag, startPoint x: 421, startPoint y: 199, endPoint x: 547, endPoint y: 207, distance: 126.2
click at [547, 207] on div "21000 license(s) used by CKJ32601@JP00WS24CC0096 Checkout: 2025-10-10 11:17 GMT…" at bounding box center [851, 435] width 987 height 531
click at [556, 195] on div "Share String: CKJ32601:JP00WS24CC0096" at bounding box center [834, 198] width 927 height 11
drag, startPoint x: 546, startPoint y: 202, endPoint x: 464, endPoint y: 202, distance: 82.3
click at [464, 202] on div "Share String: CKJ32601:JP00WS24CC0096" at bounding box center [834, 198] width 927 height 11
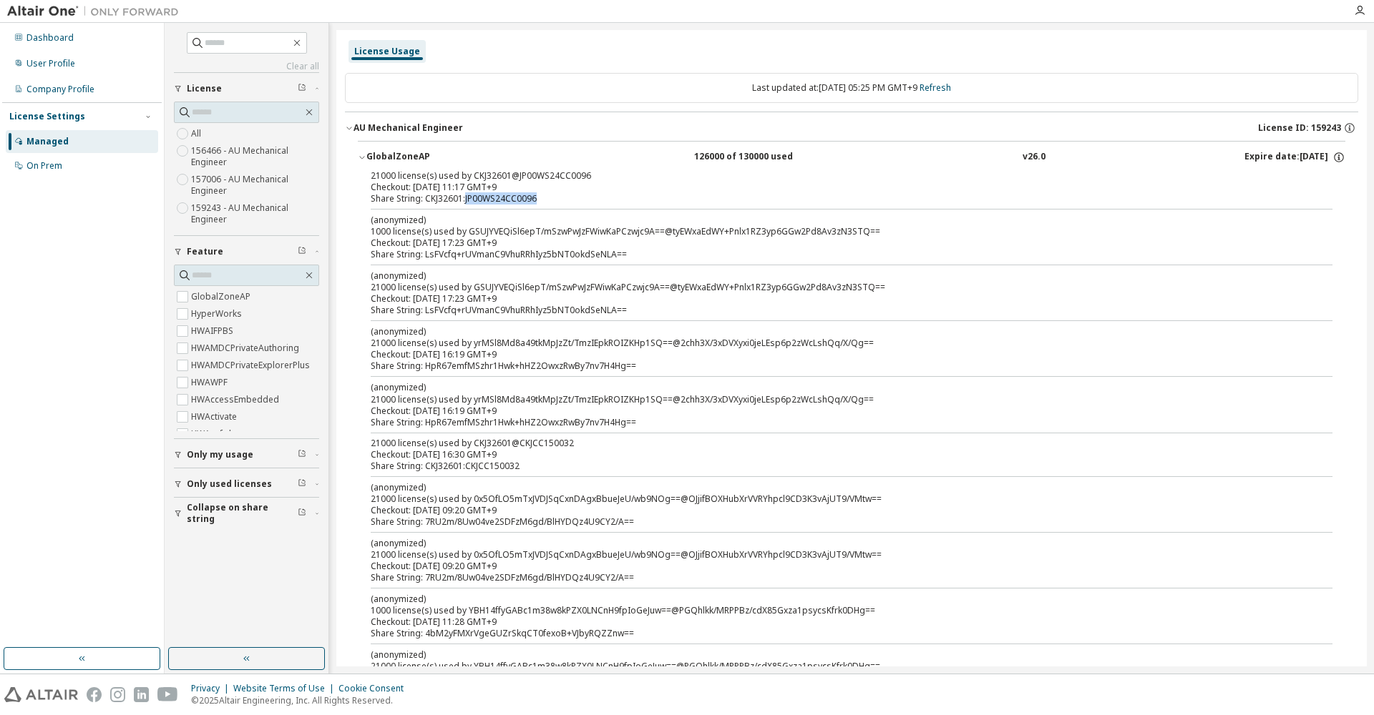
click at [595, 197] on div "Share String: CKJ32601:JP00WS24CC0096" at bounding box center [834, 198] width 927 height 11
click at [546, 197] on div "Share String: CKJ32601:JP00WS24CC0096" at bounding box center [834, 198] width 927 height 11
drag, startPoint x: 538, startPoint y: 196, endPoint x: 509, endPoint y: 196, distance: 28.6
click at [509, 196] on div "Share String: CKJ32601:JP00WS24CC0096" at bounding box center [834, 198] width 927 height 11
click at [579, 205] on div "21000 license(s) used by CKJ32601@JP00WS24CC0096 Checkout: 2025-10-10 11:17 GMT…" at bounding box center [851, 435] width 987 height 531
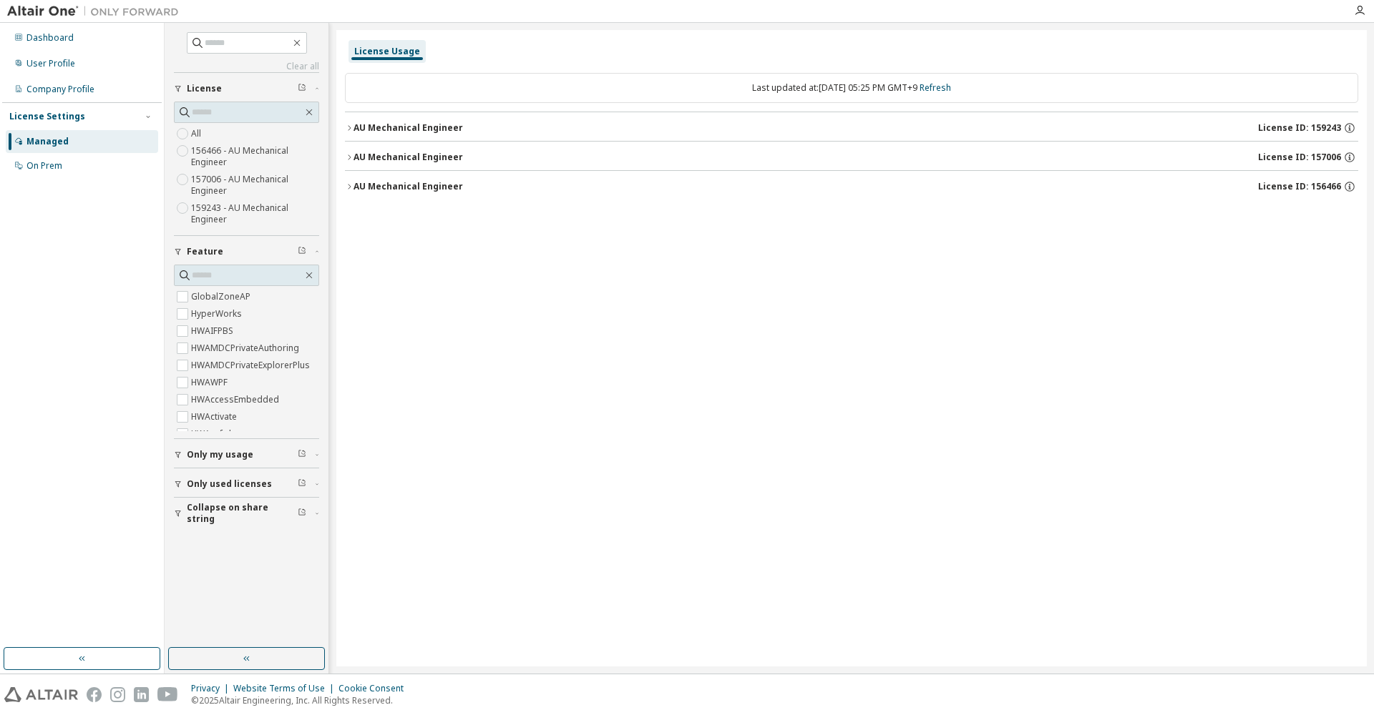
click at [353, 127] on icon "button" at bounding box center [349, 128] width 9 height 9
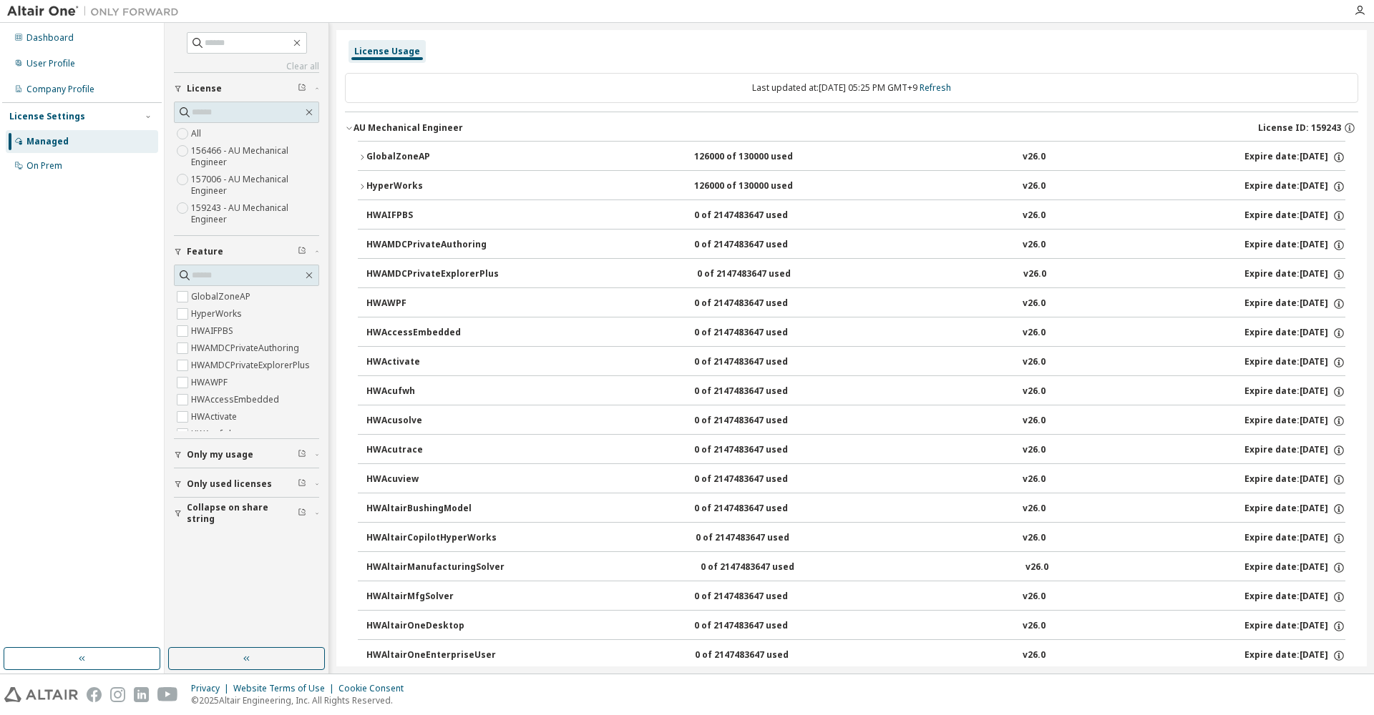
click at [360, 156] on icon "button" at bounding box center [362, 157] width 9 height 9
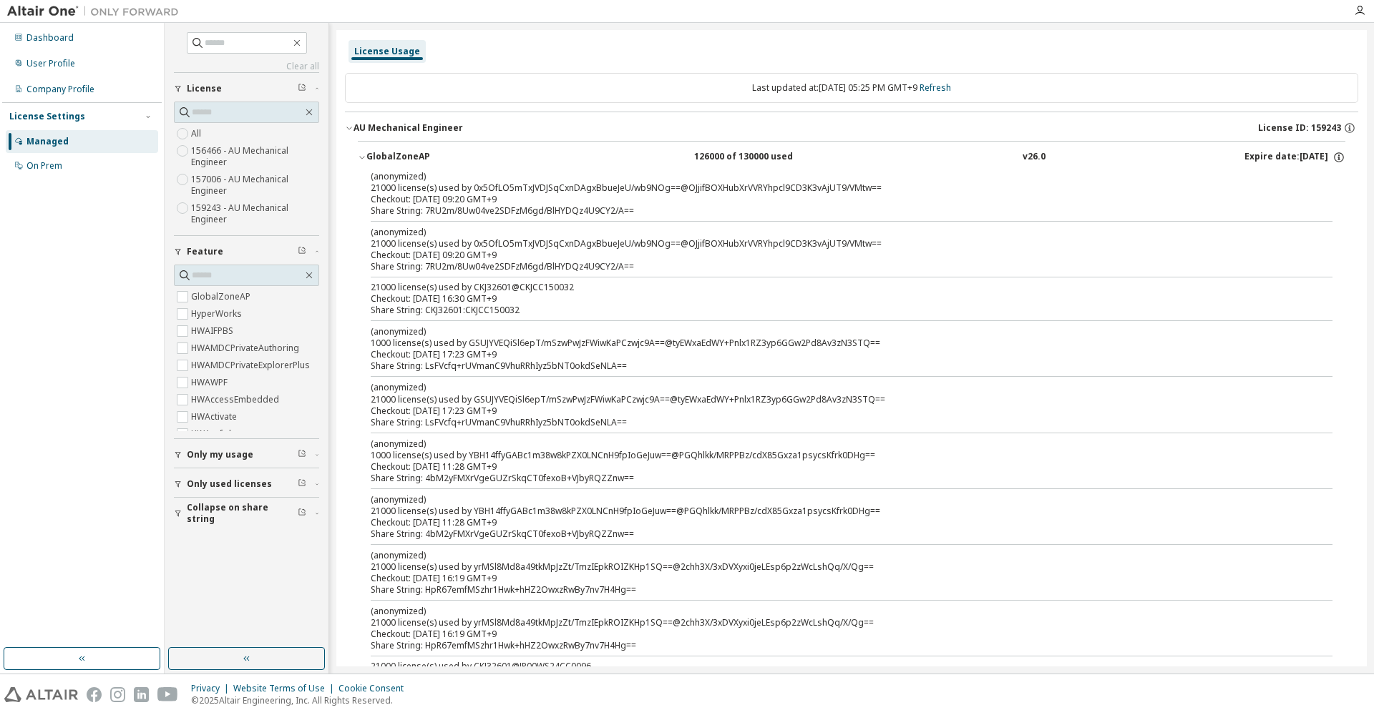
click at [523, 304] on div "Checkout: [DATE] 16:30 GMT+9" at bounding box center [834, 298] width 927 height 11
drag, startPoint x: 527, startPoint y: 310, endPoint x: 420, endPoint y: 314, distance: 106.7
click at [420, 314] on div "Share String: CKJ32601:CKJCC150032" at bounding box center [834, 310] width 927 height 11
click at [484, 314] on div "Share String: CKJ32601:CKJCC150032" at bounding box center [834, 310] width 927 height 11
